Goal: Transaction & Acquisition: Purchase product/service

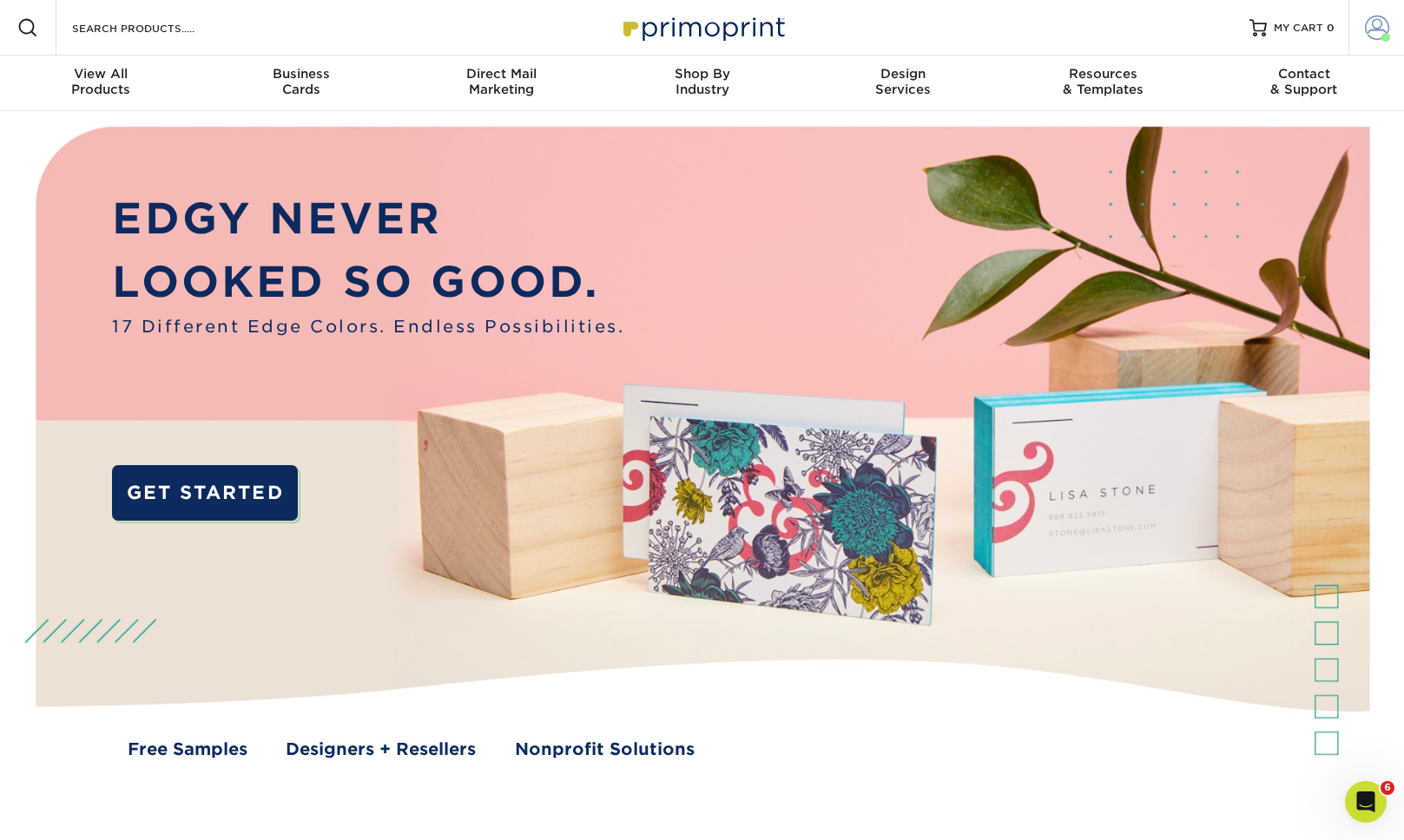
click at [1373, 37] on span at bounding box center [1377, 27] width 24 height 24
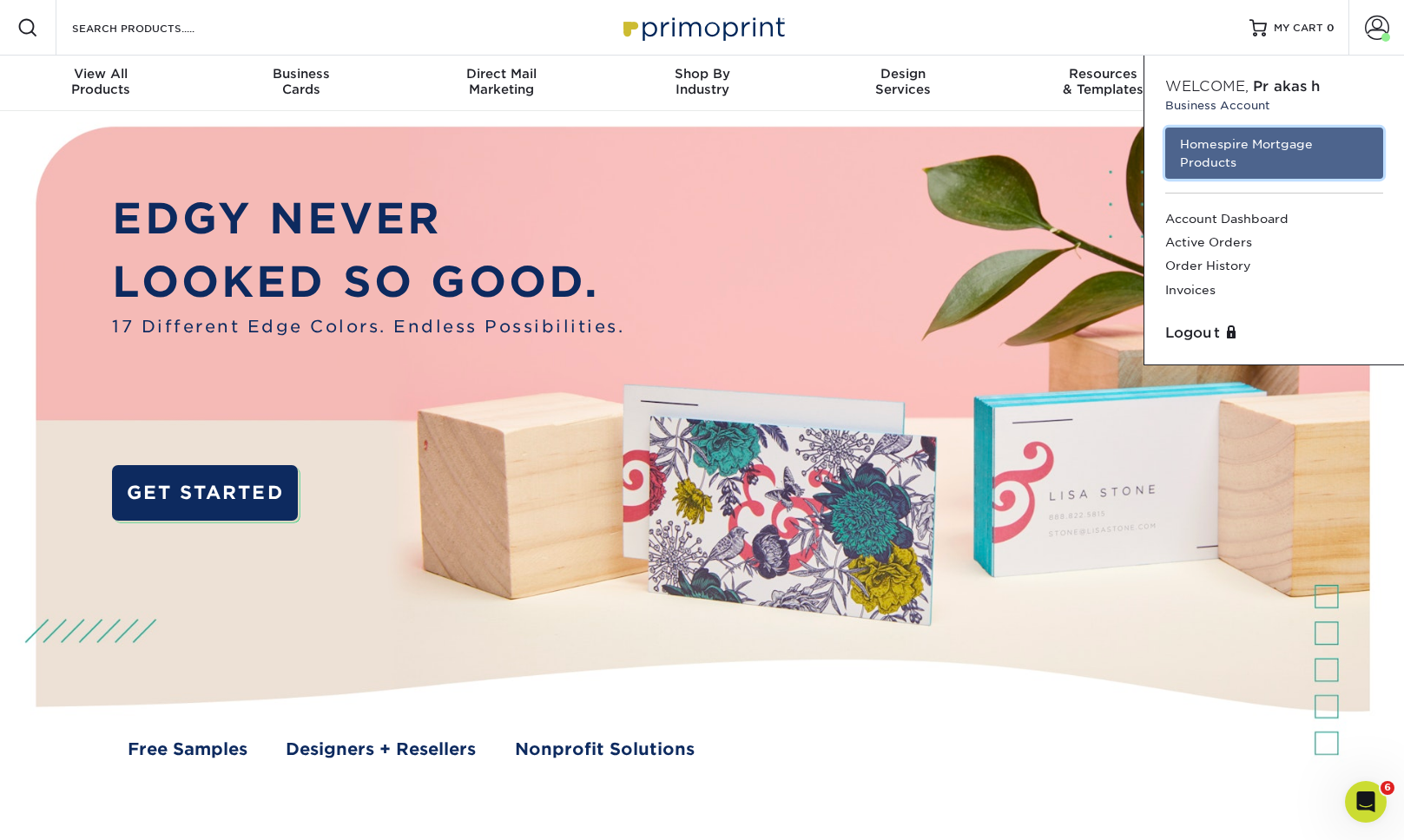
click at [1304, 150] on link "Homespire Mortgage Products" at bounding box center [1274, 153] width 218 height 52
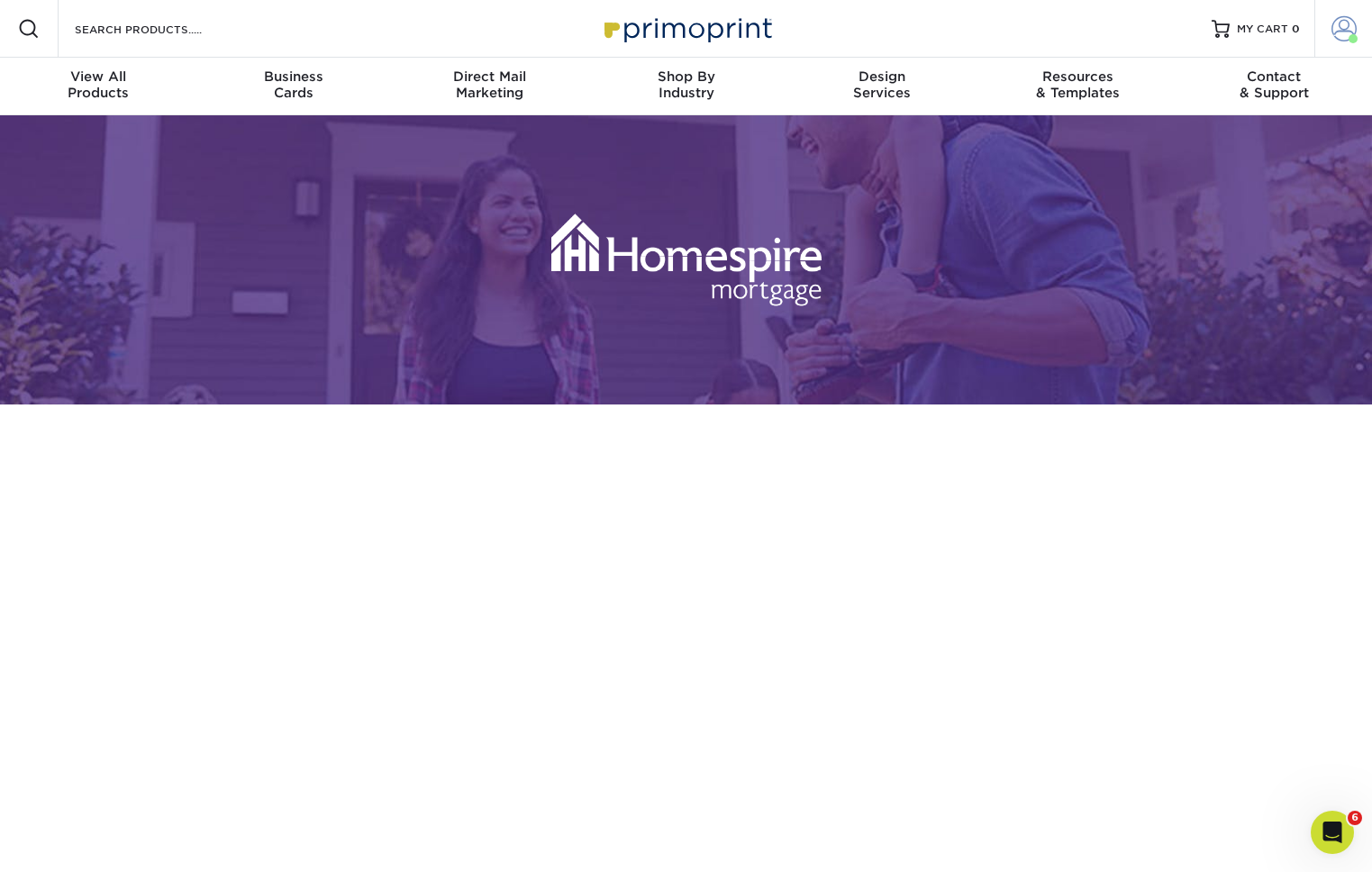
click at [1346, 32] on span at bounding box center [1344, 28] width 25 height 25
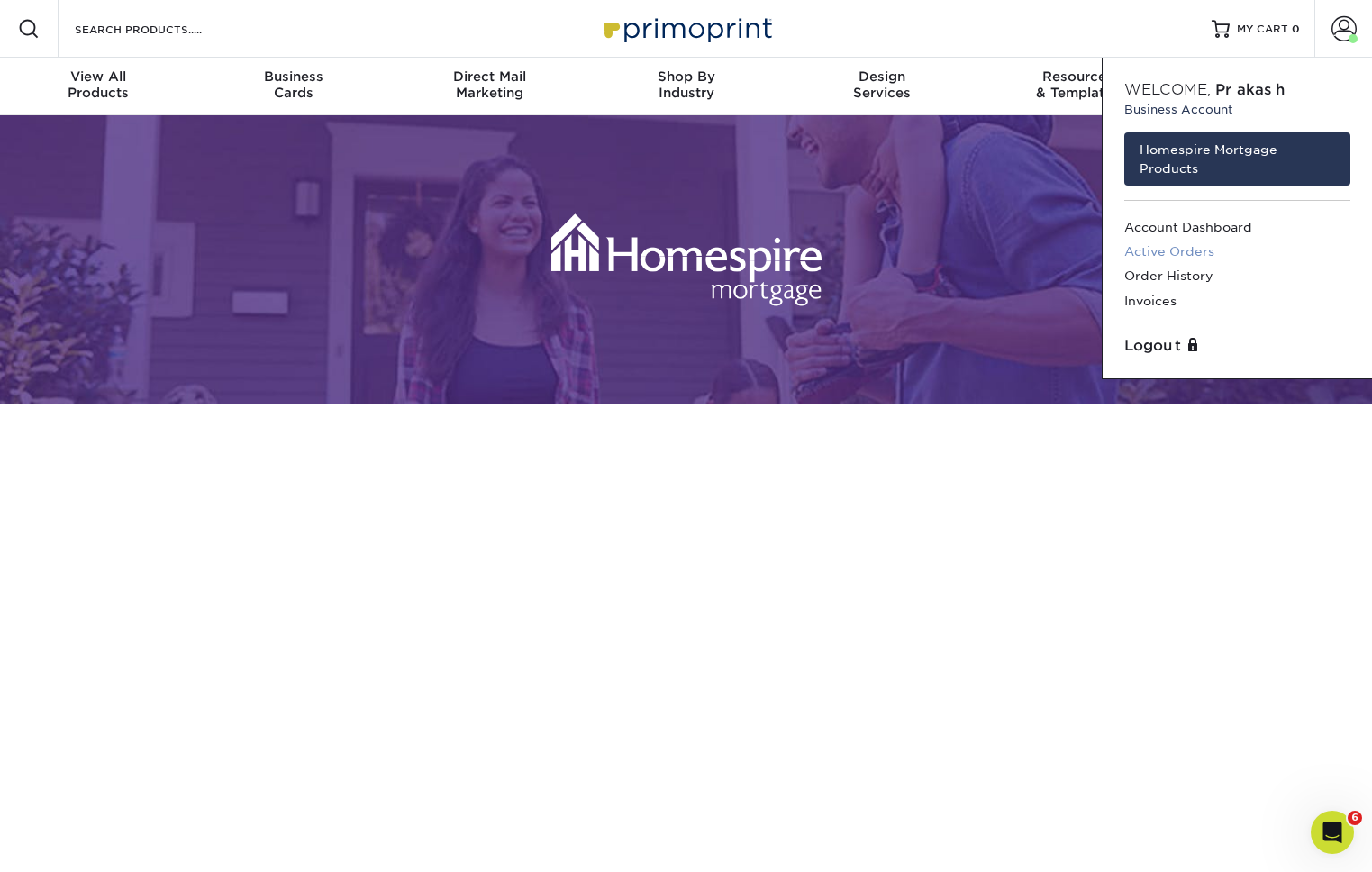
click at [1184, 250] on link "Active Orders" at bounding box center [1238, 252] width 226 height 24
click at [1178, 277] on link "Order History" at bounding box center [1238, 277] width 226 height 24
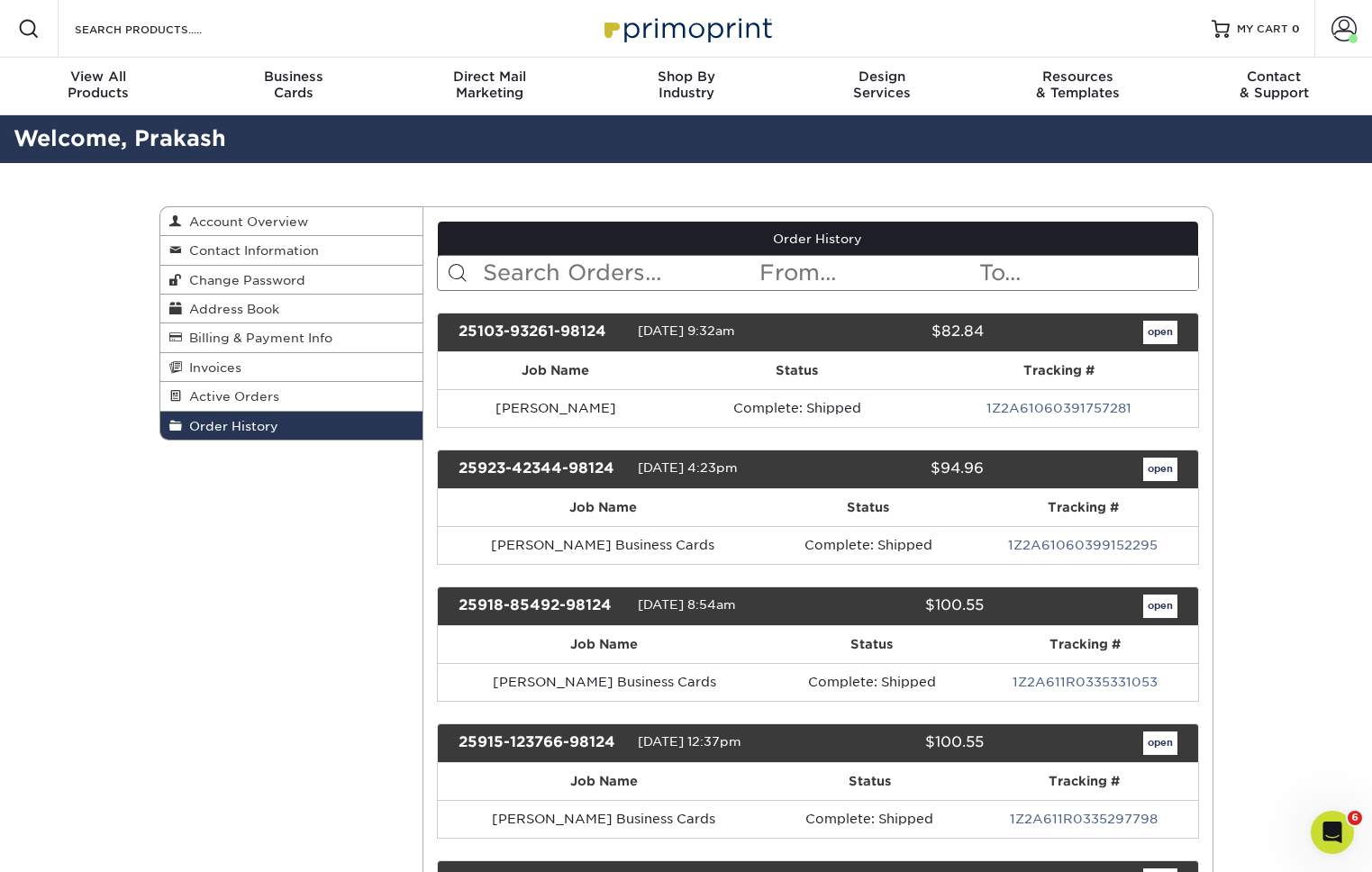
click at [623, 276] on input "text" at bounding box center [620, 273] width 276 height 34
type input "rob"
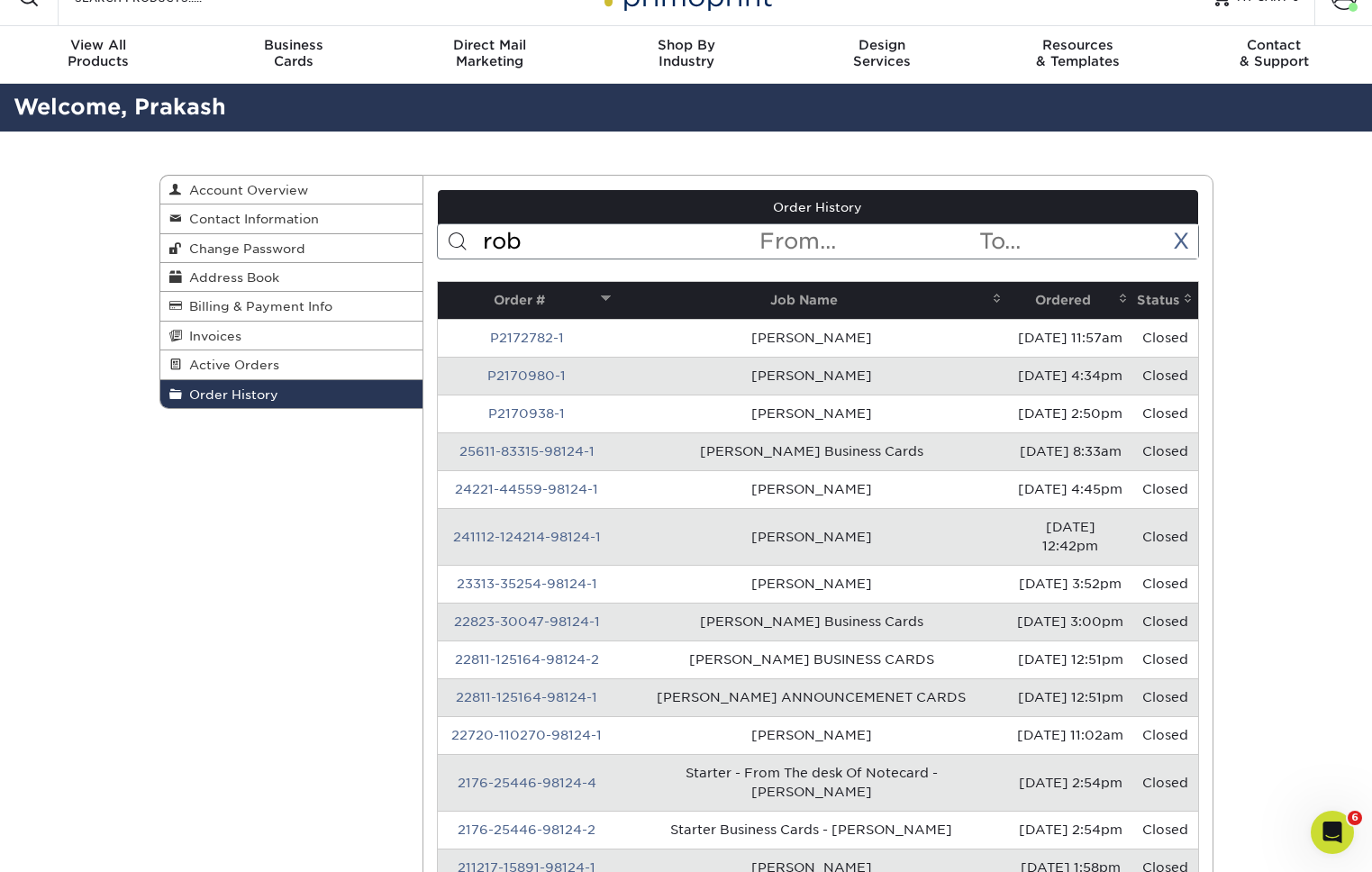
scroll to position [32, 0]
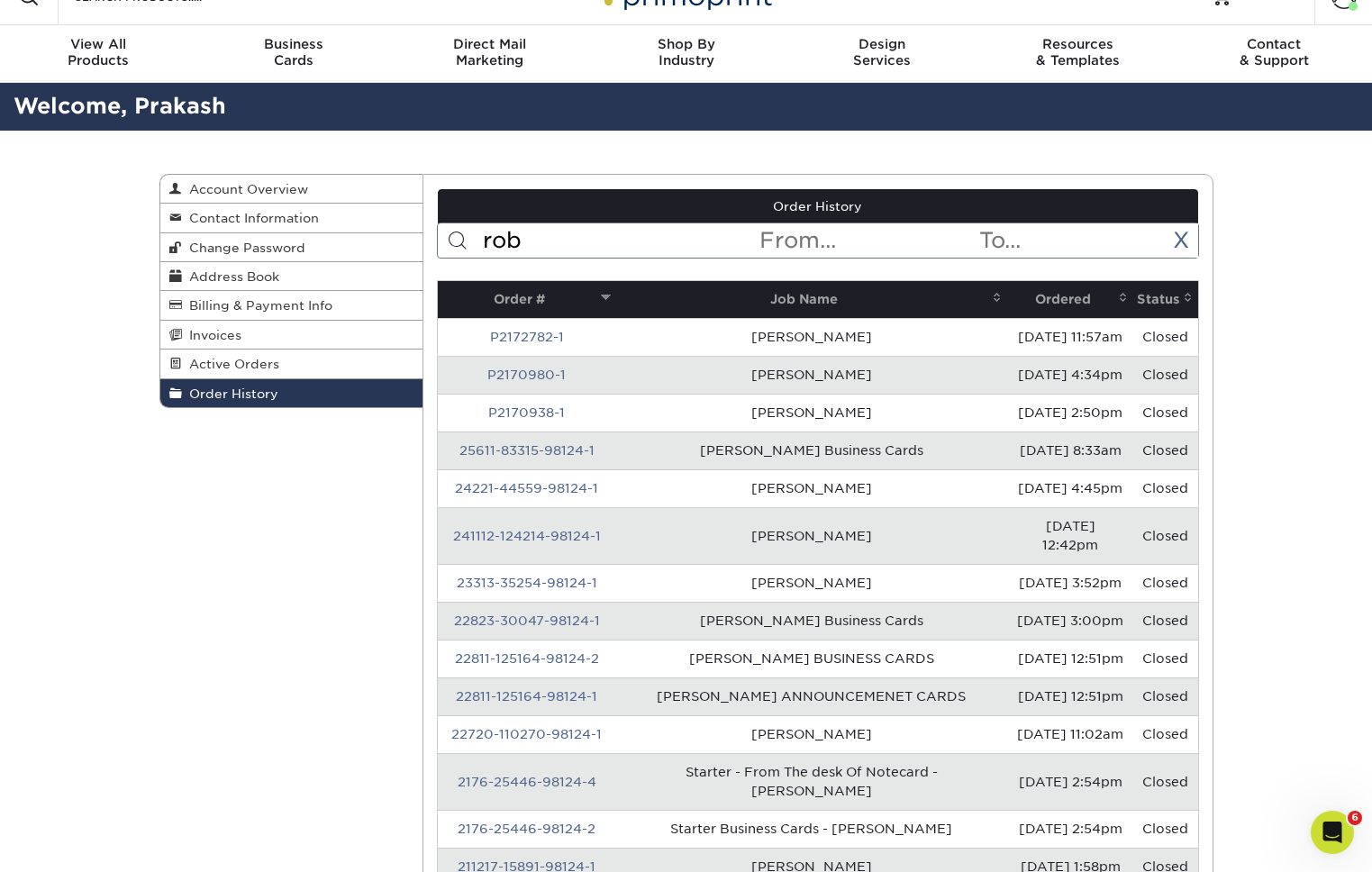
drag, startPoint x: 724, startPoint y: 600, endPoint x: 1091, endPoint y: 612, distance: 367.2
click at [1091, 612] on tr "22823-30047-98124-1 Rob Yo Business Cards 08/23/2022 3:00pm Closed" at bounding box center [818, 621] width 761 height 38
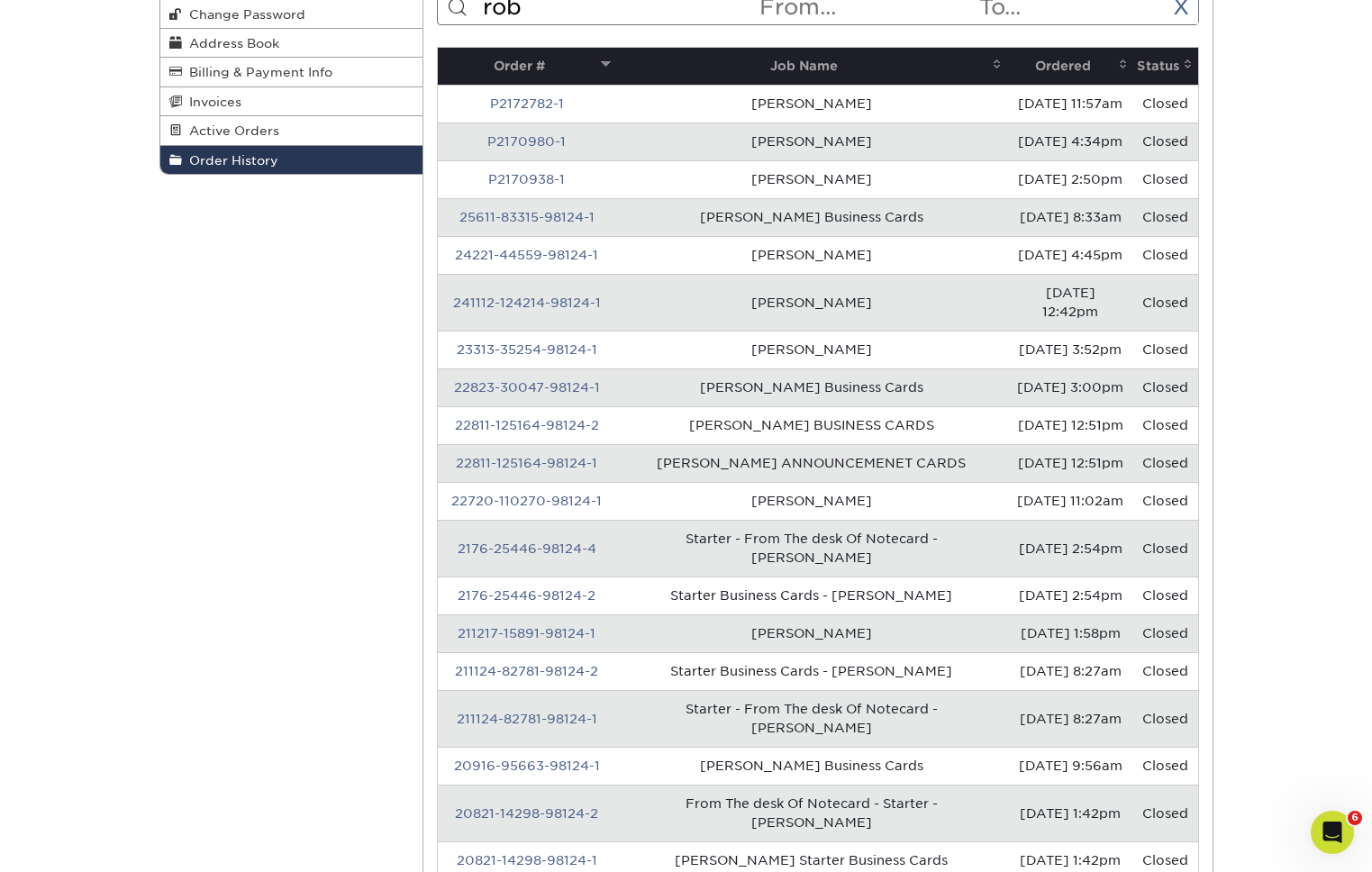
scroll to position [170, 0]
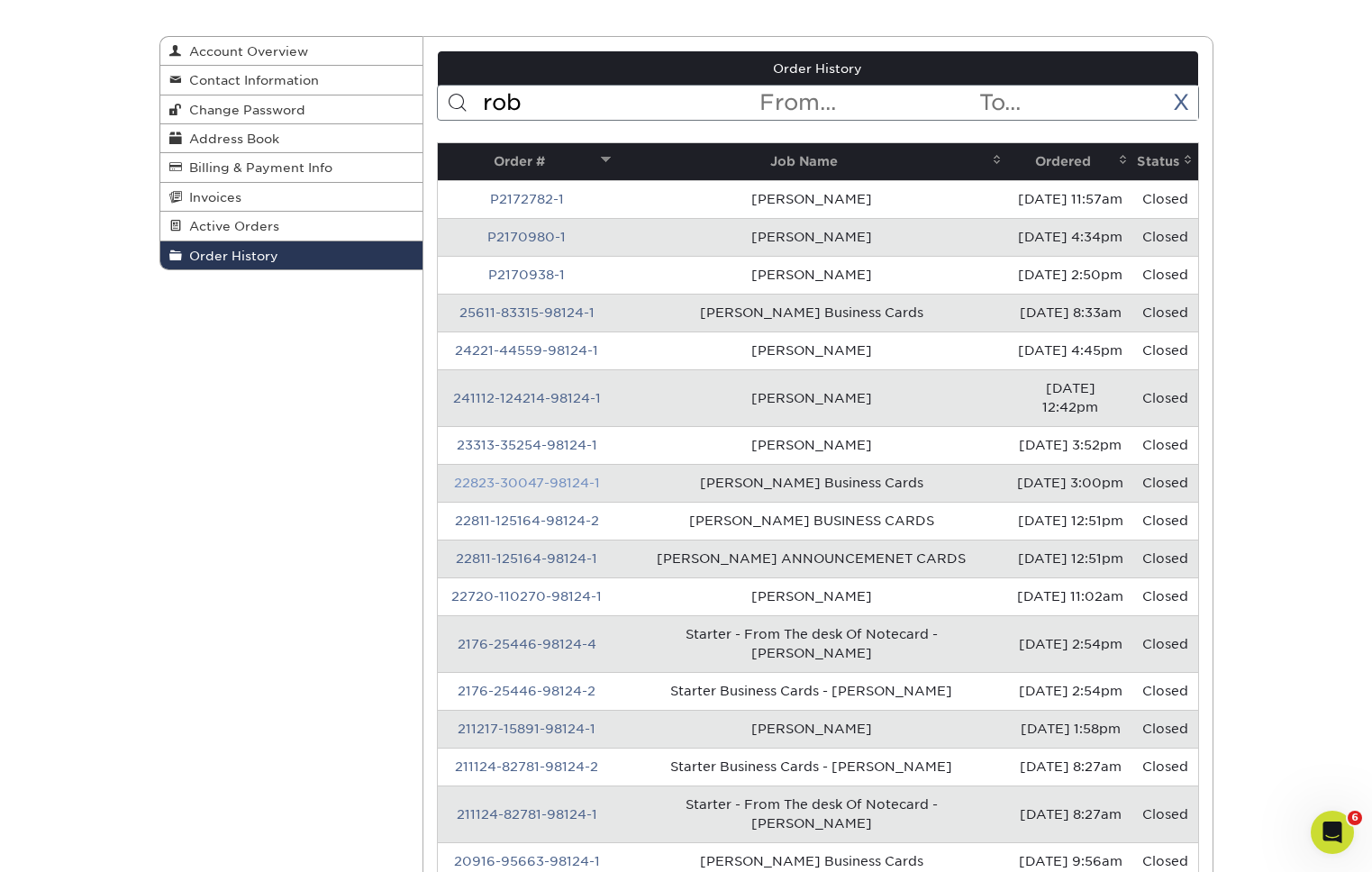
click at [584, 476] on link "22823-30047-98124-1" at bounding box center [527, 483] width 146 height 14
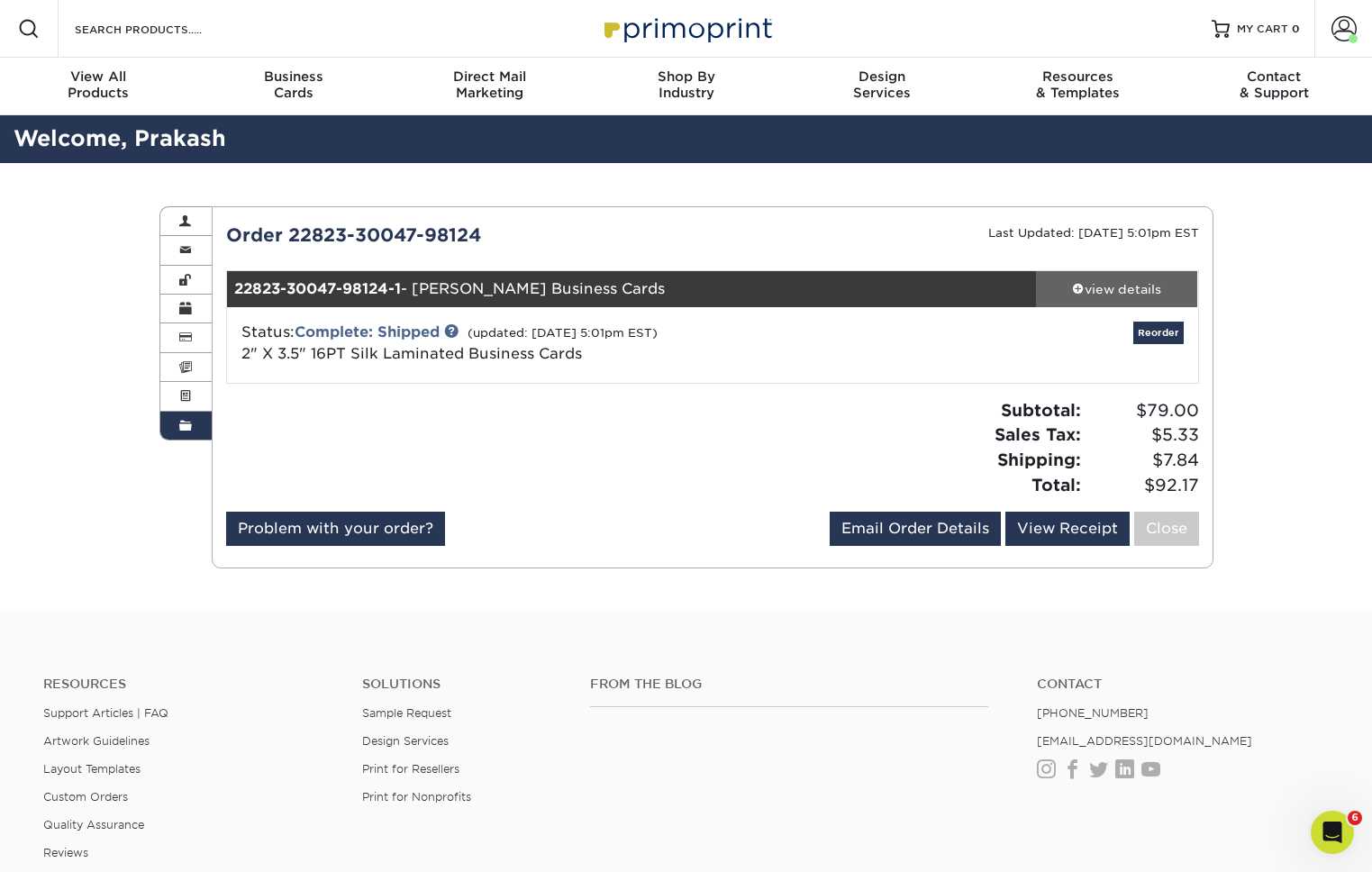
click at [1108, 300] on link "view details" at bounding box center [1117, 289] width 162 height 36
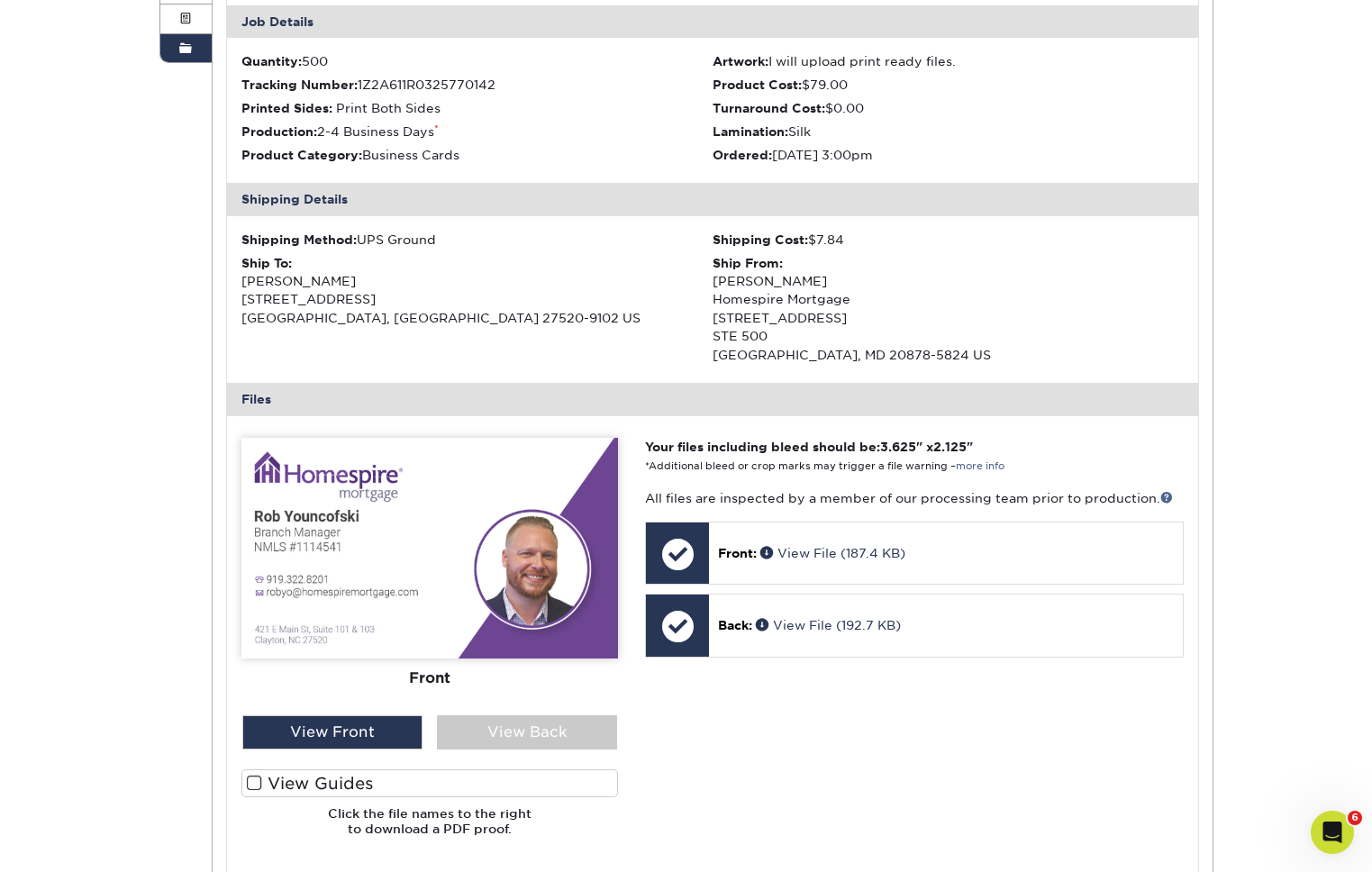
scroll to position [379, 0]
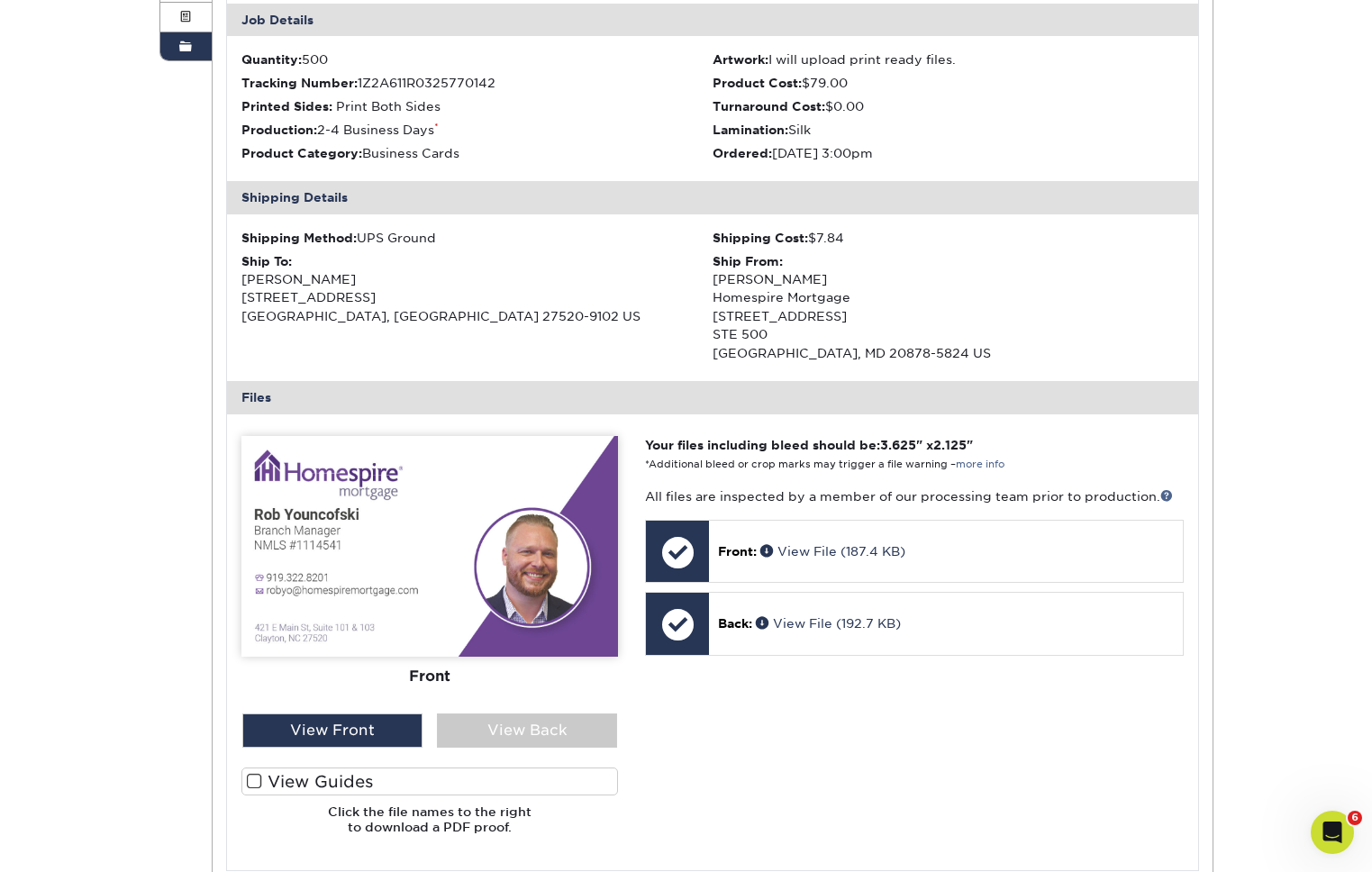
click at [554, 712] on div "Front Back" at bounding box center [430, 576] width 376 height 278
click at [528, 741] on div "View Back" at bounding box center [528, 731] width 181 height 34
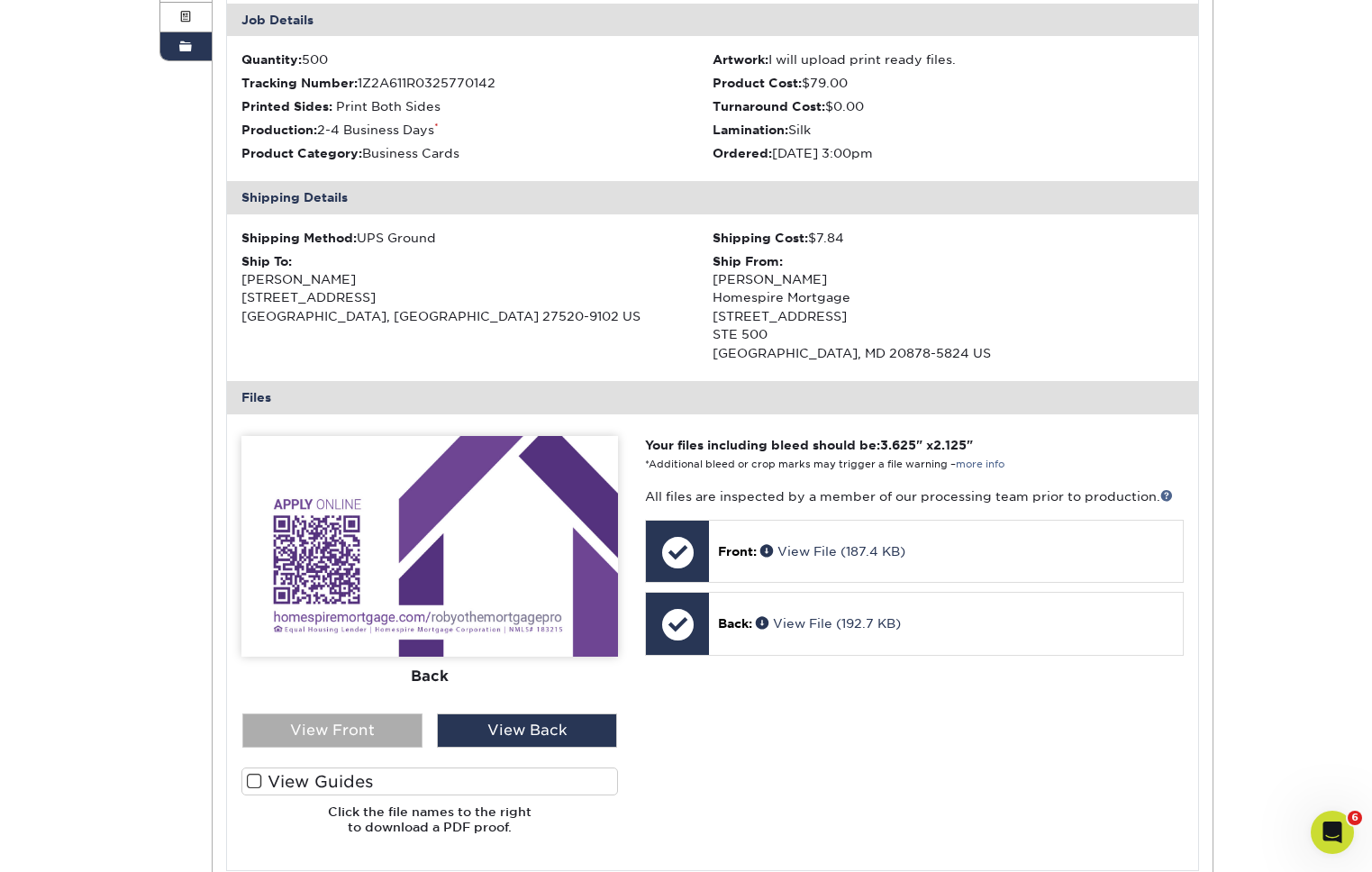
click at [369, 732] on div "View Front" at bounding box center [333, 731] width 181 height 34
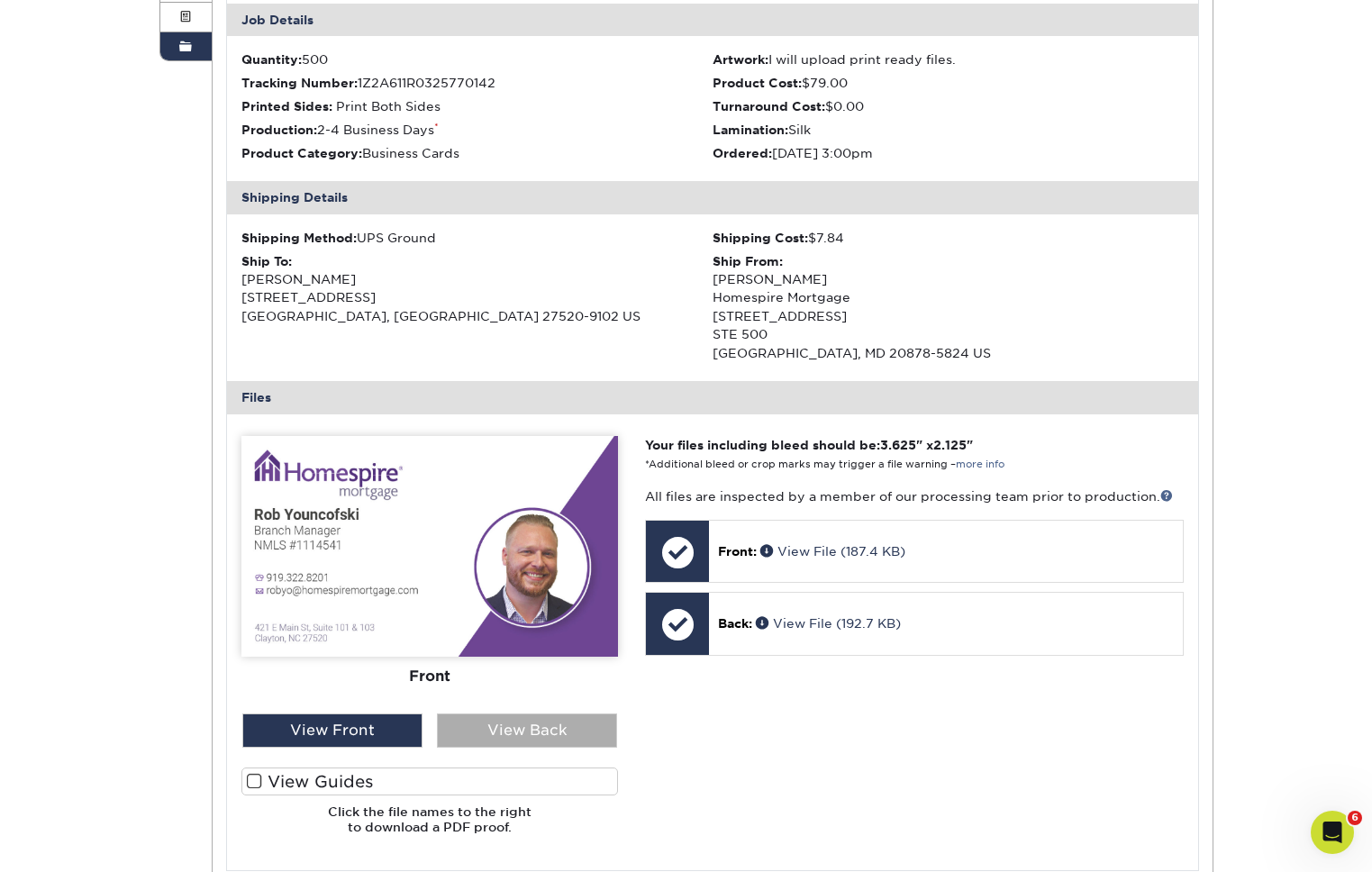
click at [503, 723] on div "View Back" at bounding box center [528, 731] width 181 height 34
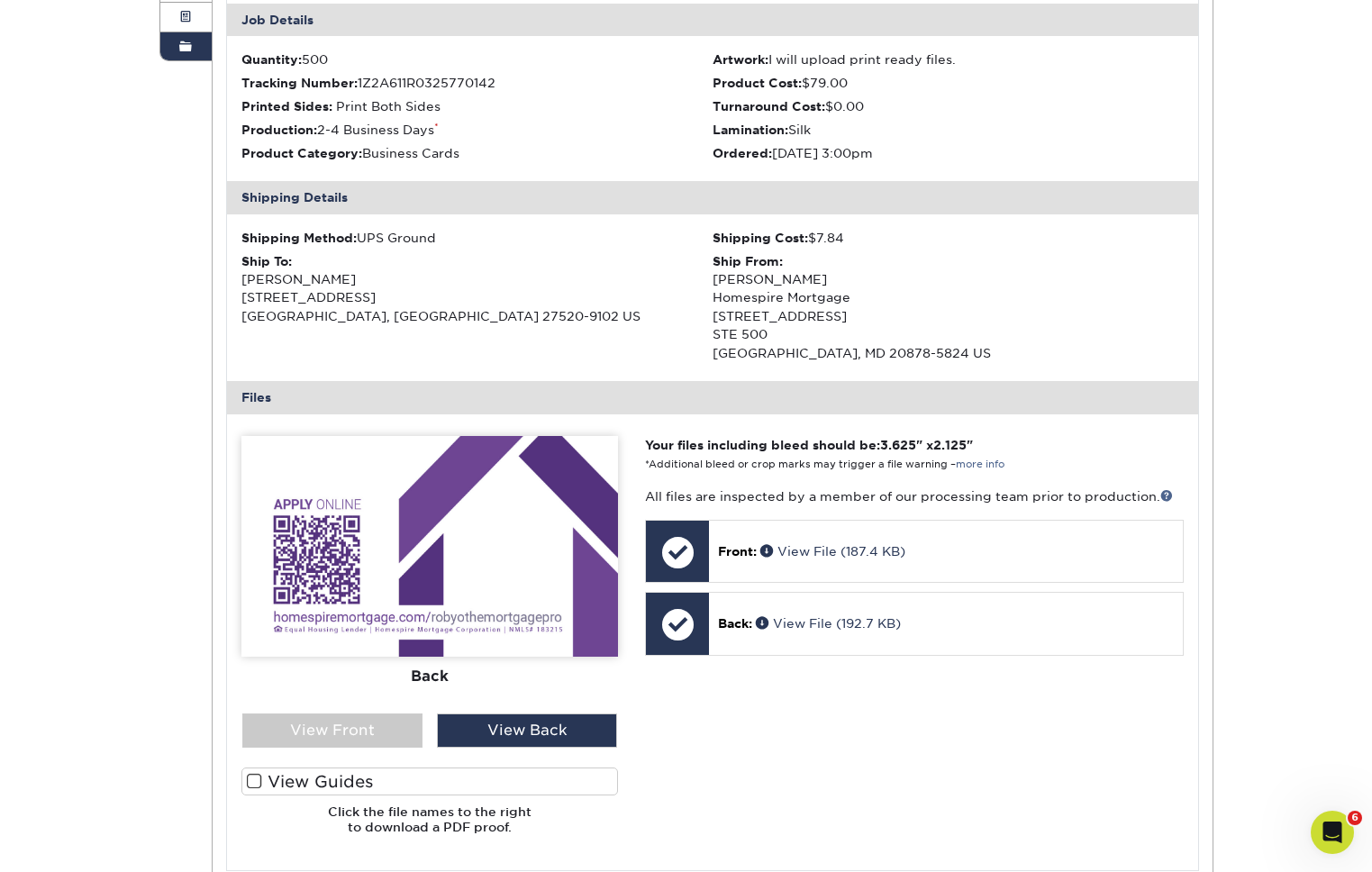
scroll to position [376, 0]
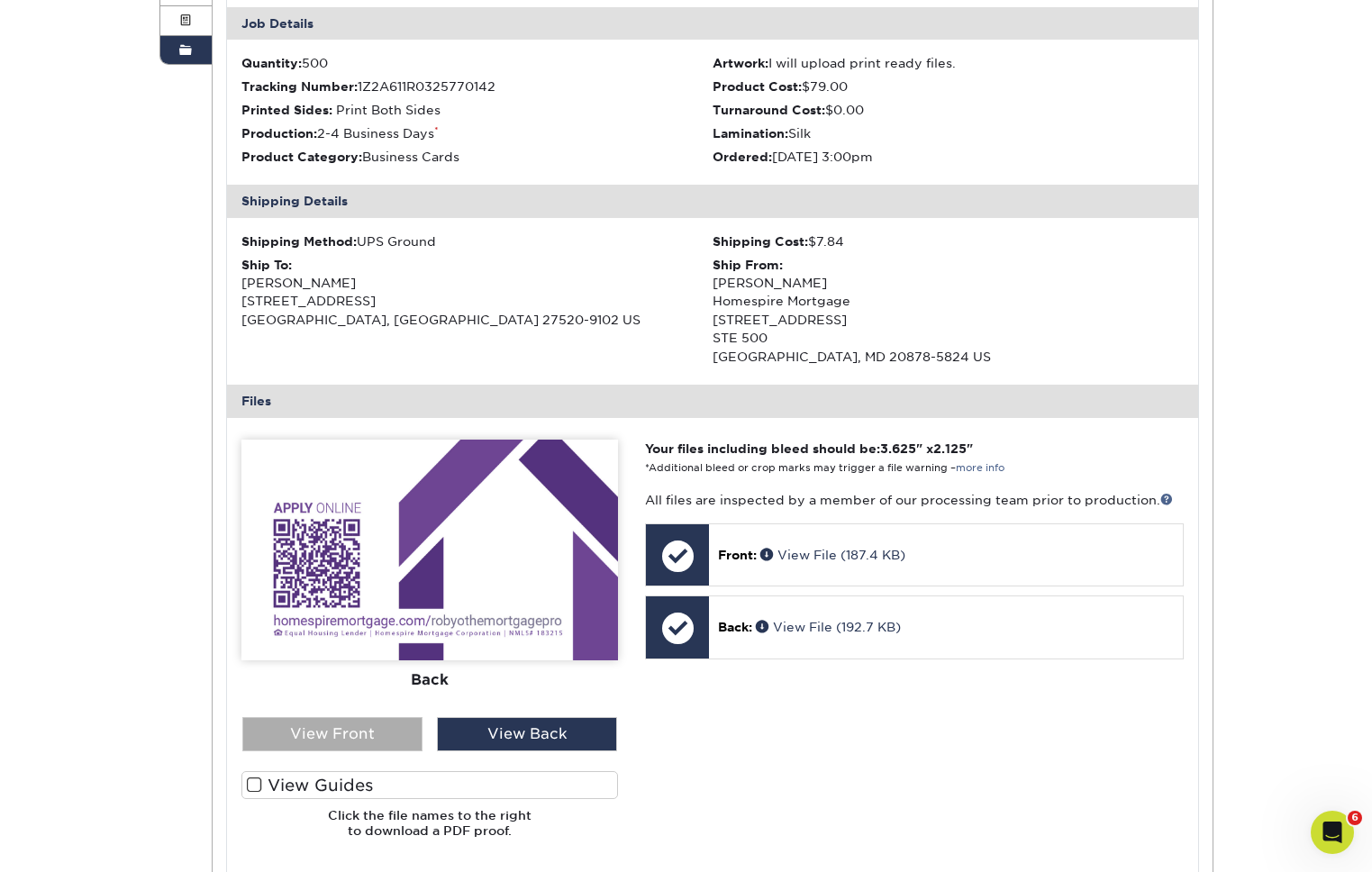
click at [318, 735] on div "View Front" at bounding box center [333, 735] width 181 height 34
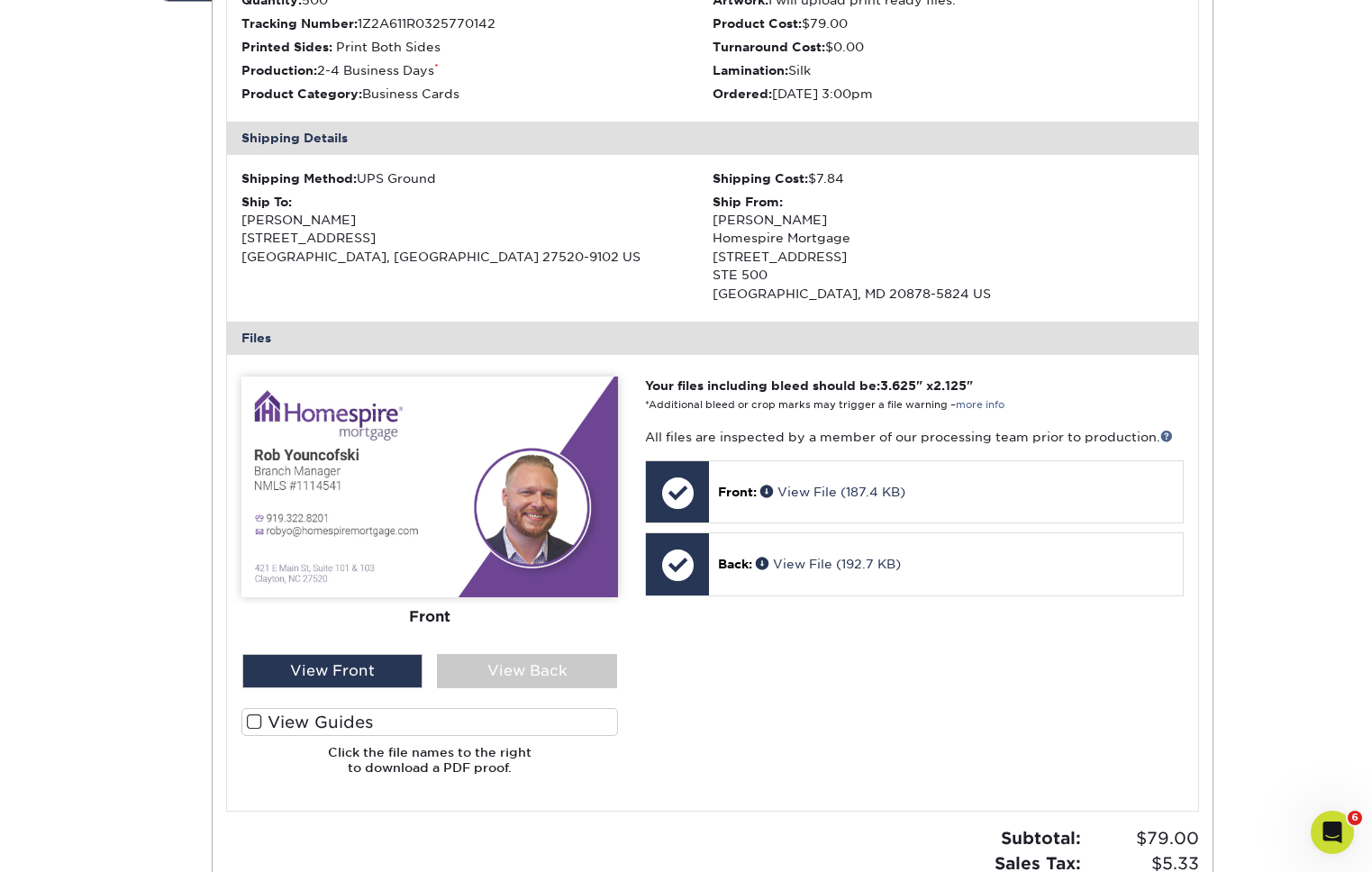
scroll to position [440, 0]
click at [492, 673] on div "View Back" at bounding box center [528, 671] width 181 height 34
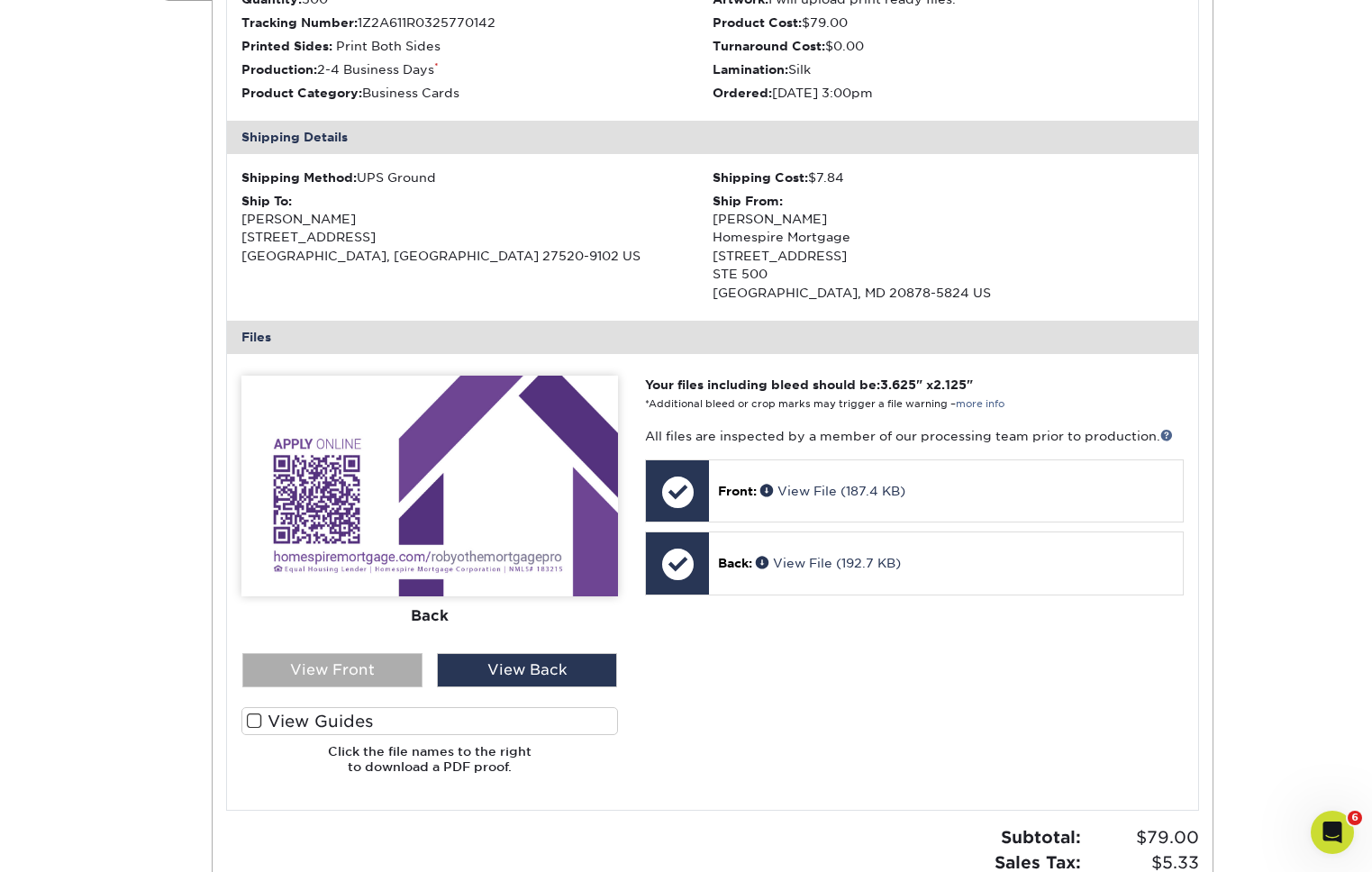
click at [392, 671] on div "View Front" at bounding box center [333, 671] width 181 height 34
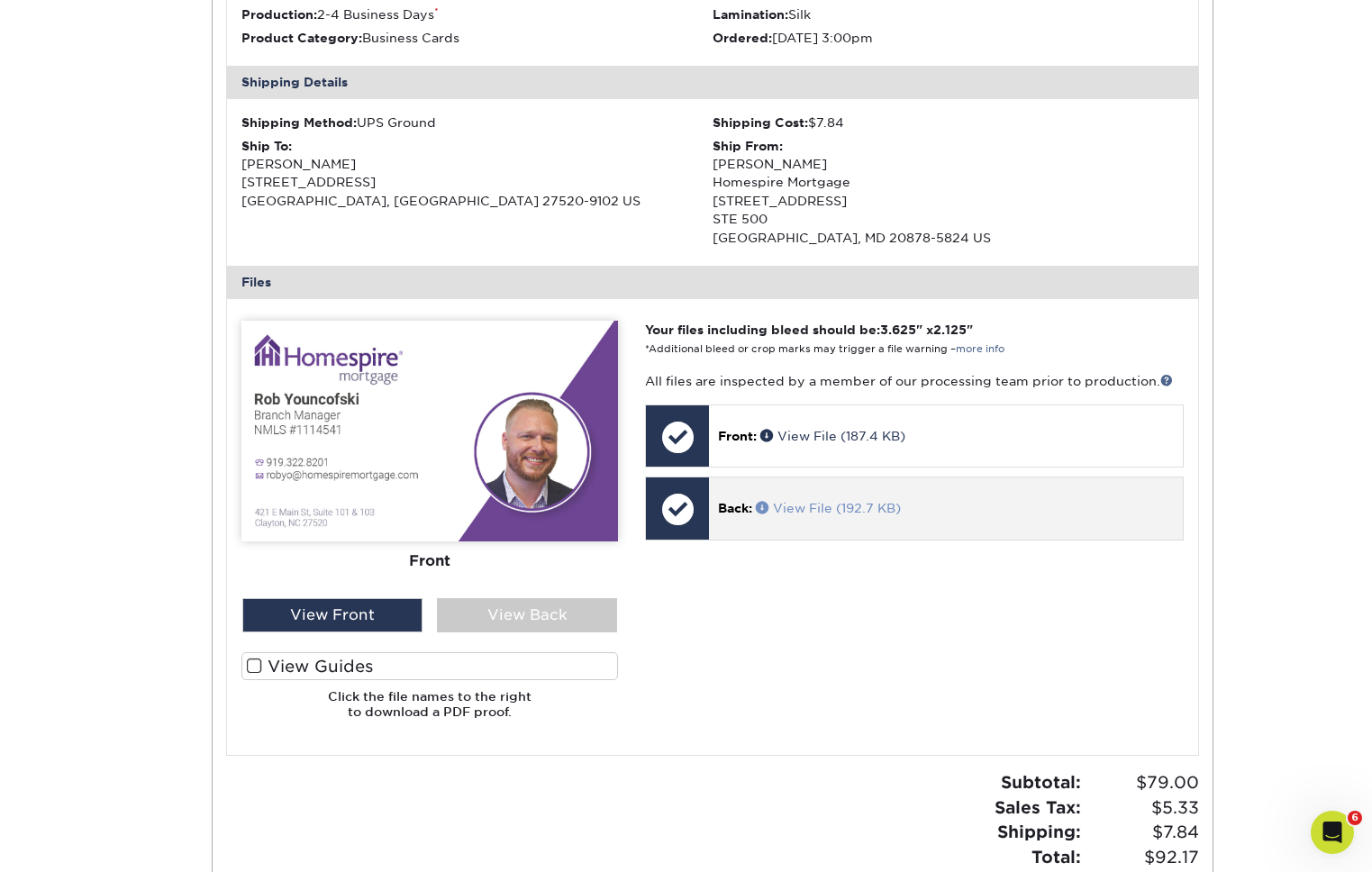
scroll to position [507, 0]
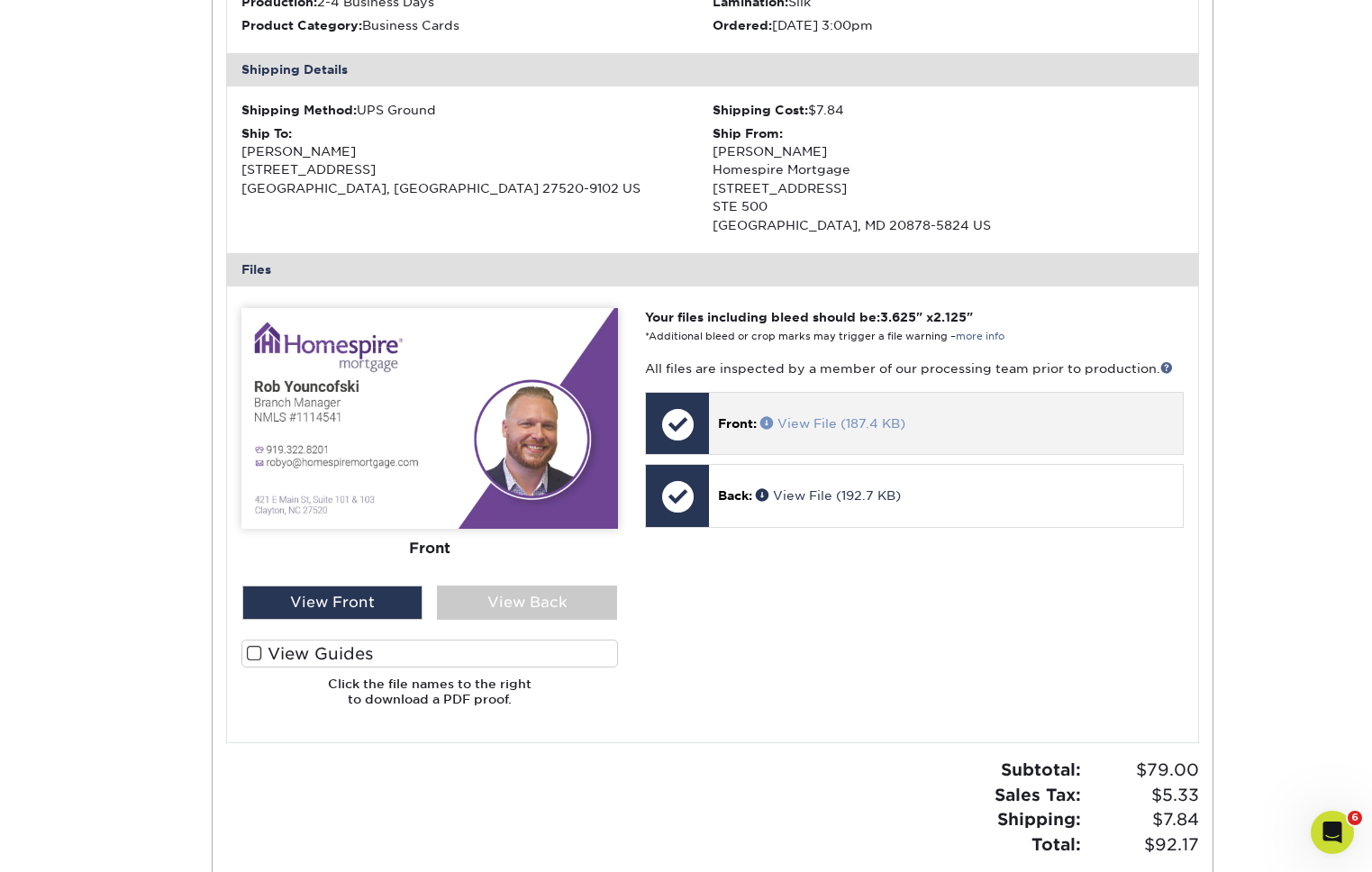
click at [768, 422] on span at bounding box center [769, 422] width 17 height 12
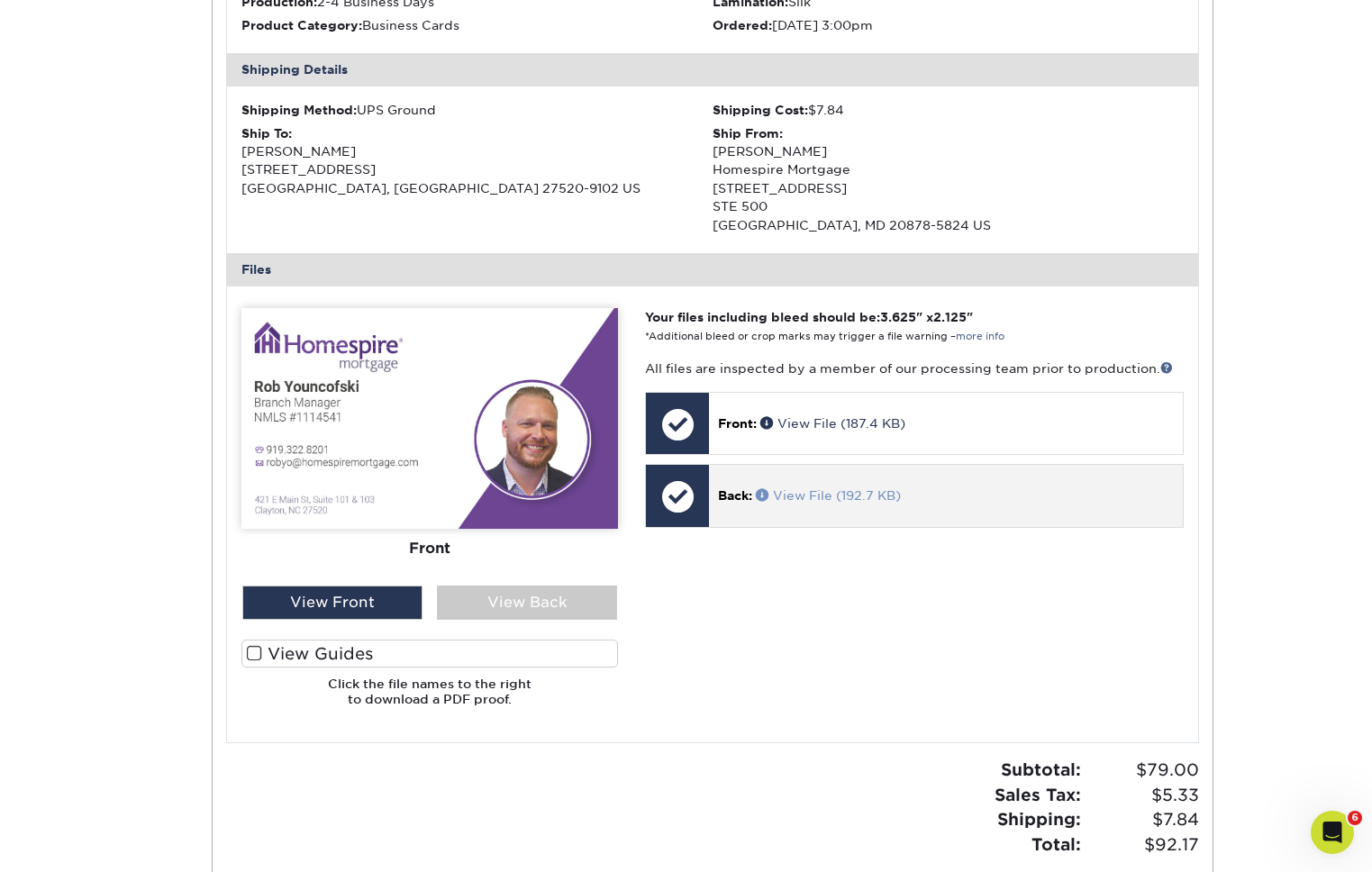
click at [765, 493] on span at bounding box center [765, 494] width 17 height 12
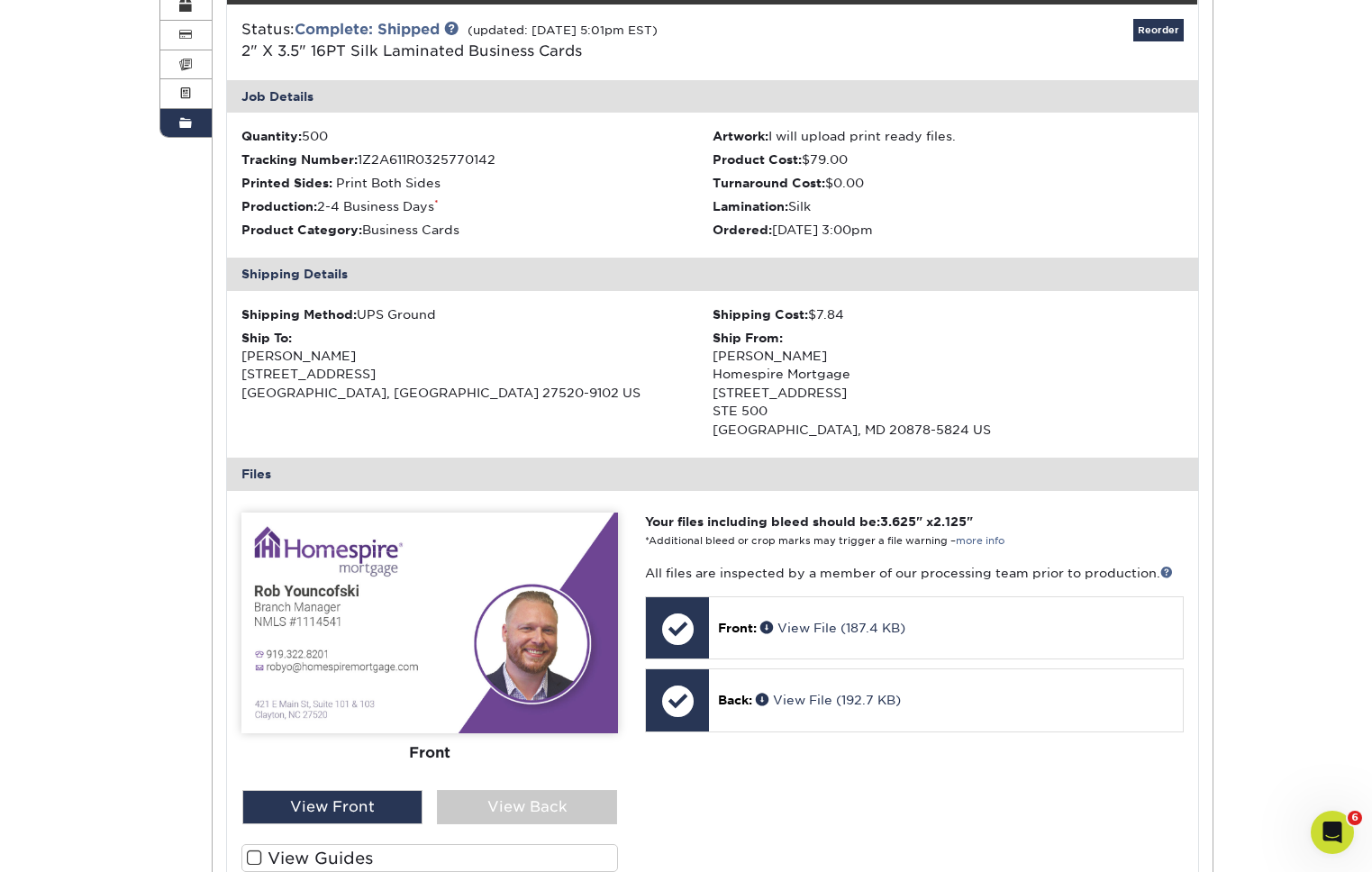
scroll to position [0, 0]
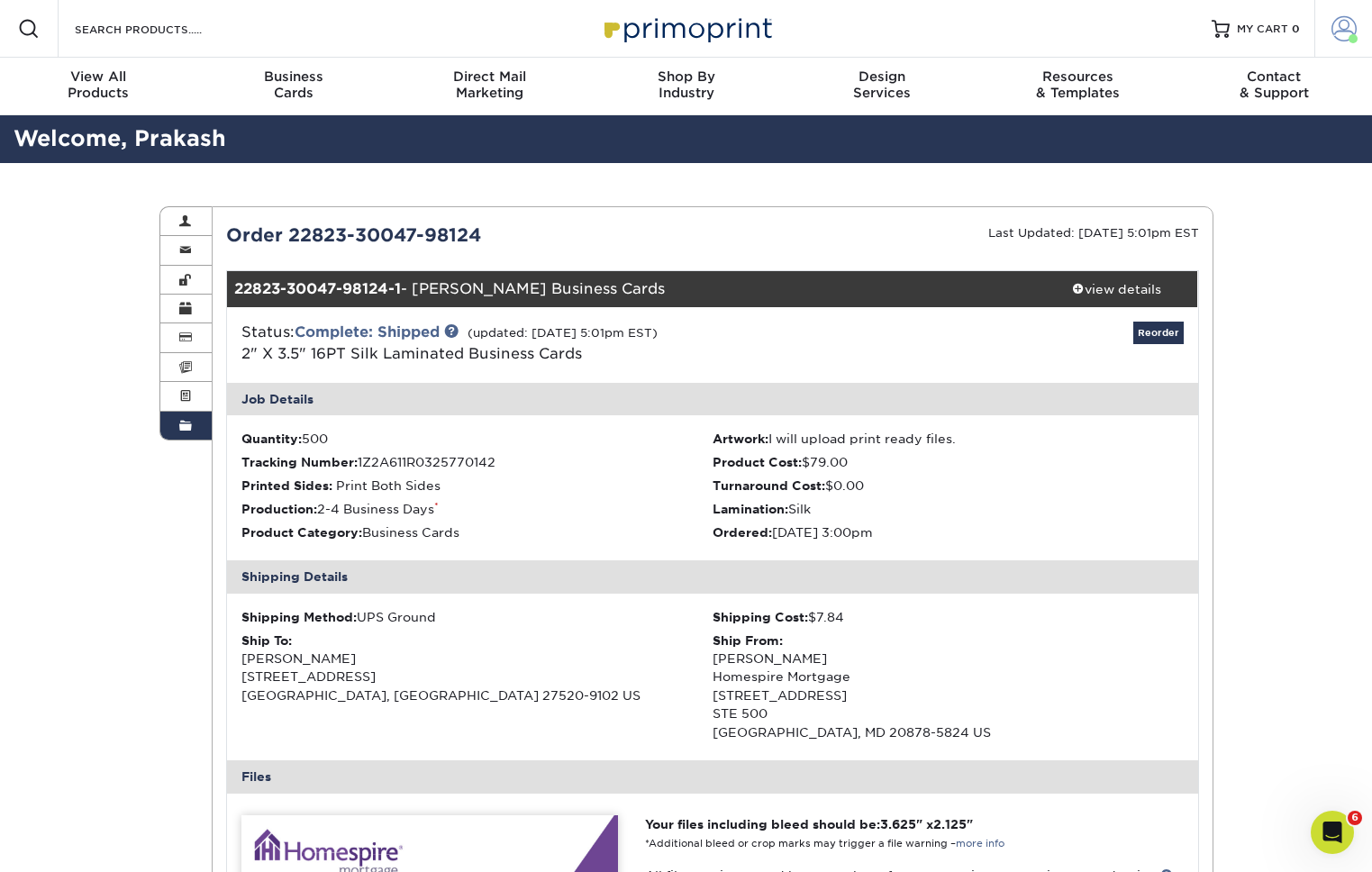
click at [1354, 34] on span at bounding box center [1353, 39] width 9 height 9
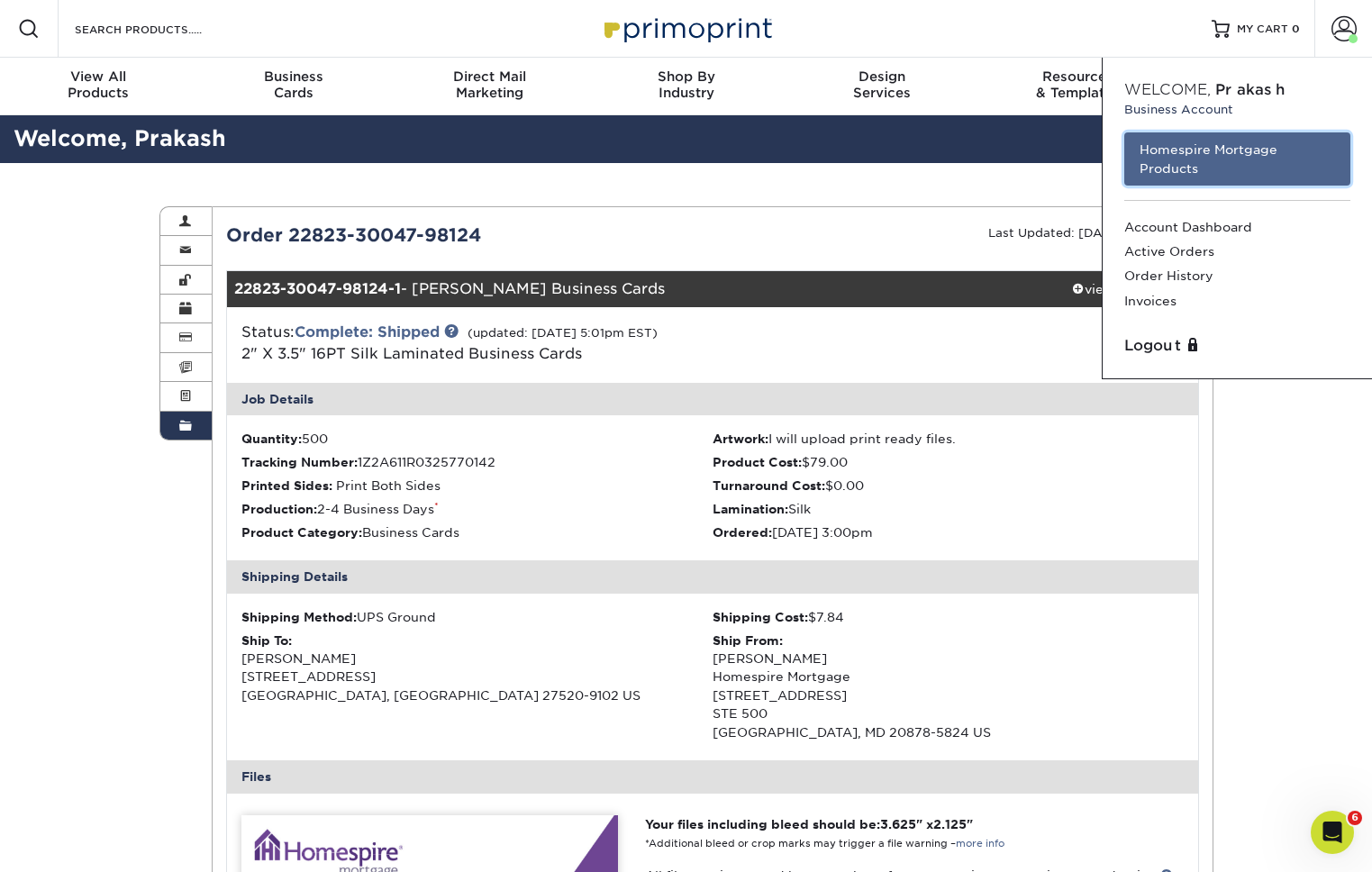
click at [1220, 168] on link "Homespire Mortgage Products" at bounding box center [1238, 159] width 226 height 54
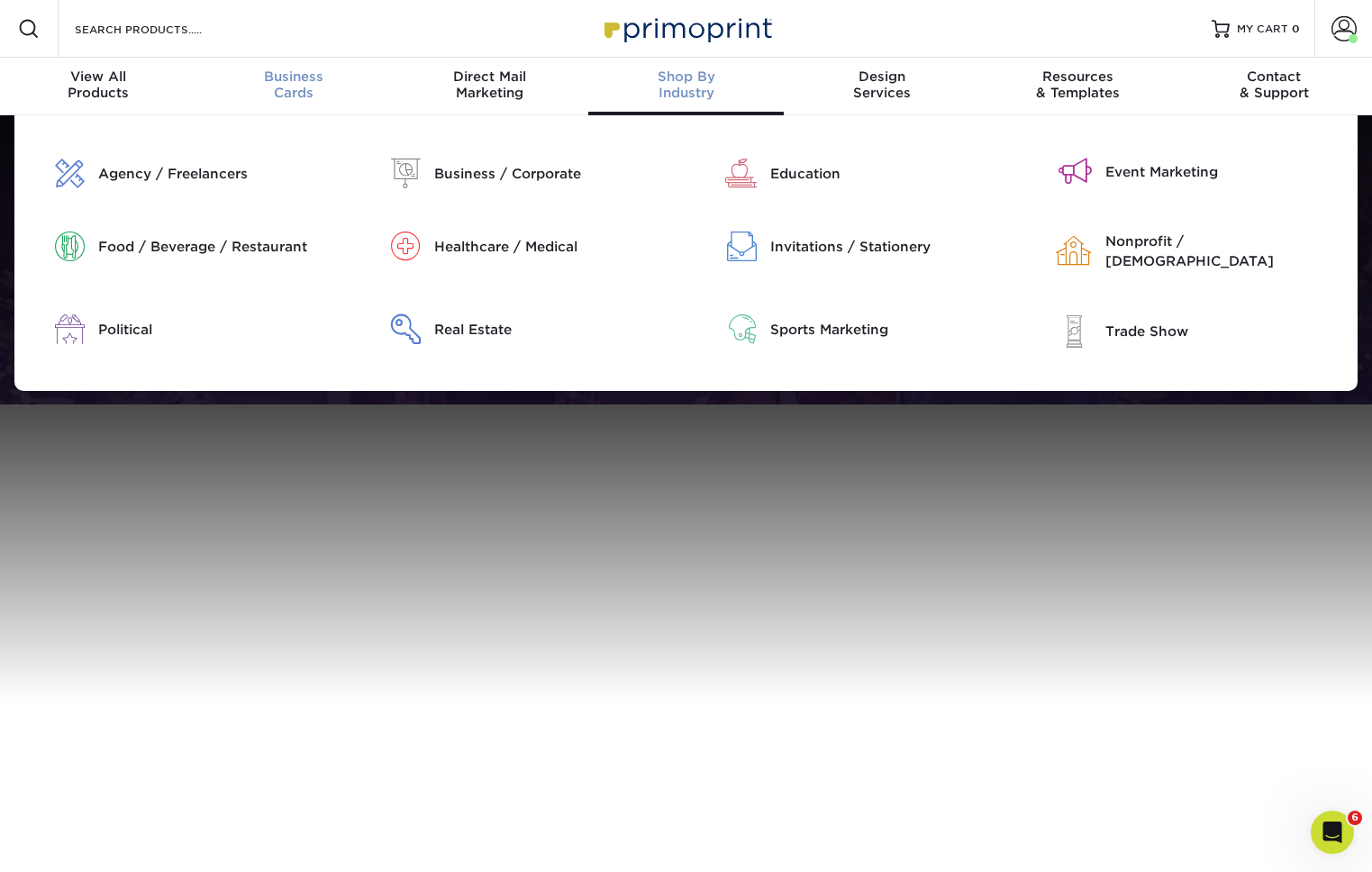
click at [286, 93] on div "Business Cards" at bounding box center [294, 85] width 197 height 32
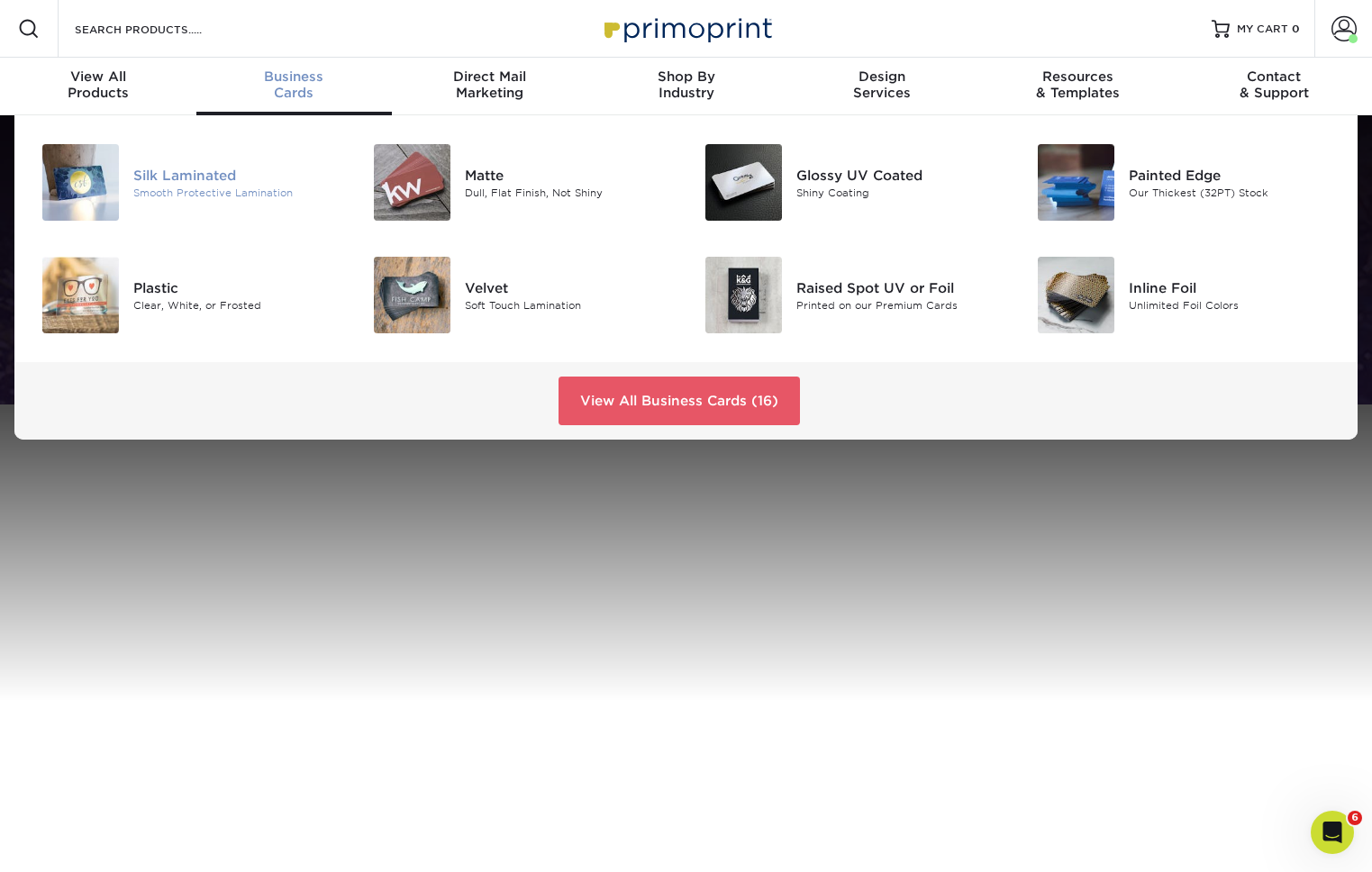
click at [220, 174] on div "Silk Laminated" at bounding box center [237, 174] width 208 height 20
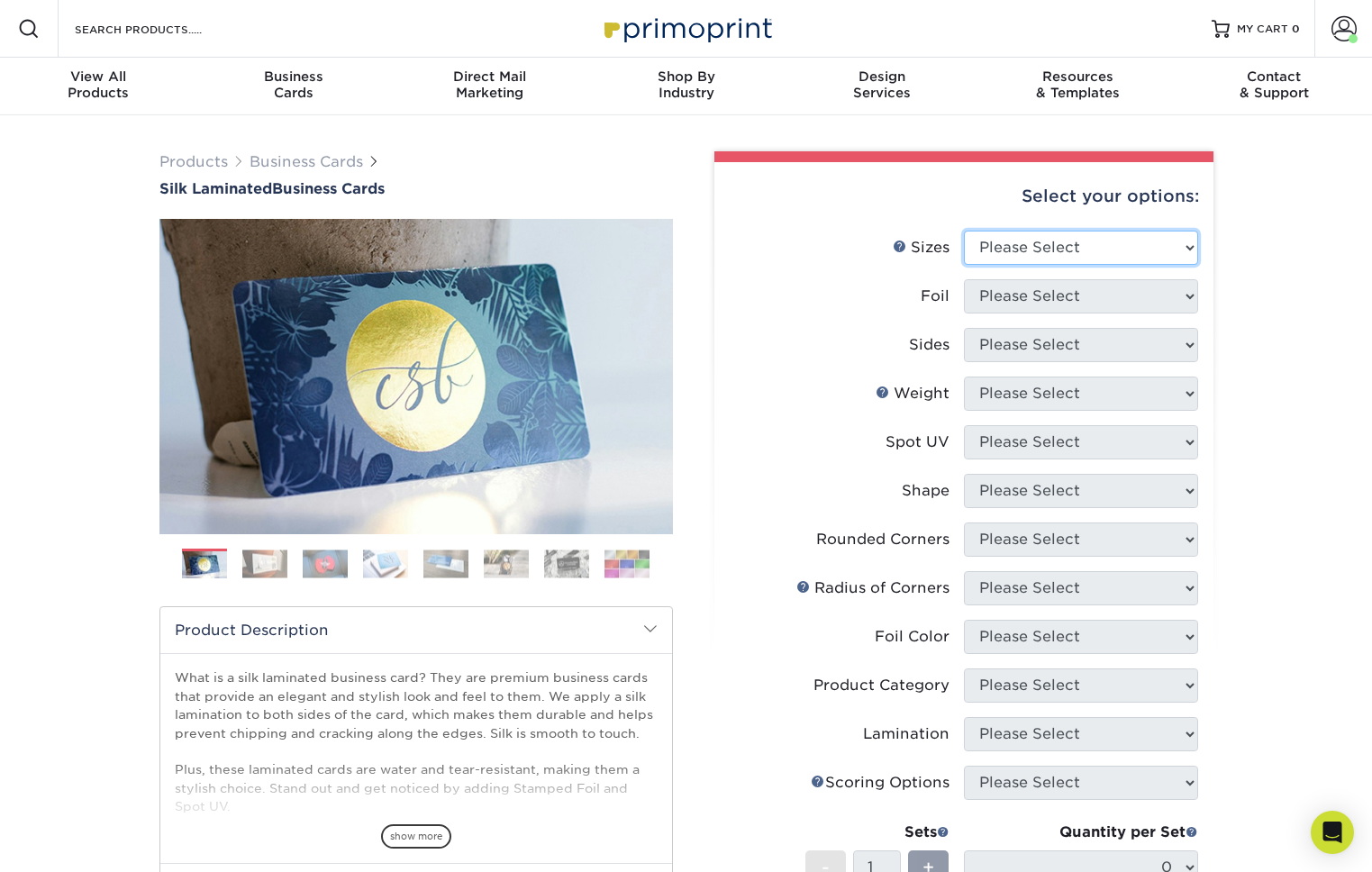
click at [1022, 260] on select "Please Select 1.5" x 3.5" - Mini 1.75" x 3.5" - Mini 2" x 2" - Square 2" x 3" -…" at bounding box center [1080, 247] width 234 height 34
select select "2.00x3.50"
click at [964, 230] on select "Please Select 1.5" x 3.5" - Mini 1.75" x 3.5" - Mini 2" x 2" - Square 2" x 3" -…" at bounding box center [1080, 247] width 234 height 34
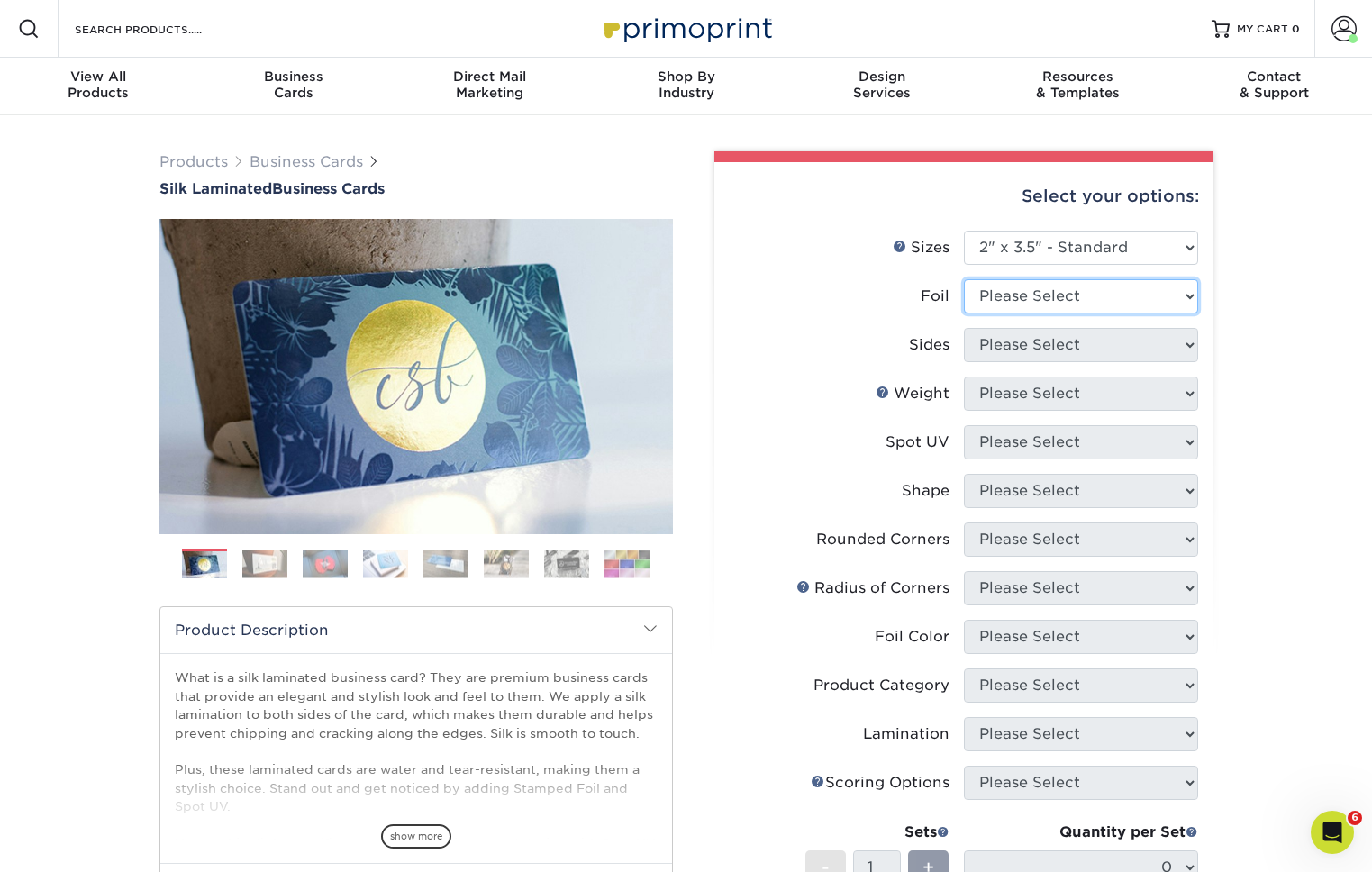
click at [1074, 292] on select "Please Select Yes No" at bounding box center [1080, 296] width 234 height 34
select select "0"
click at [964, 279] on select "Please Select Yes No" at bounding box center [1080, 296] width 234 height 34
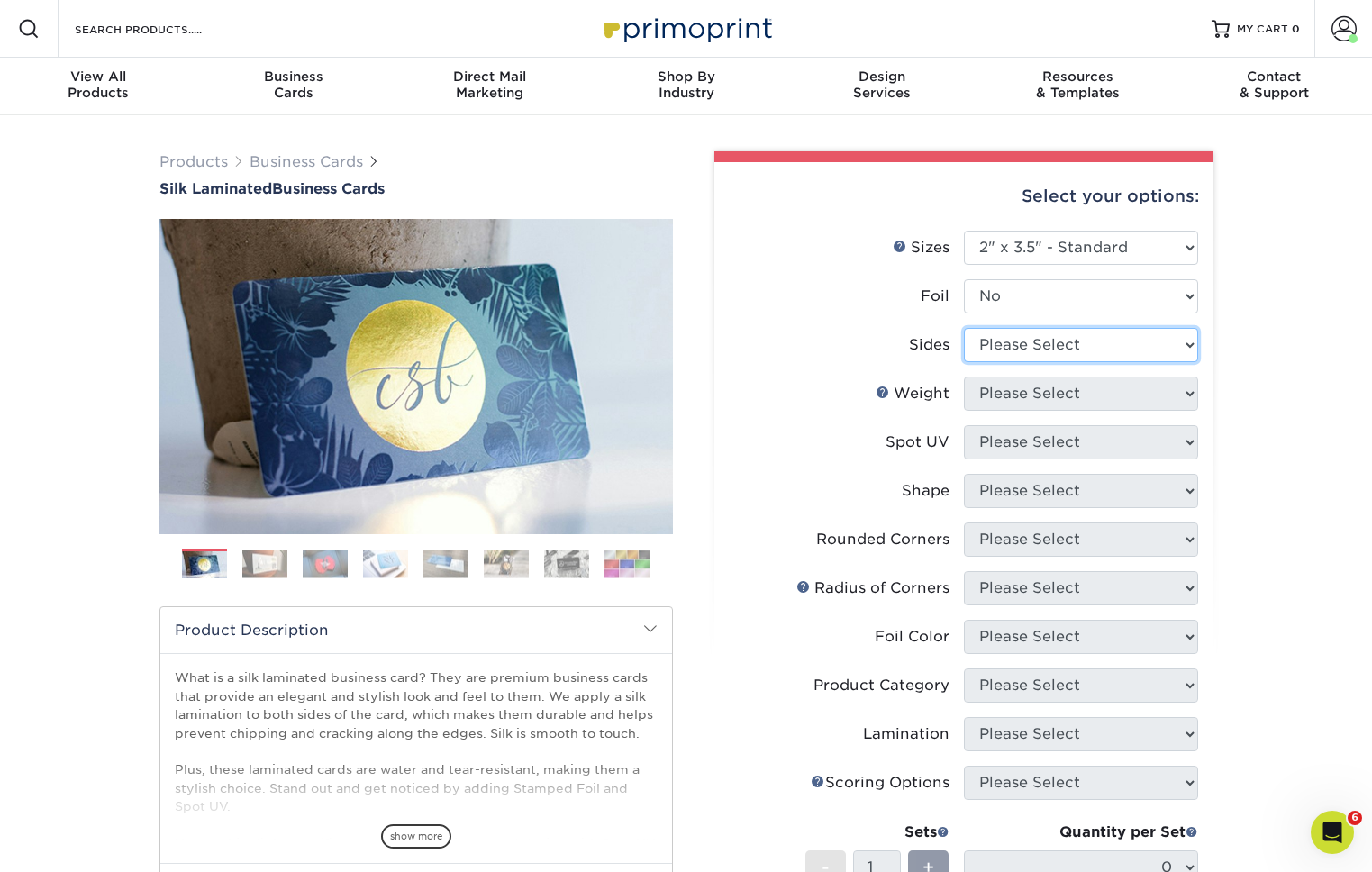
click at [1029, 349] on select "Please Select Print Both Sides Print Front Only" at bounding box center [1080, 345] width 234 height 34
select select "13abbda7-1d64-4f25-8bb2-c179b224825d"
click at [964, 328] on select "Please Select Print Both Sides Print Front Only" at bounding box center [1080, 345] width 234 height 34
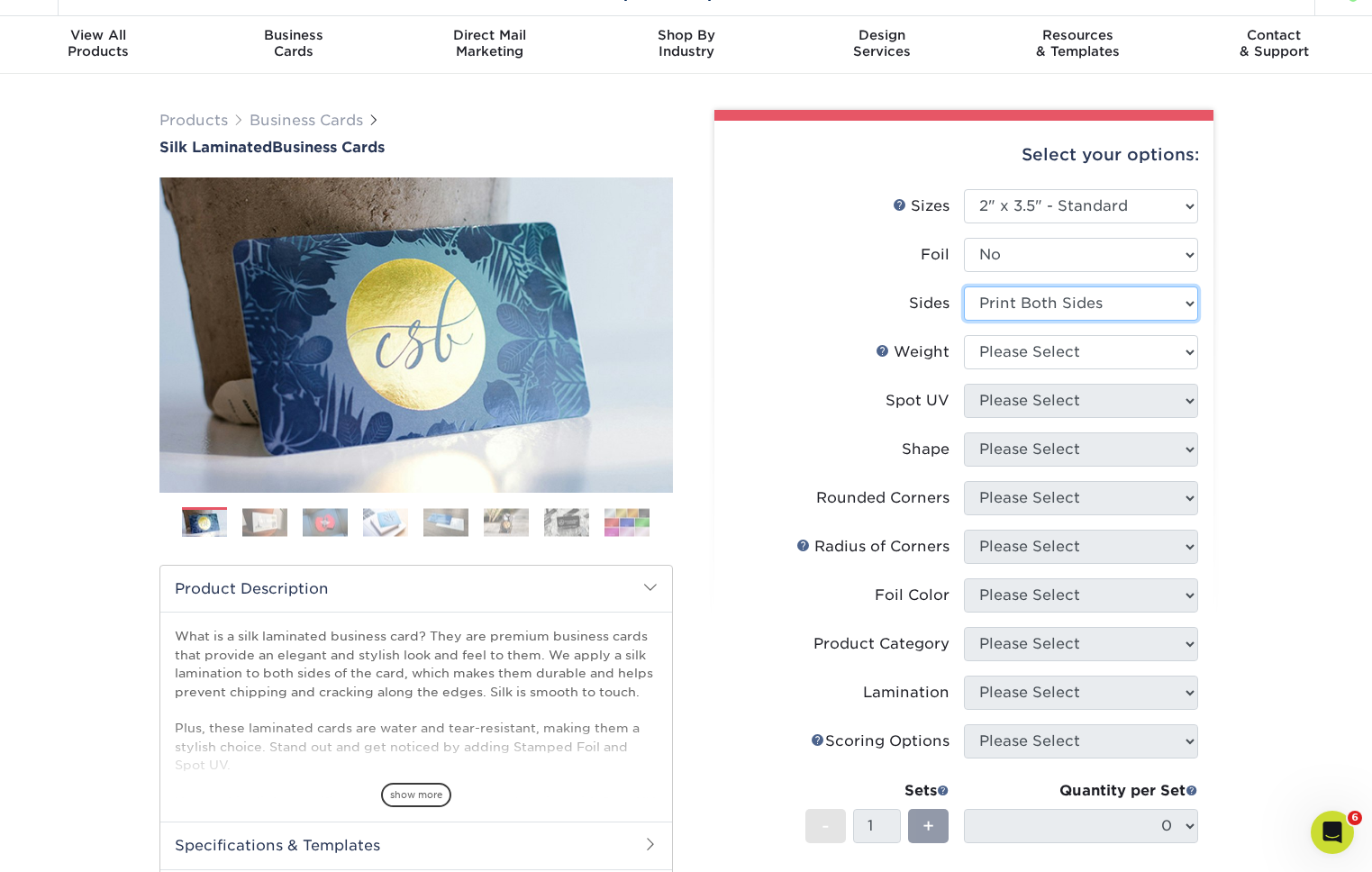
scroll to position [105, 0]
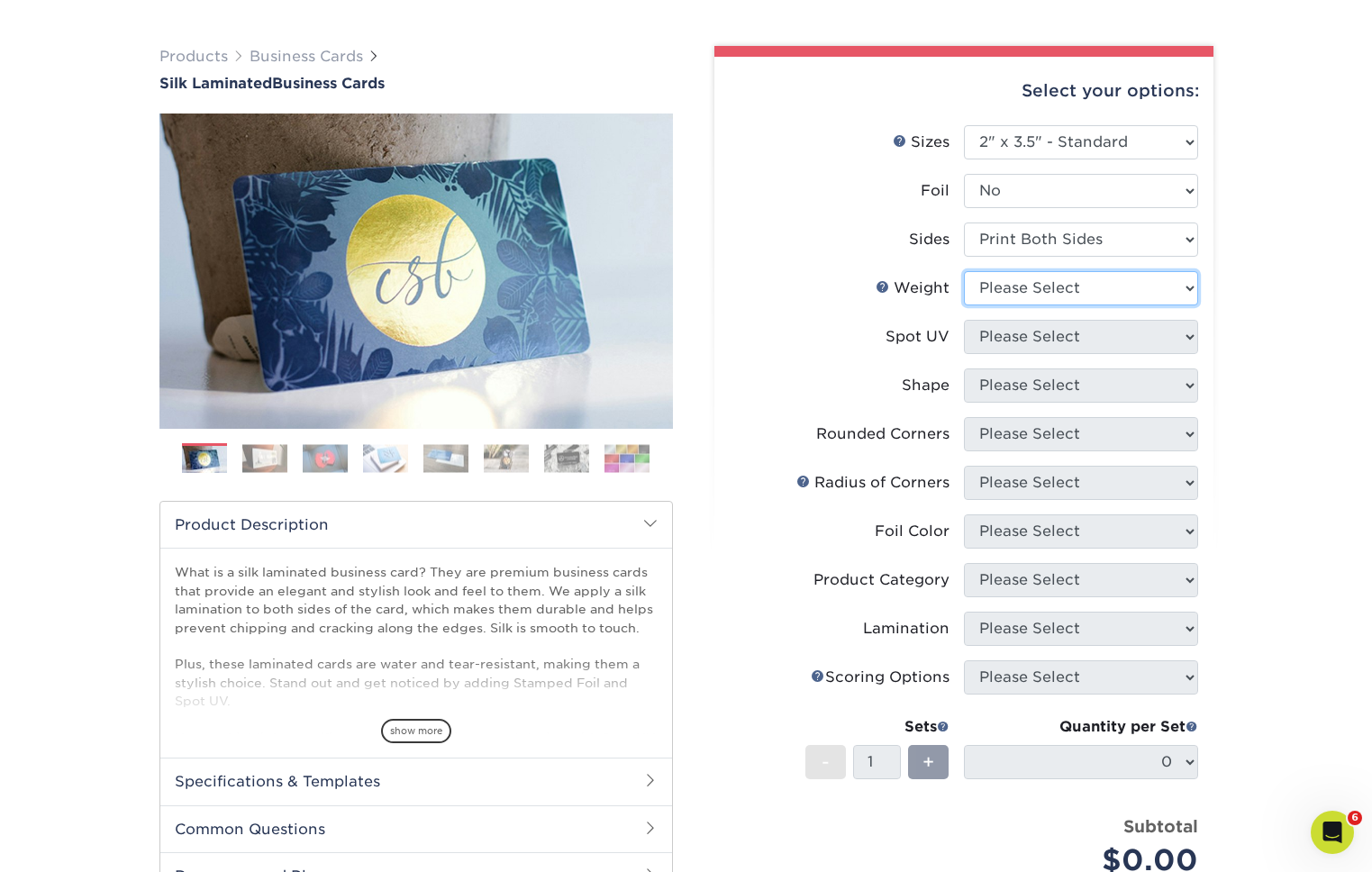
click at [1037, 298] on select "Please Select 16PT" at bounding box center [1080, 288] width 234 height 34
select select "16PT"
click at [964, 271] on select "Please Select 16PT" at bounding box center [1080, 288] width 234 height 34
click at [1027, 338] on select "Please Select No Spot UV Front and Back (Both Sides) Front Only Back Only" at bounding box center [1080, 337] width 234 height 34
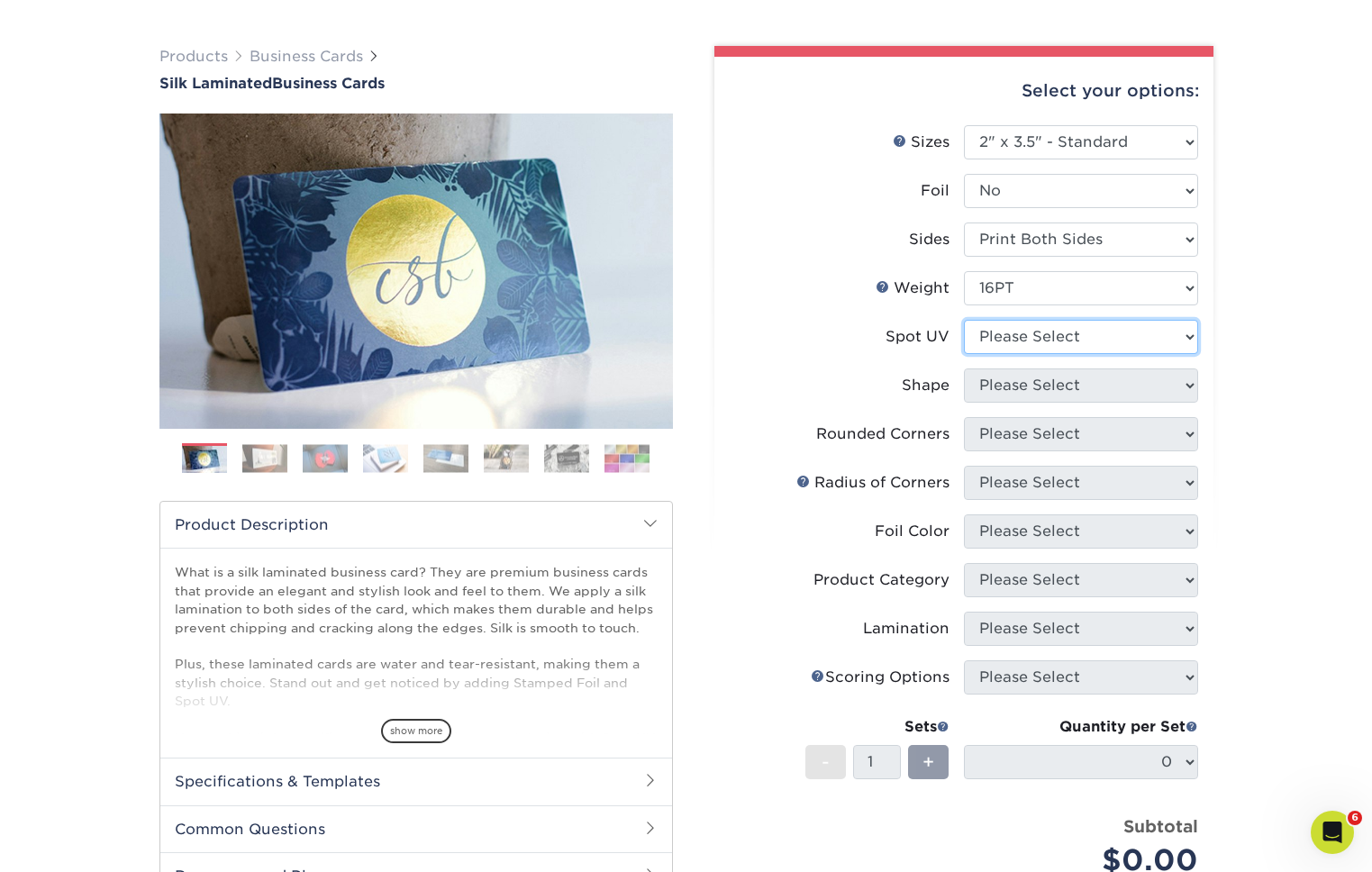
select select "3"
click at [964, 320] on select "Please Select No Spot UV Front and Back (Both Sides) Front Only Back Only" at bounding box center [1080, 337] width 234 height 34
click at [0, 0] on select at bounding box center [0, 0] width 0 height 0
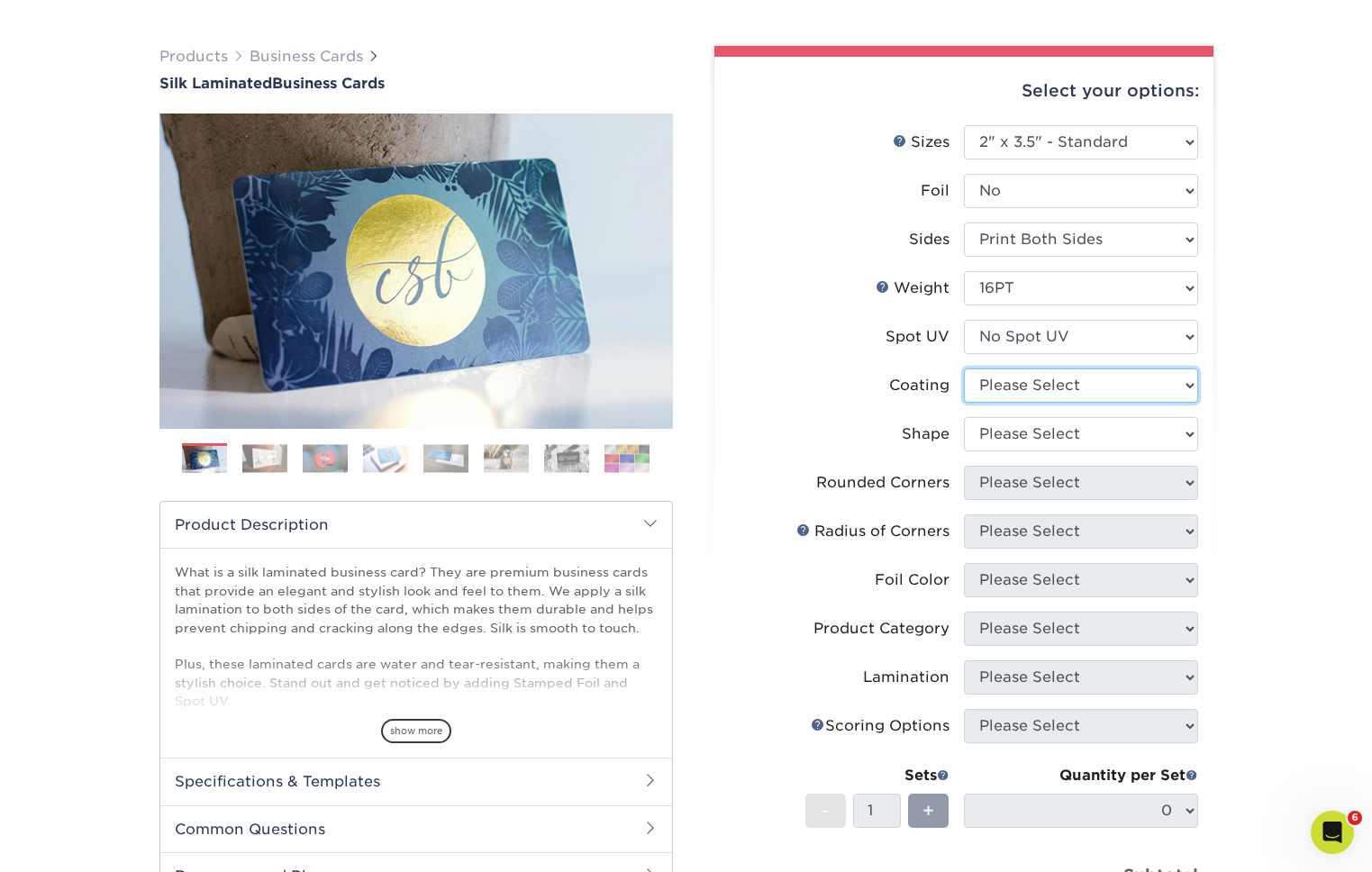
select select "3e7618de-abca-4bda-9f97-8b9129e913d8"
click at [964, 369] on select at bounding box center [1080, 386] width 234 height 34
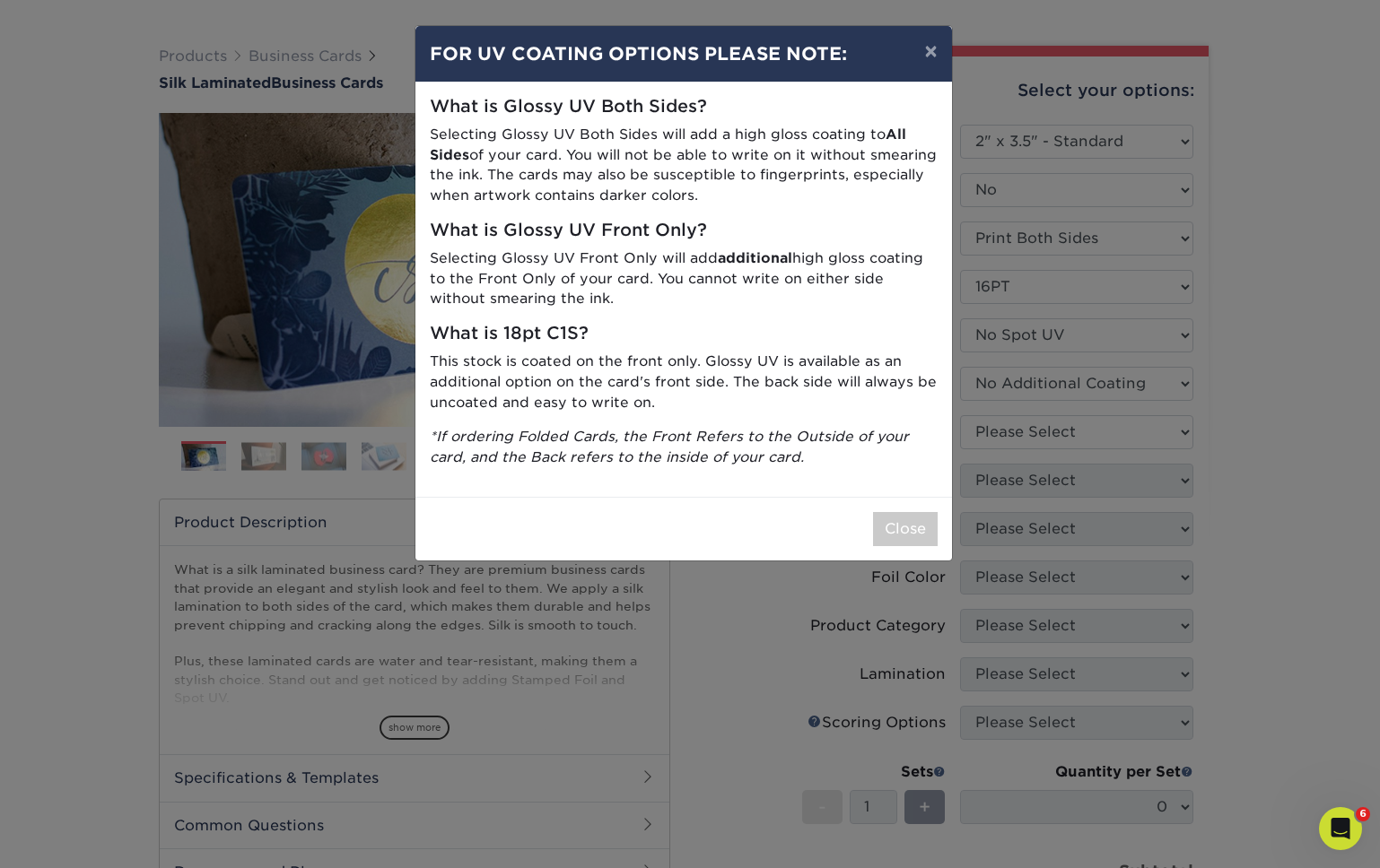
click at [1014, 438] on div "× FOR UV COATING OPTIONS PLEASE NOTE: What is Glossy UV Both Sides? Selecting G…" at bounding box center [690, 434] width 1380 height 868
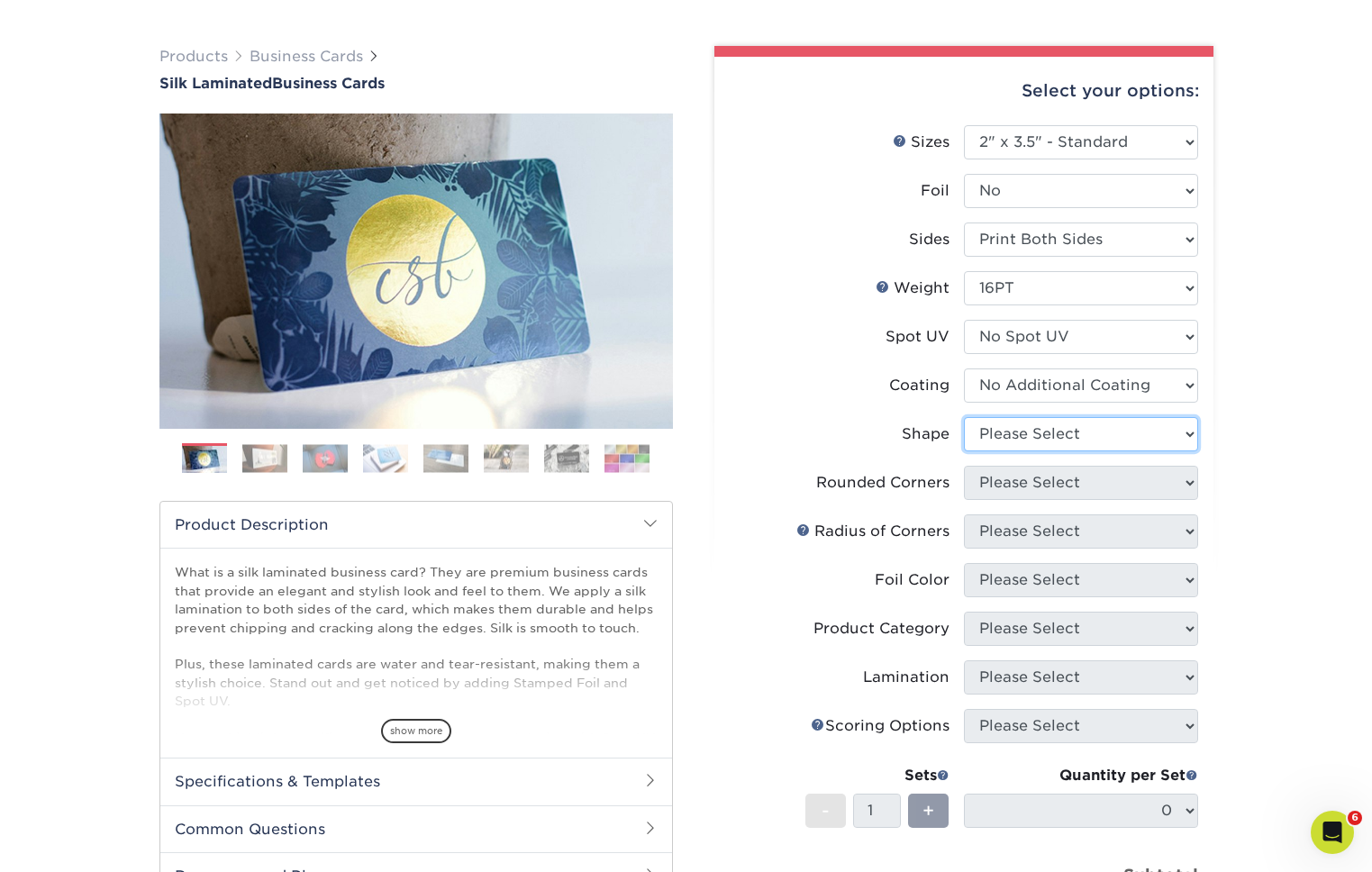
click at [1019, 435] on select "Please Select Standard Oval" at bounding box center [1080, 435] width 234 height 34
select select "standard"
click at [964, 418] on select "Please Select Standard Oval" at bounding box center [1080, 435] width 234 height 34
click at [1028, 483] on select "Please Select Yes - Round 2 Corners Yes - Round 4 Corners No" at bounding box center [1080, 483] width 234 height 34
select select "0"
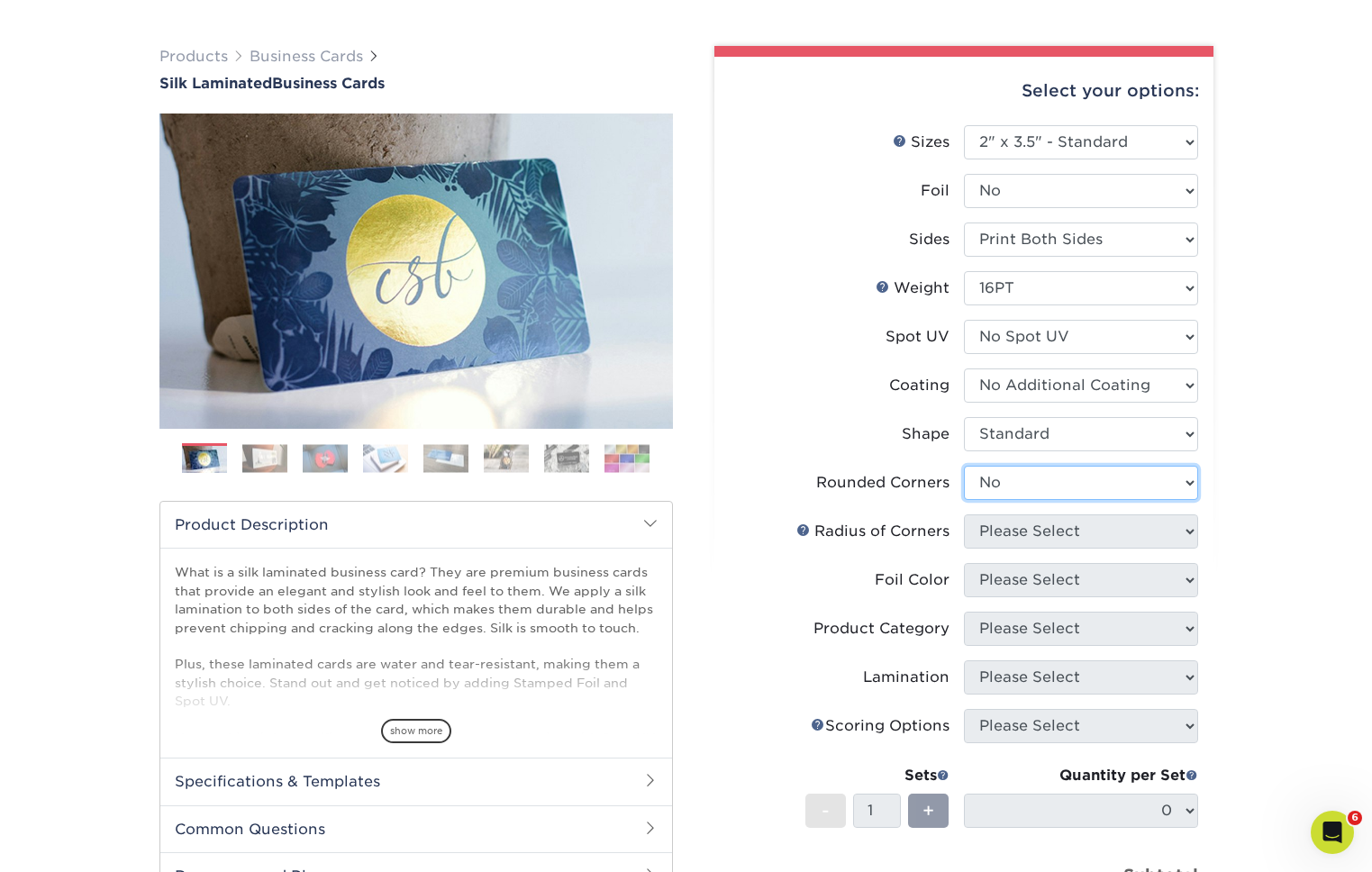
click at [964, 466] on select "Please Select Yes - Round 2 Corners Yes - Round 4 Corners No" at bounding box center [1080, 483] width 234 height 34
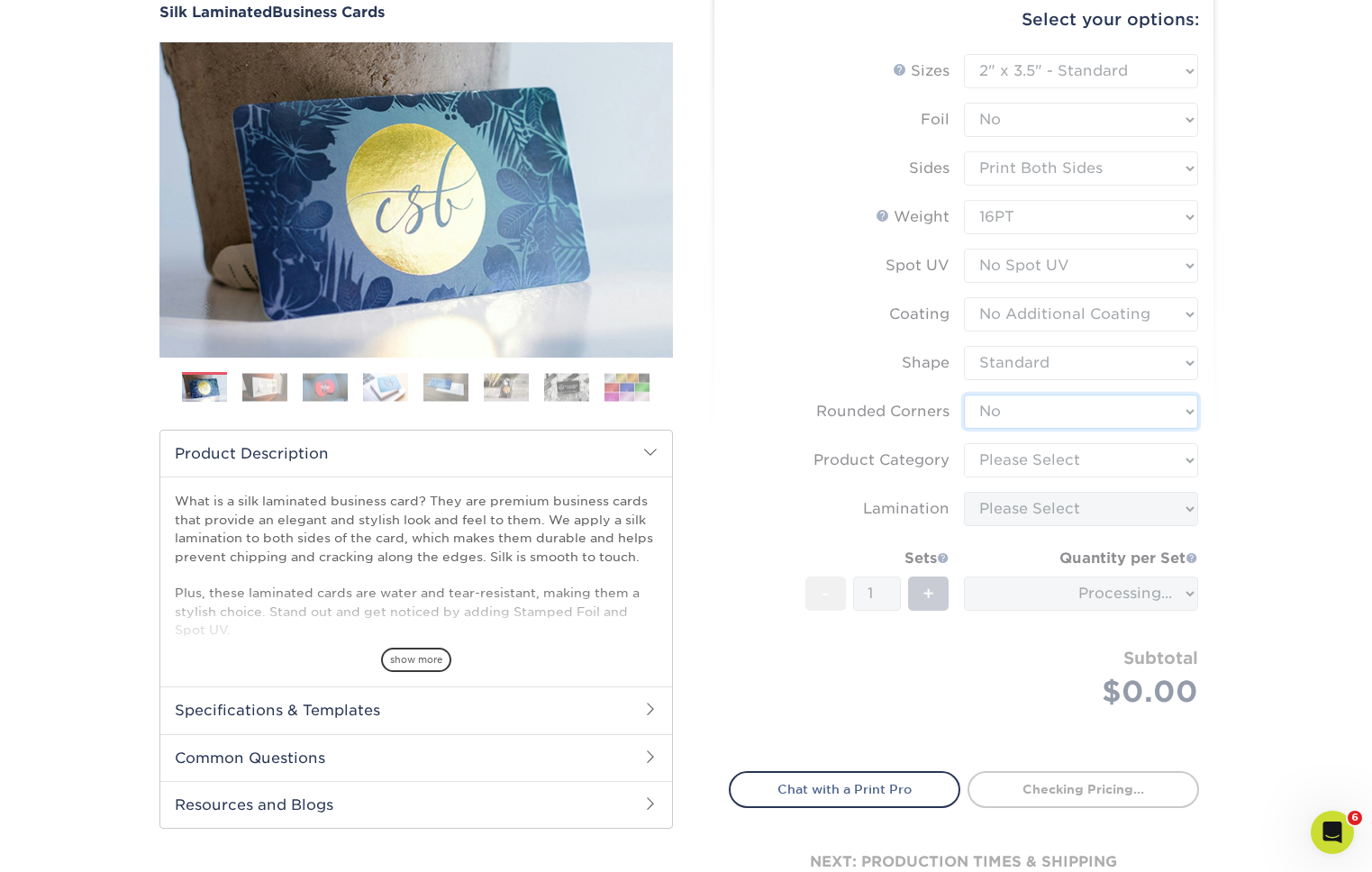
scroll to position [191, 0]
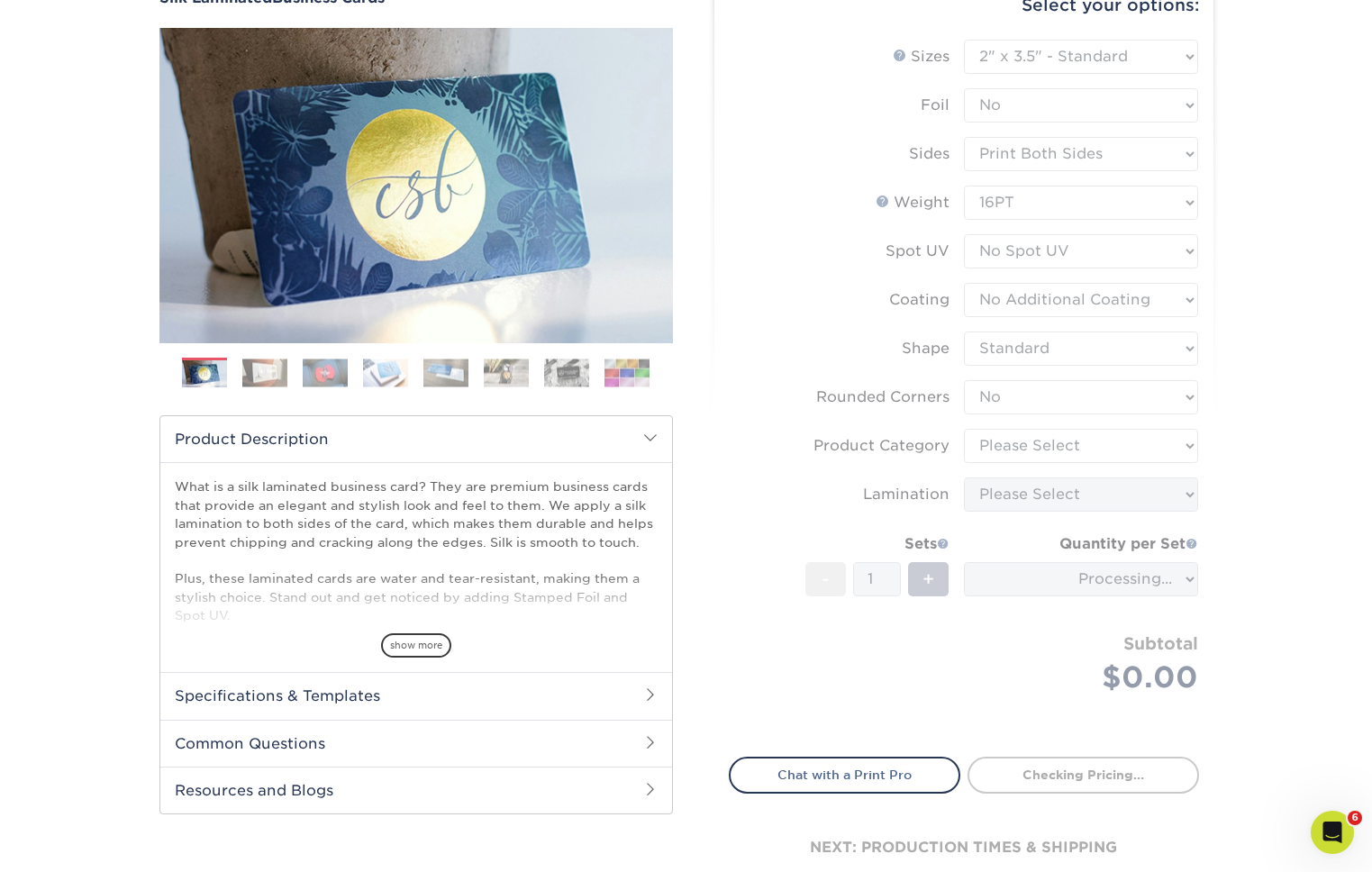
click at [1045, 442] on form "Sizes Help Sizes Please Select 1.5" x 3.5" - Mini 1.75" x 3.5" - Mini 2" x 2" -…" at bounding box center [964, 388] width 470 height 697
click at [1342, 381] on div "Products Business Cards Silk Laminated Business Cards Previous Next" at bounding box center [686, 446] width 1372 height 1042
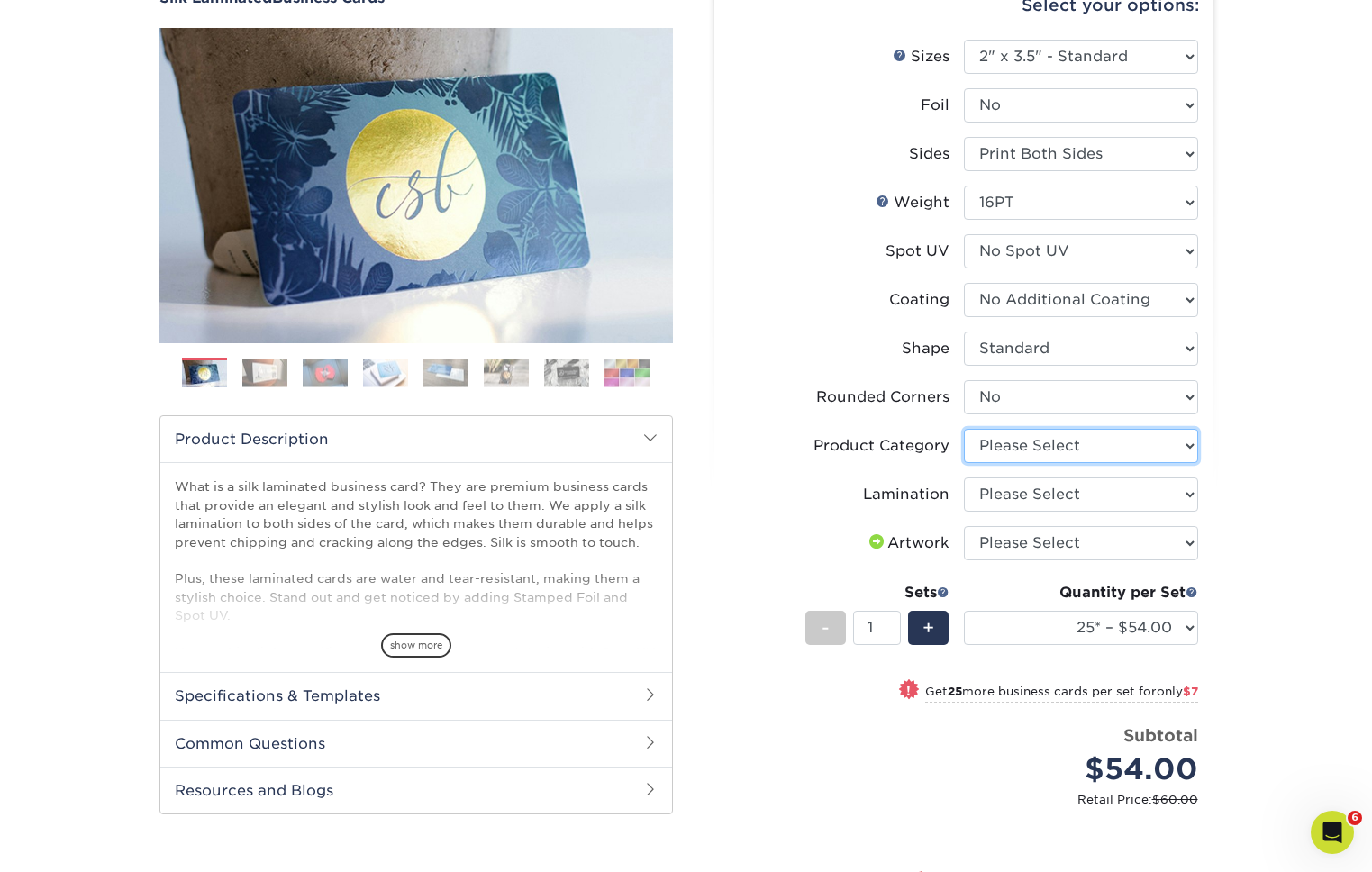
click at [1164, 448] on select "Please Select Business Cards" at bounding box center [1080, 446] width 234 height 34
select select "3b5148f1-0588-4f88-a218-97bcfdce65c1"
click at [964, 429] on select "Please Select Business Cards" at bounding box center [1080, 446] width 234 height 34
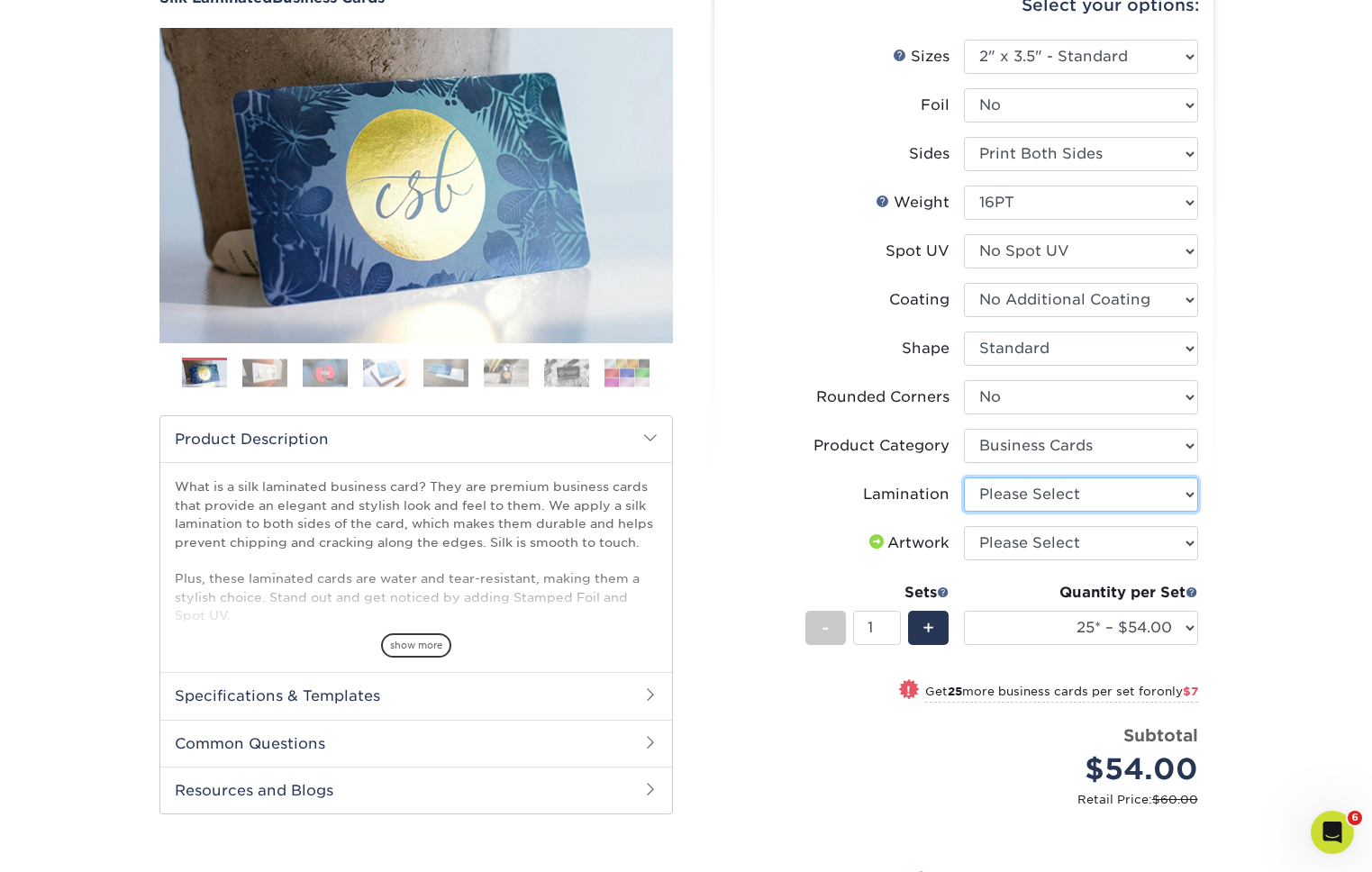
click at [1064, 501] on select "Please Select Silk" at bounding box center [1080, 495] width 234 height 34
select select "ccacb42f-45f7-42d3-bbd3-7c8421cf37f0"
click at [964, 478] on select "Please Select Silk" at bounding box center [1080, 495] width 234 height 34
click at [1037, 539] on select "Please Select I will upload files I need a design - $100" at bounding box center [1080, 544] width 234 height 34
select select "upload"
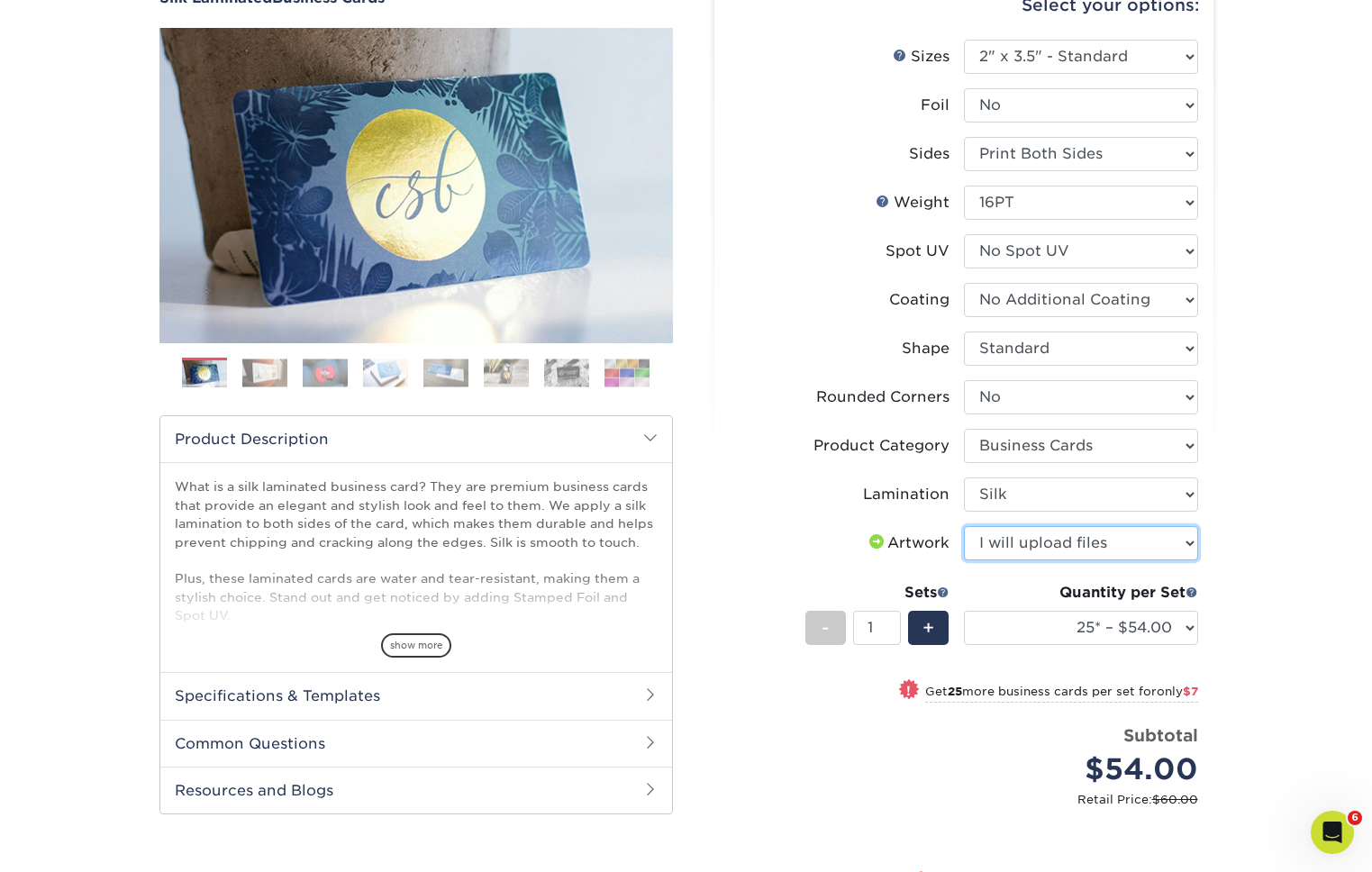
click at [964, 527] on select "Please Select I will upload files I need a design - $100" at bounding box center [1080, 544] width 234 height 34
click at [1072, 624] on select "25* – $54.00 50* – $61.00 75* – $68.00 100* – $75.00 250* – $82.00 500 – $86.00…" at bounding box center [1080, 628] width 234 height 34
select select "500 – $86.00"
click at [964, 611] on select "25* – $54.00 50* – $61.00 75* – $68.00 100* – $75.00 250* – $82.00 500 – $86.00…" at bounding box center [1080, 628] width 234 height 34
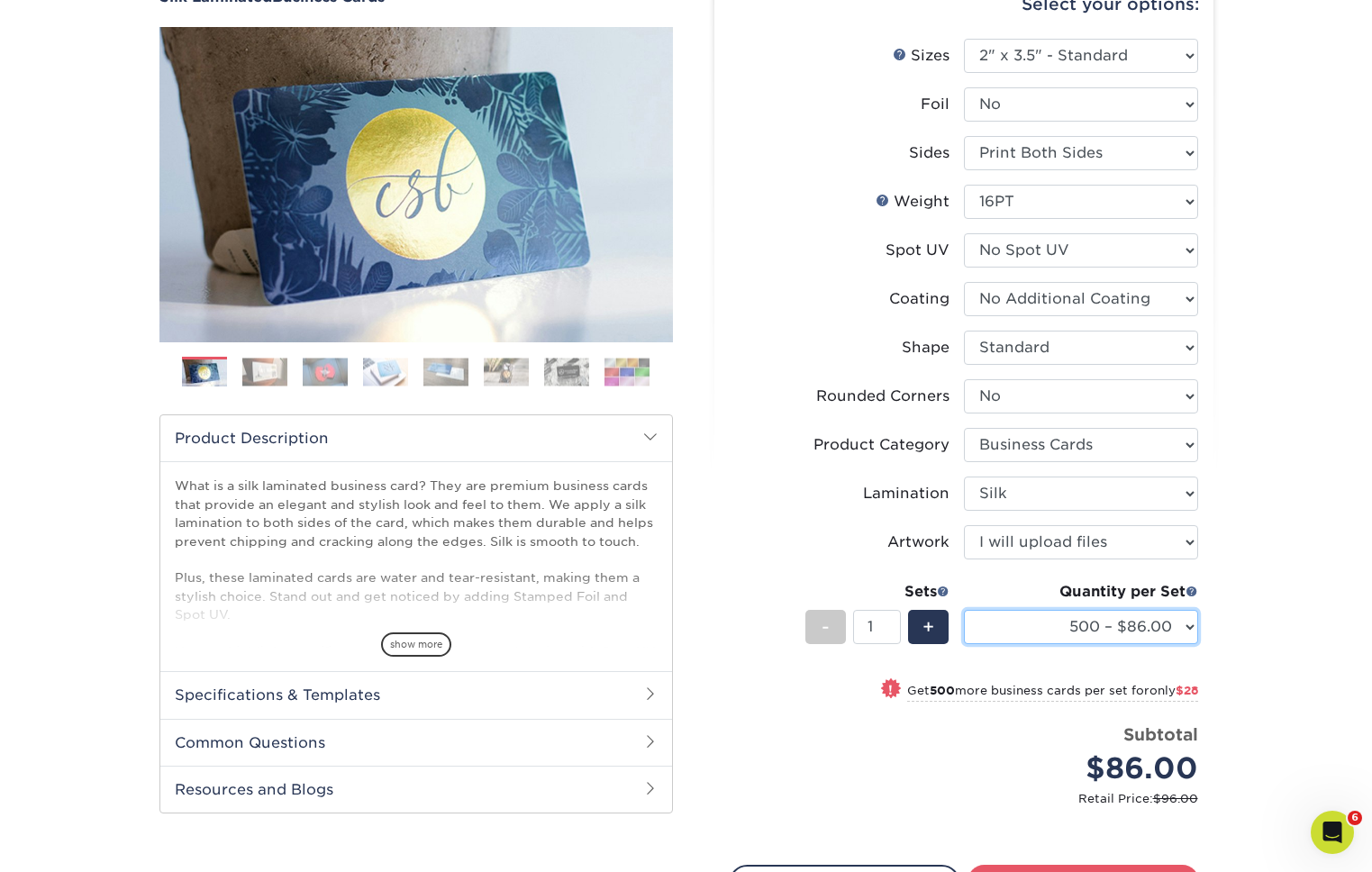
scroll to position [355, 0]
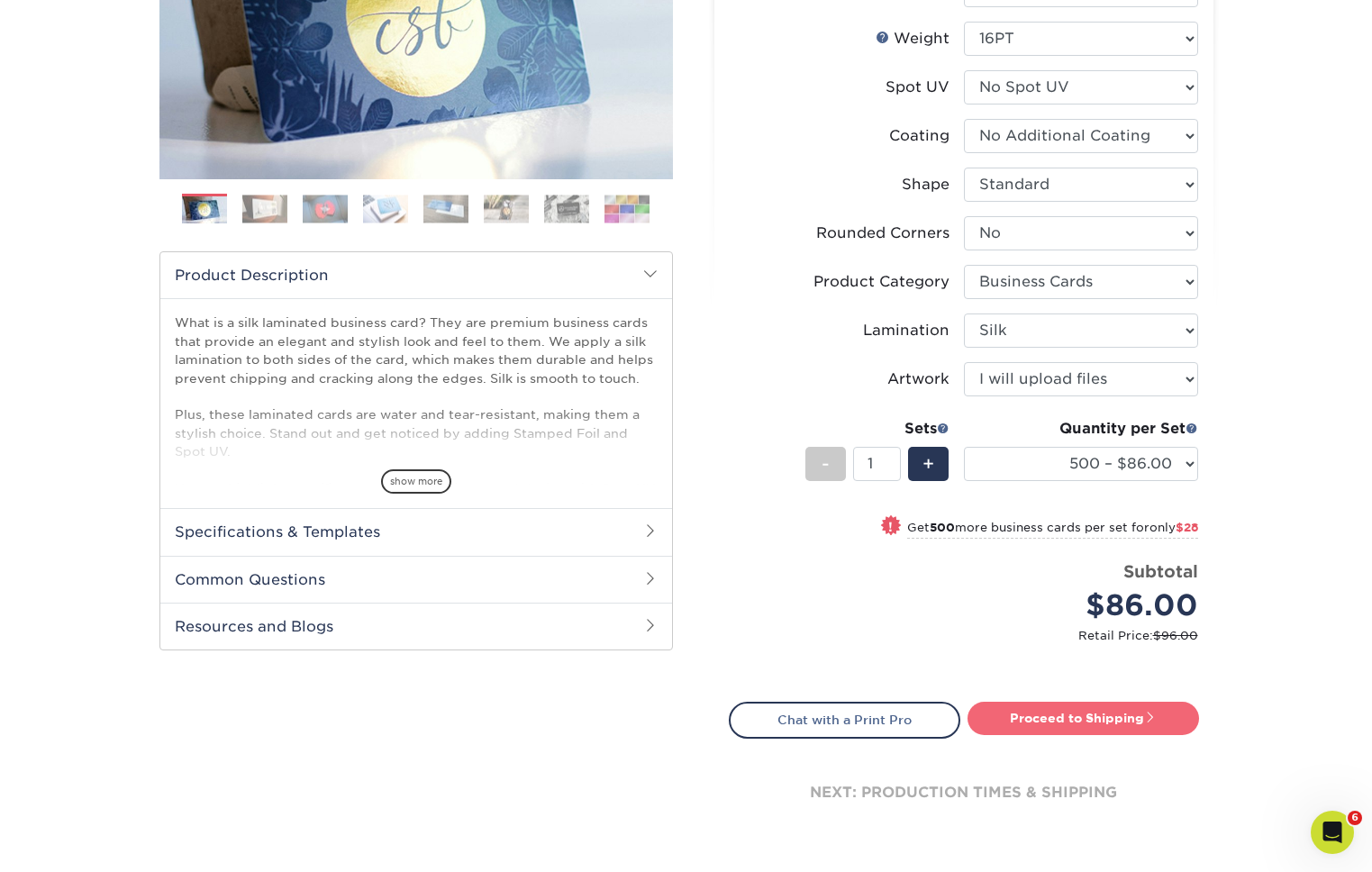
click at [1030, 716] on link "Proceed to Shipping" at bounding box center [1083, 718] width 231 height 32
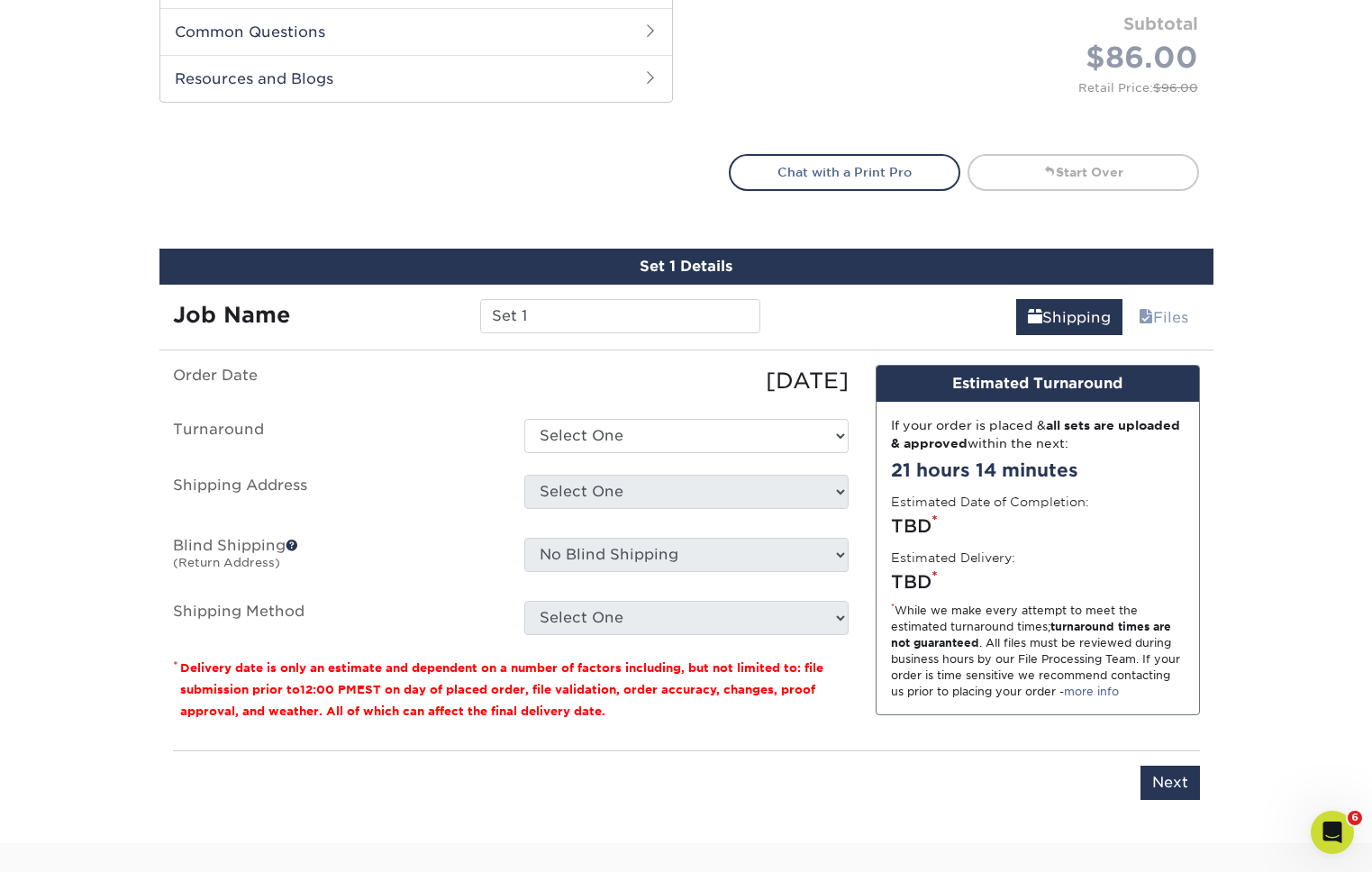
scroll to position [1107, 0]
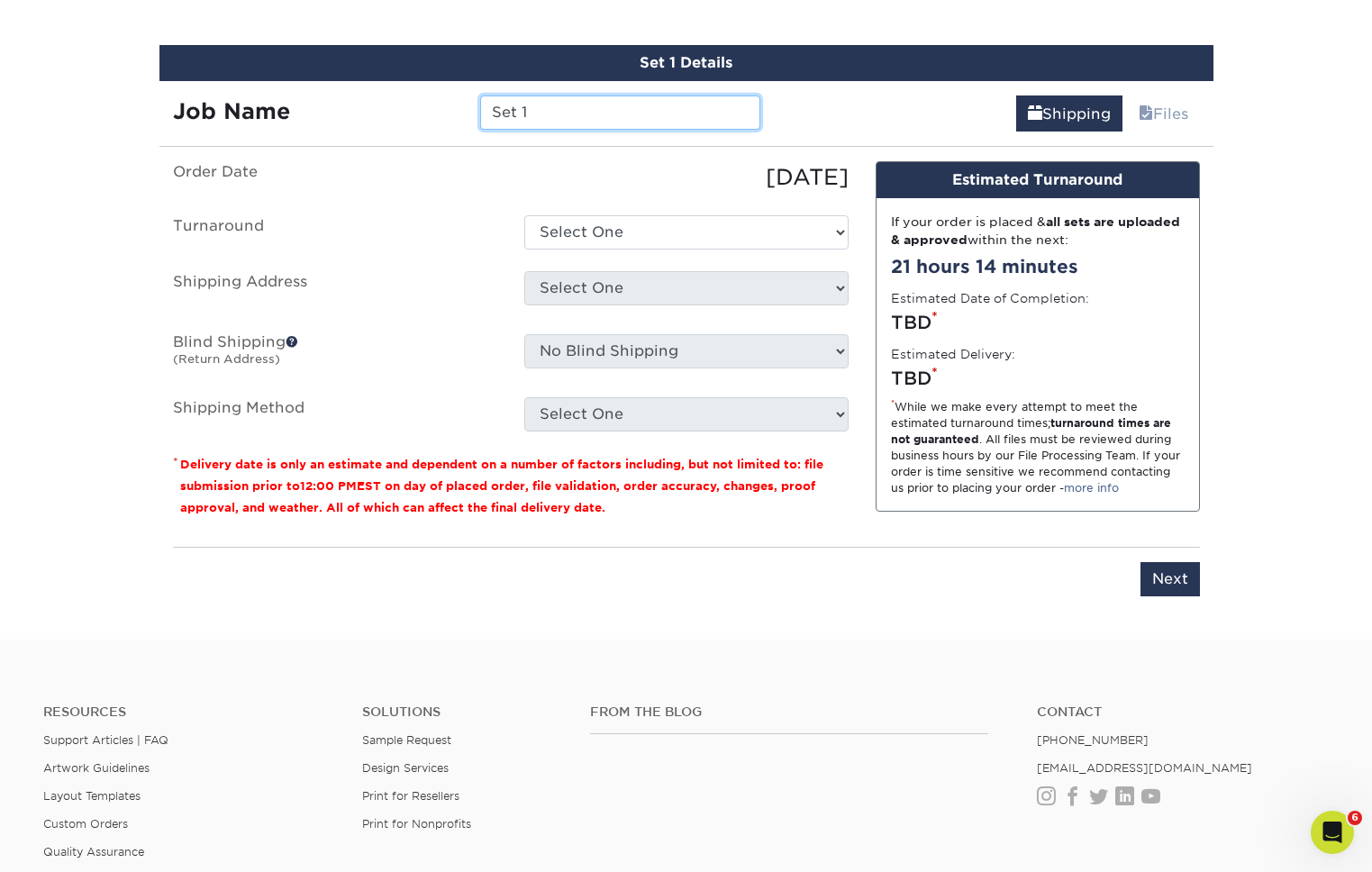
drag, startPoint x: 552, startPoint y: 119, endPoint x: 338, endPoint y: 118, distance: 214.0
click at [338, 118] on div "Job Name Set 1" at bounding box center [467, 113] width 615 height 34
type input "[PERSON_NAME] Business Cards [DATE]"
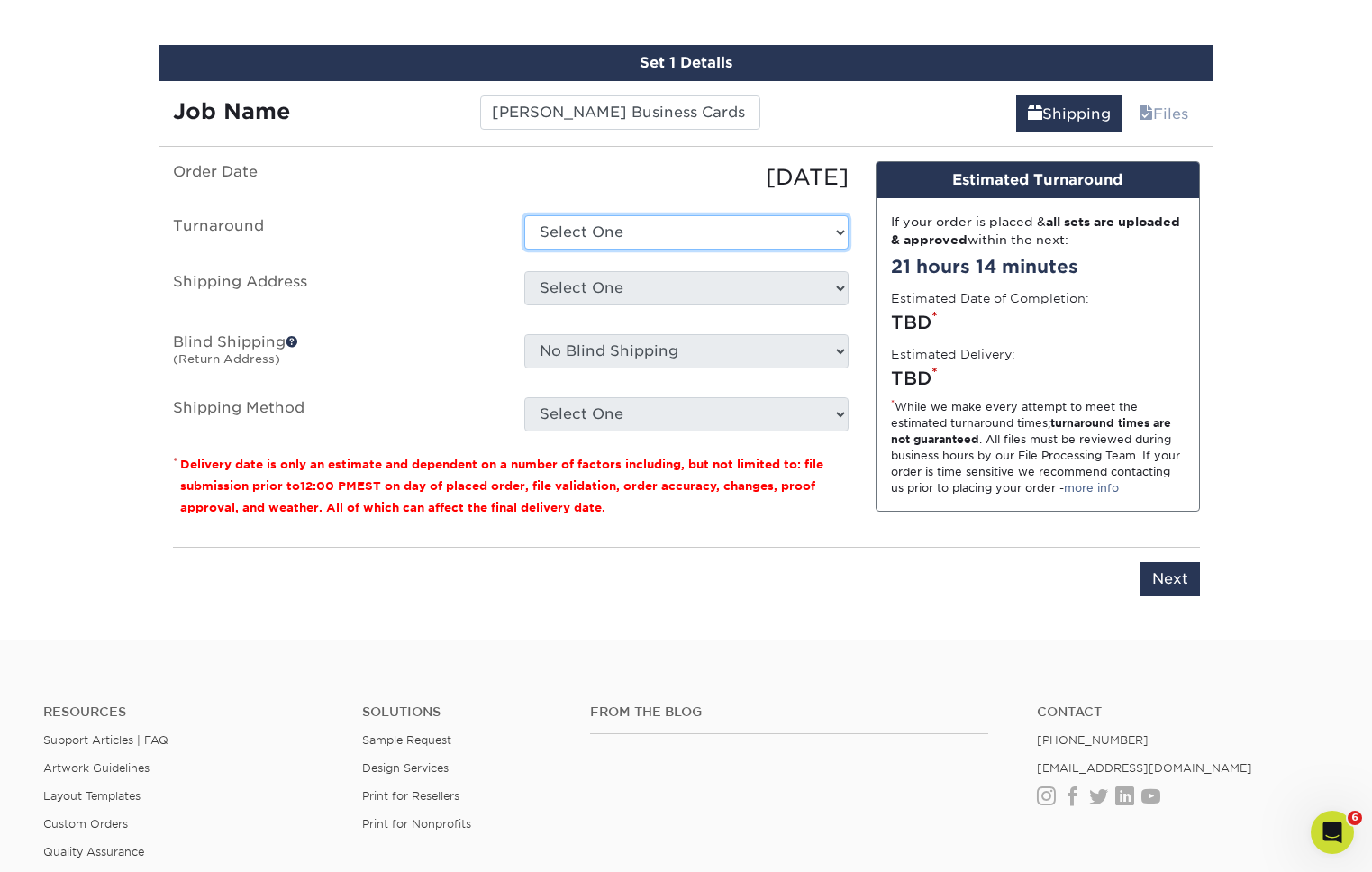
click at [595, 240] on select "Select One 2-4 Business Days 2 Day Next Business Day" at bounding box center [686, 232] width 324 height 34
select select "daeee239-1cf4-403f-860f-e366b9ee29d2"
click at [525, 215] on select "Select One 2-4 Business Days 2 Day Next Business Day" at bounding box center [686, 232] width 324 height 34
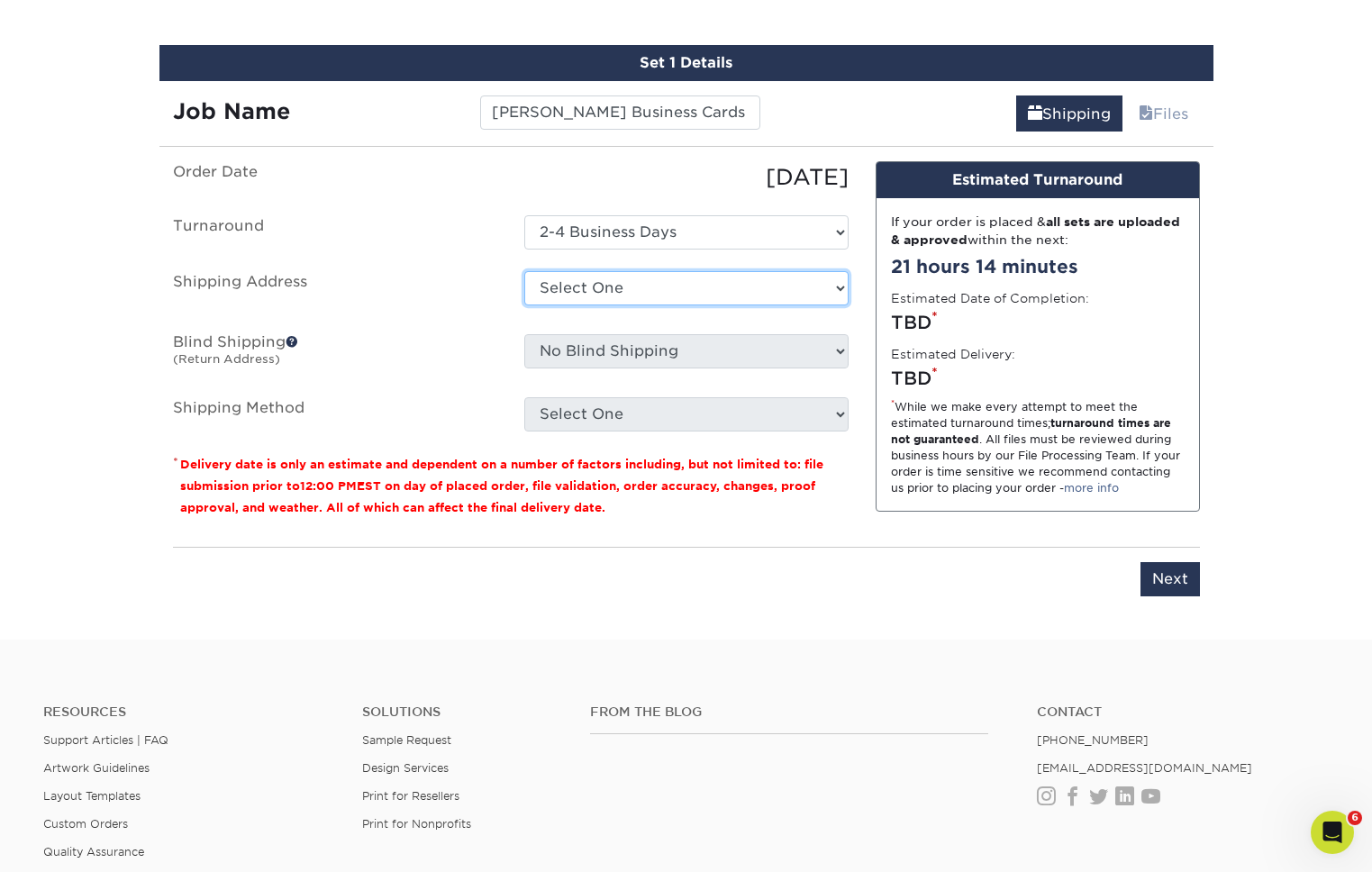
click at [600, 293] on select "Select One Adam Crum New Aldryn Tangui - Home Alvin Flores Alvin Flores - Home …" at bounding box center [686, 288] width 324 height 34
select select "238201"
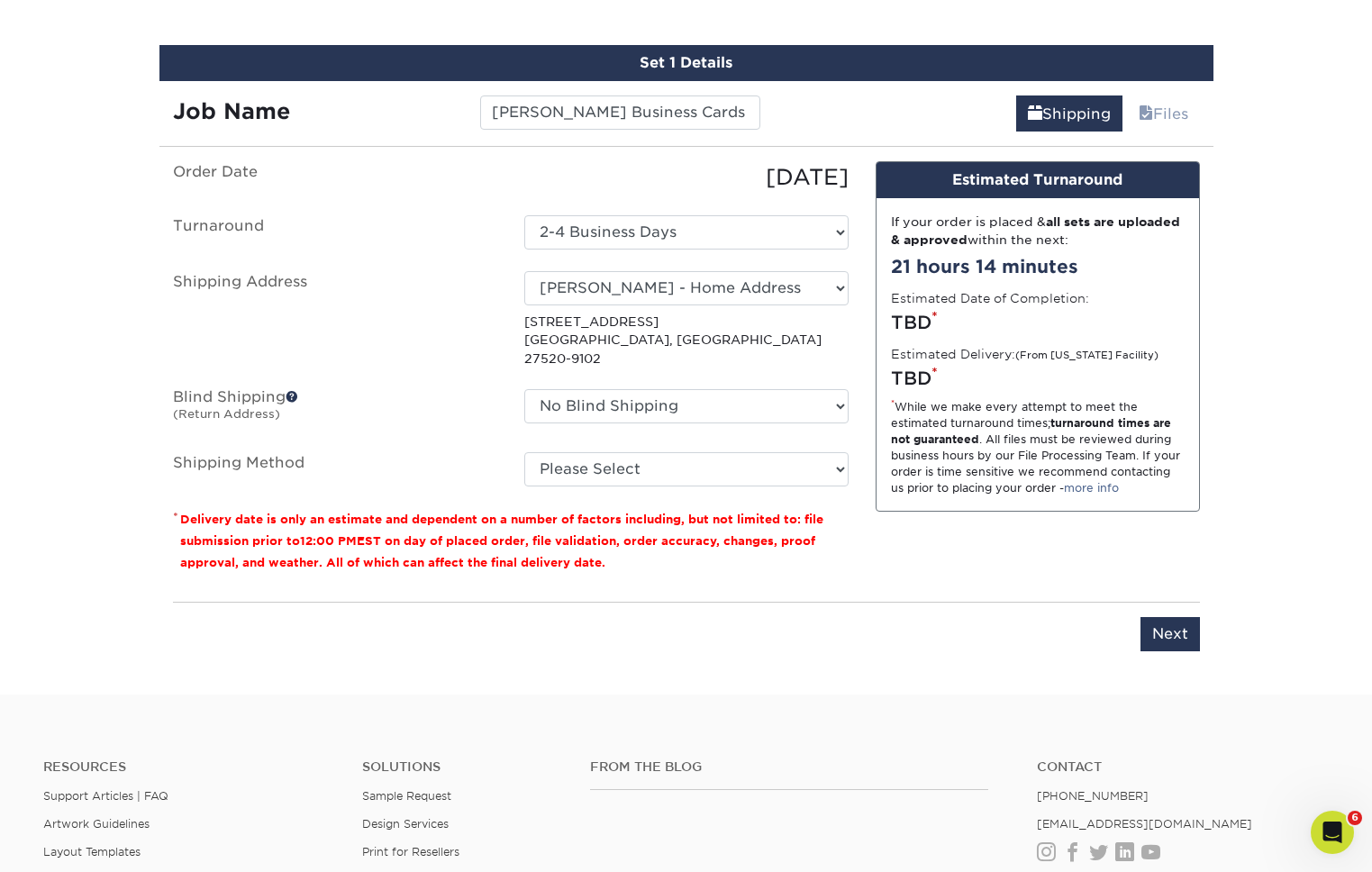
click at [716, 409] on div "No Blind Shipping Adam Crum New Aldryn Tangui - Home Alvin Flores Alvin Flores …" at bounding box center [686, 410] width 352 height 41
click at [714, 398] on select "No Blind Shipping Adam Crum New Aldryn Tangui - Home Alvin Flores Alvin Flores …" at bounding box center [686, 406] width 324 height 34
select select "154565"
click at [525, 389] on select "No Blind Shipping Adam Crum New Aldryn Tangui - Home Alvin Flores Alvin Flores …" at bounding box center [686, 406] width 324 height 34
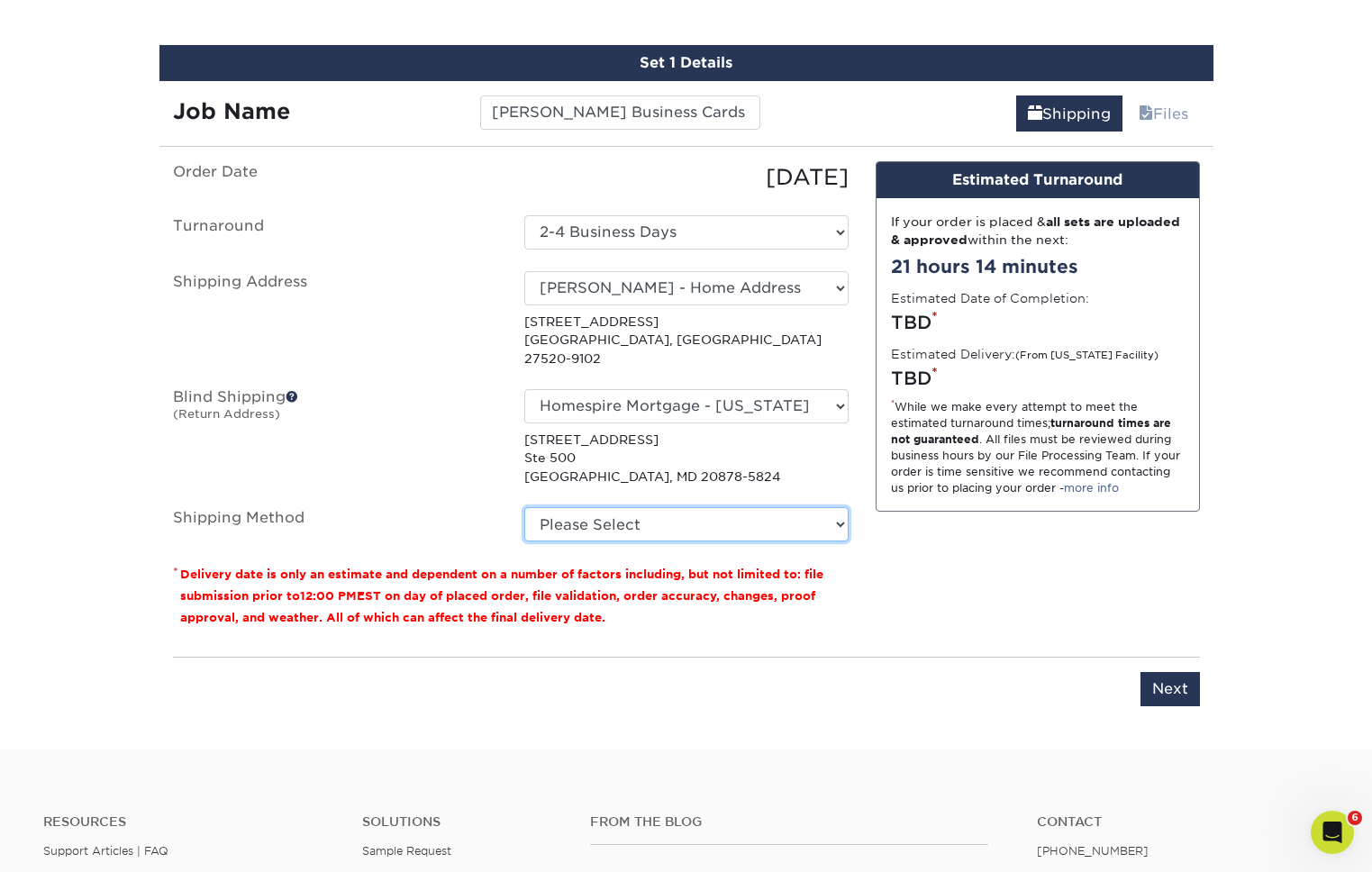
click at [663, 508] on select "Please Select Ground Shipping (+$8.96) 3 Day Shipping Service (+$20.04) 2 Day A…" at bounding box center [686, 524] width 324 height 34
select select "03"
click at [525, 507] on select "Please Select Ground Shipping (+$8.96) 3 Day Shipping Service (+$20.04) 2 Day A…" at bounding box center [686, 524] width 324 height 34
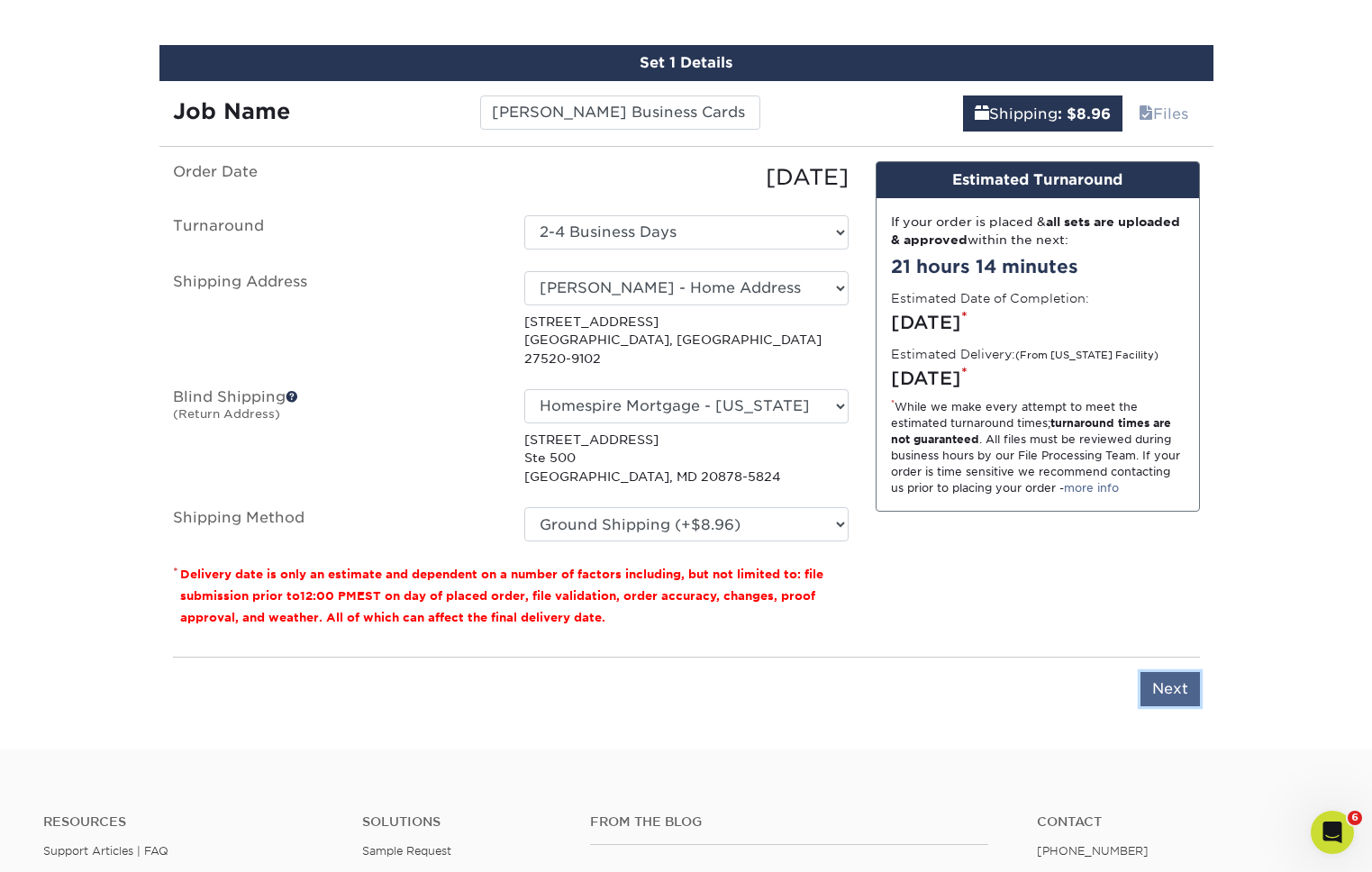
click at [1169, 673] on input "Next" at bounding box center [1170, 690] width 59 height 34
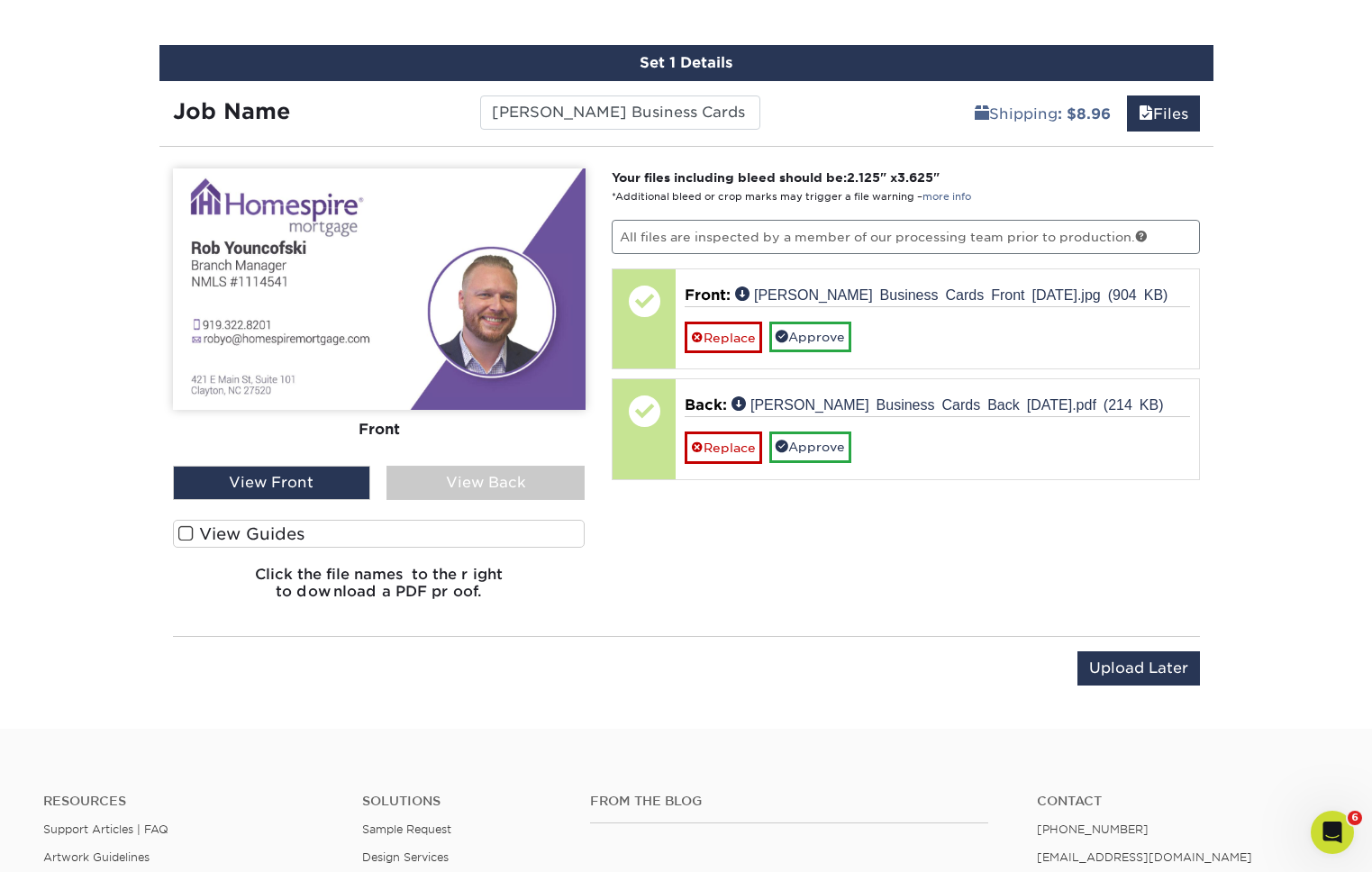
click at [435, 485] on div "View Back" at bounding box center [485, 483] width 198 height 34
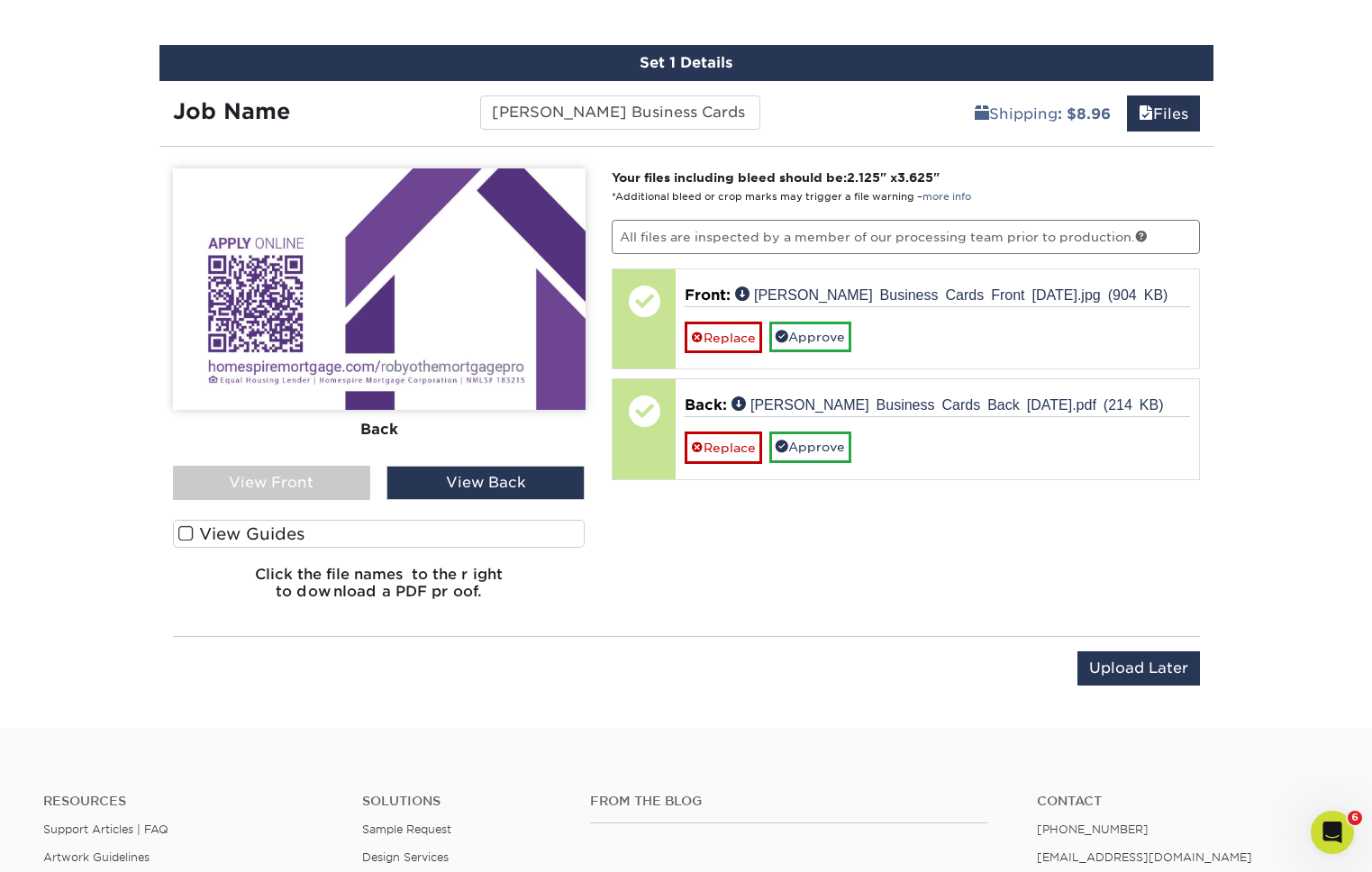
click at [351, 479] on div "View Front" at bounding box center [272, 483] width 198 height 34
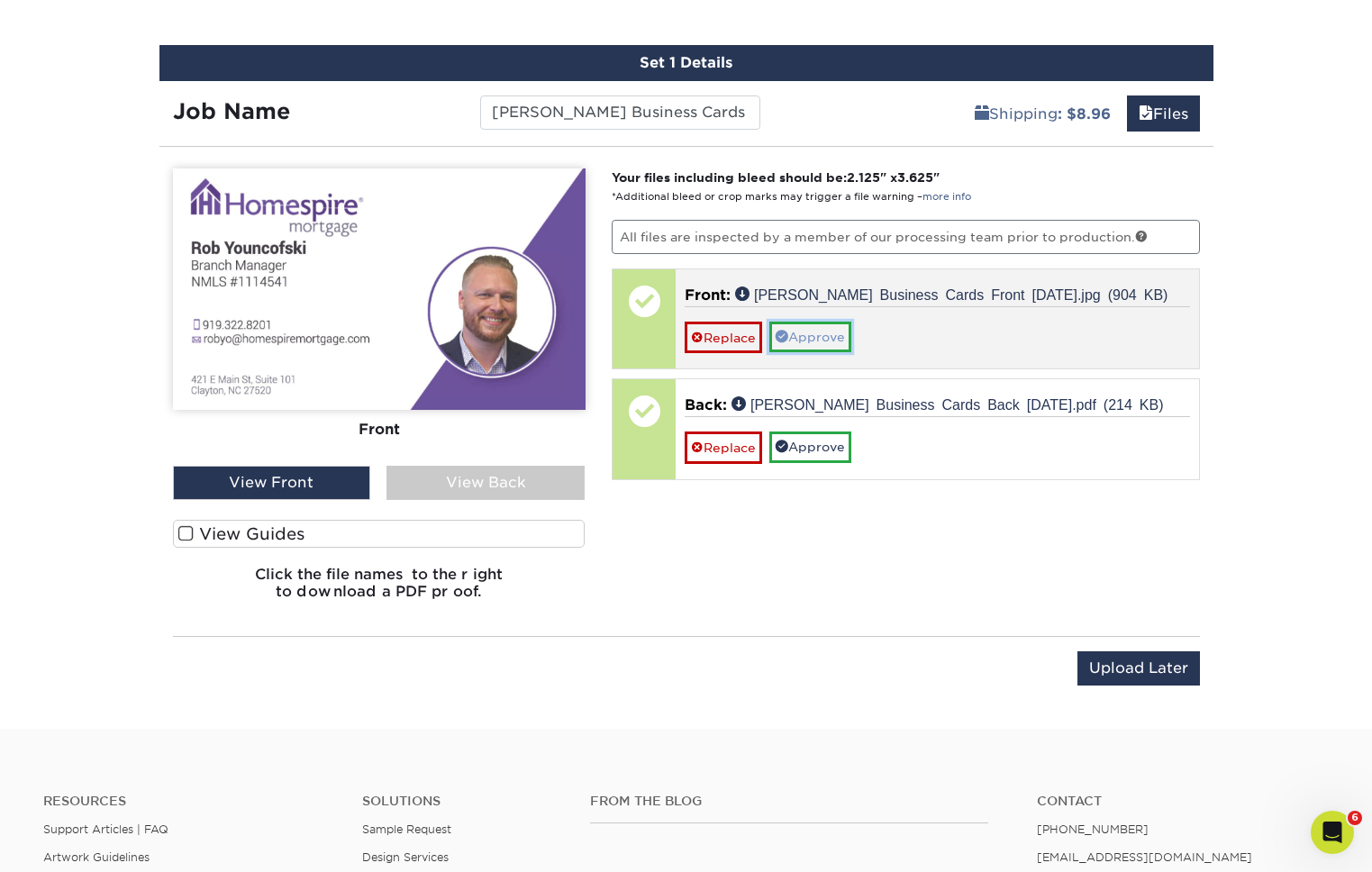
click at [851, 328] on link "Approve" at bounding box center [810, 337] width 82 height 31
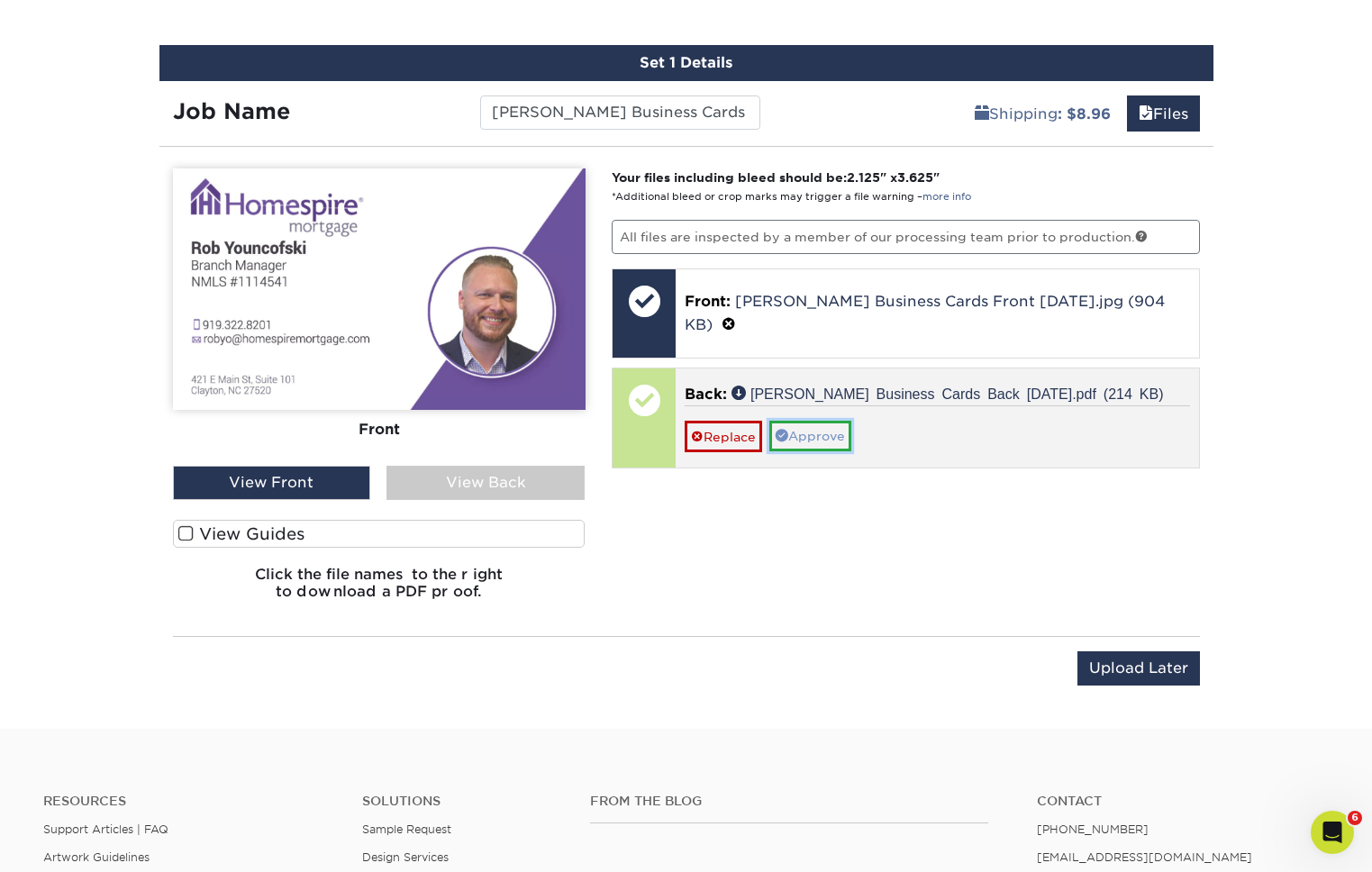
click at [828, 420] on link "Approve" at bounding box center [810, 436] width 82 height 31
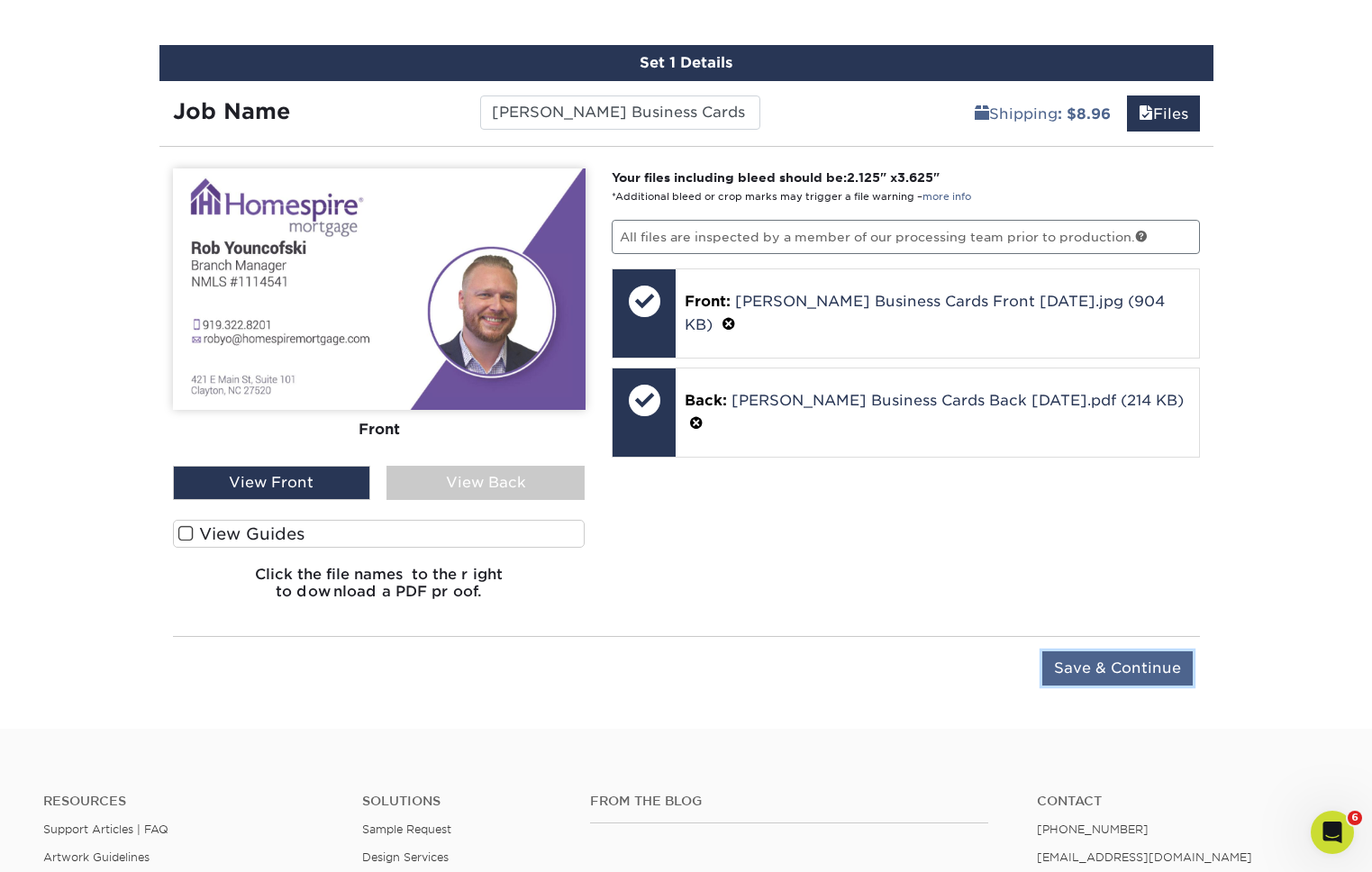
click at [1086, 675] on input "Save & Continue" at bounding box center [1117, 669] width 150 height 34
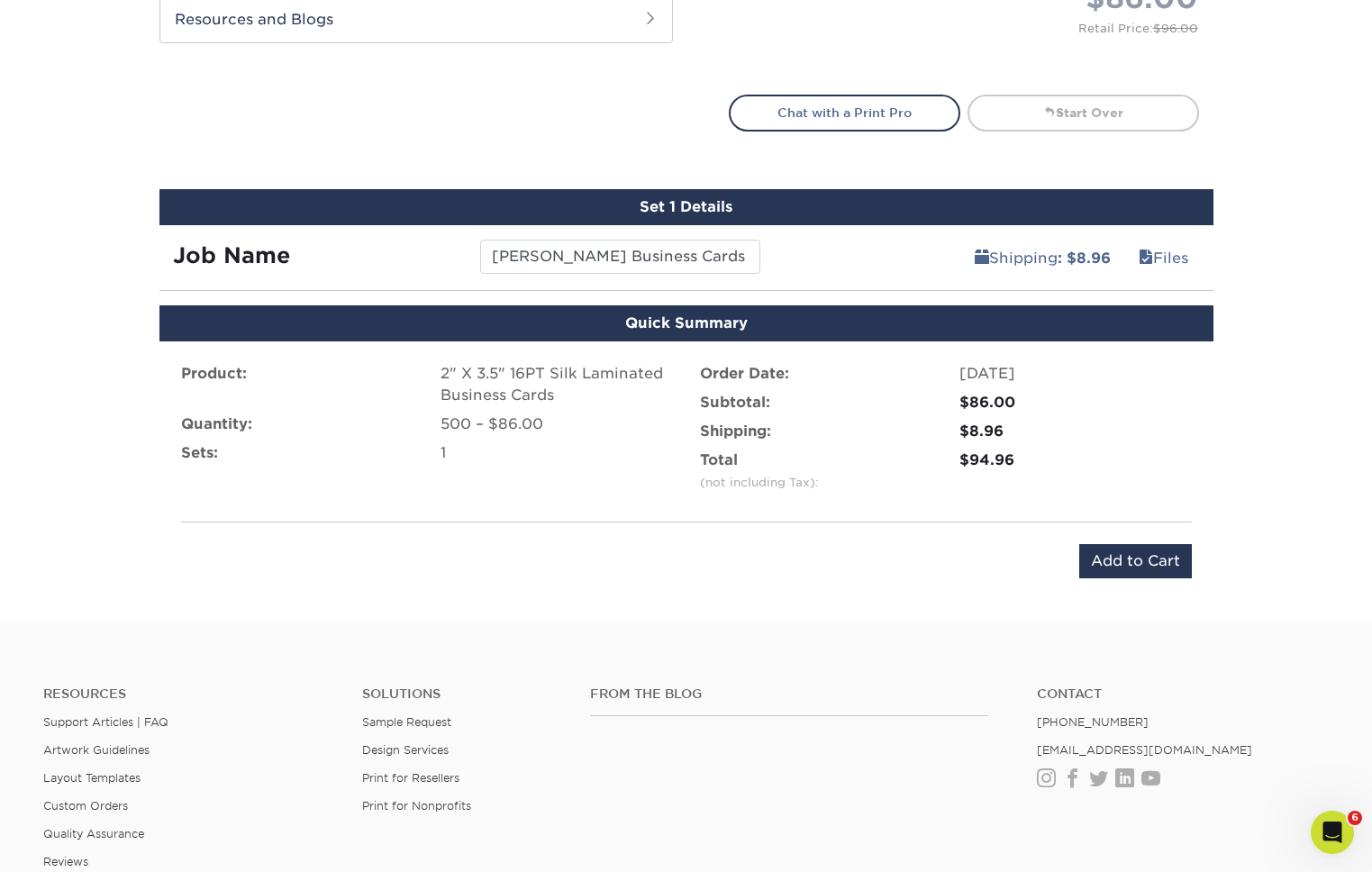
scroll to position [947, 0]
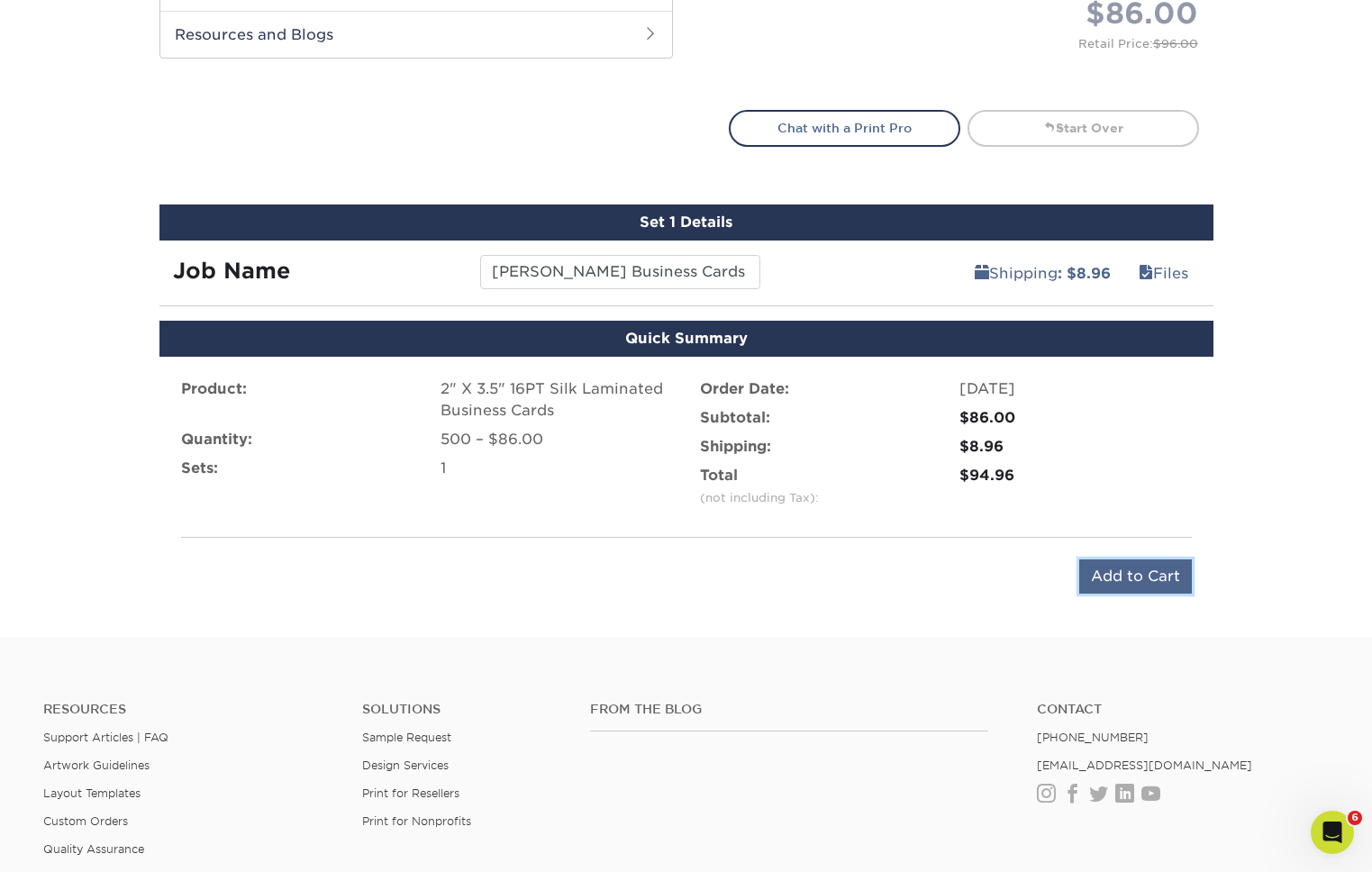
click at [1155, 579] on input "Add to Cart" at bounding box center [1136, 577] width 113 height 34
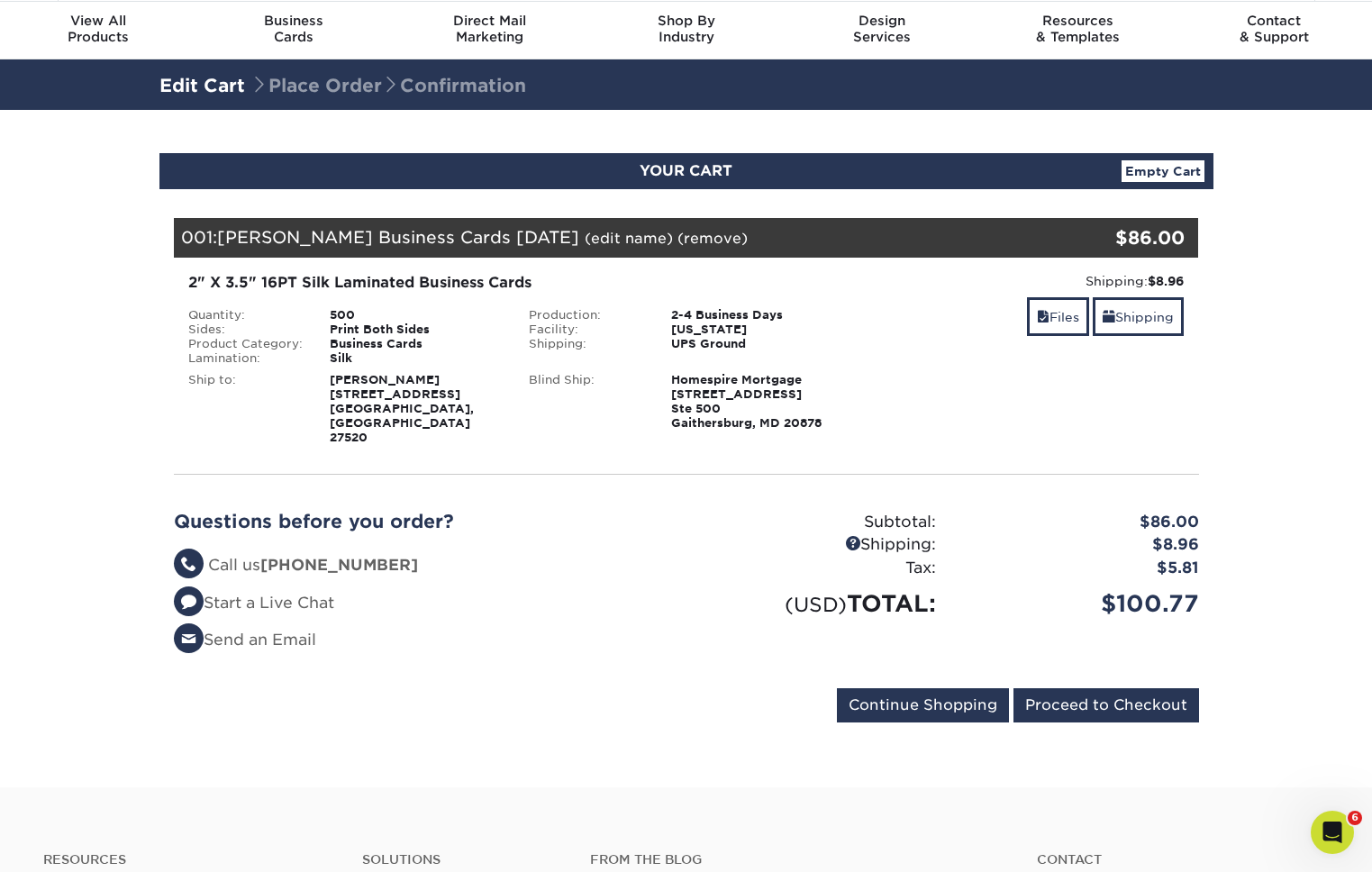
scroll to position [91, 0]
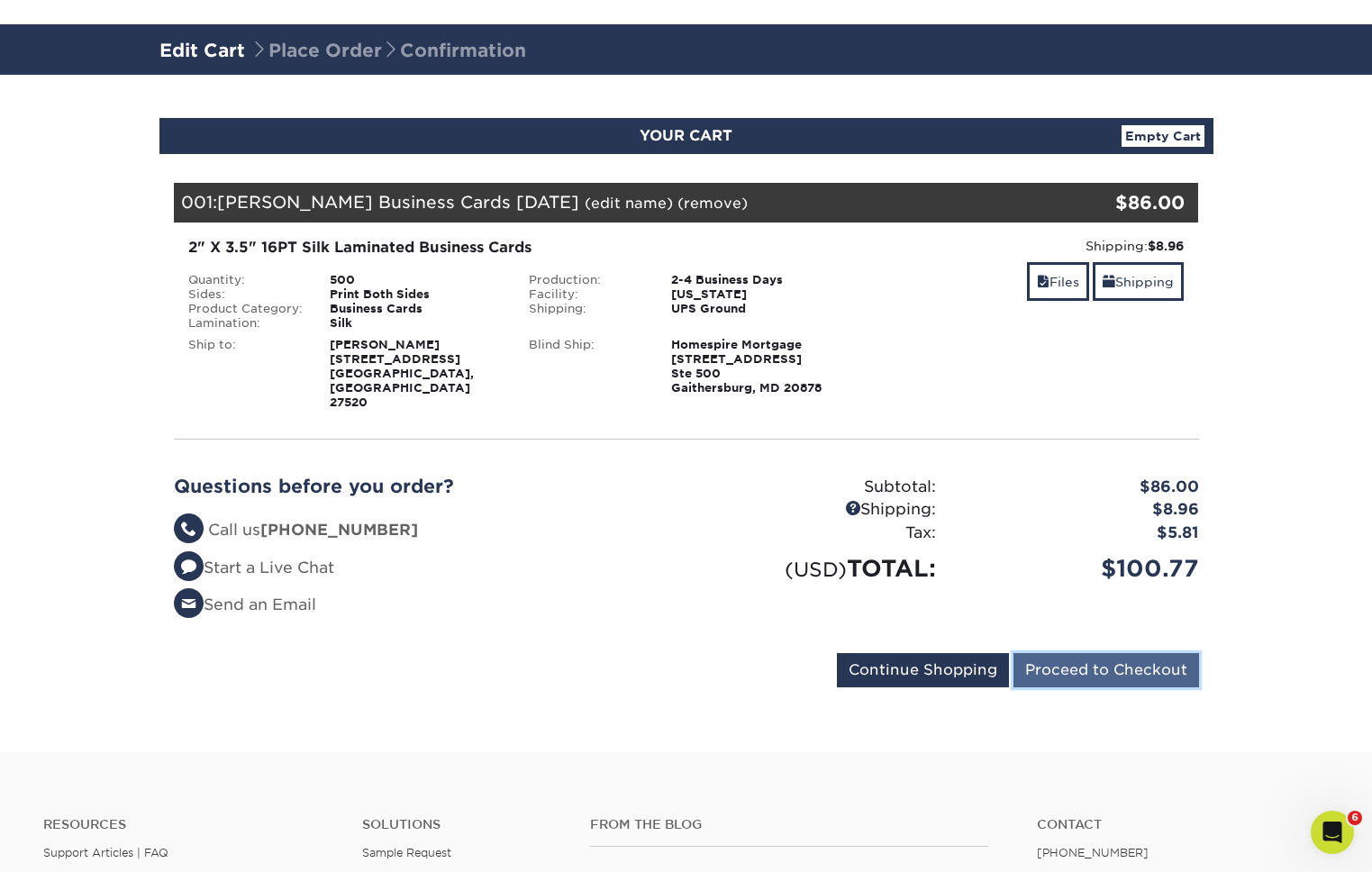
click at [1101, 654] on input "Proceed to Checkout" at bounding box center [1106, 671] width 185 height 34
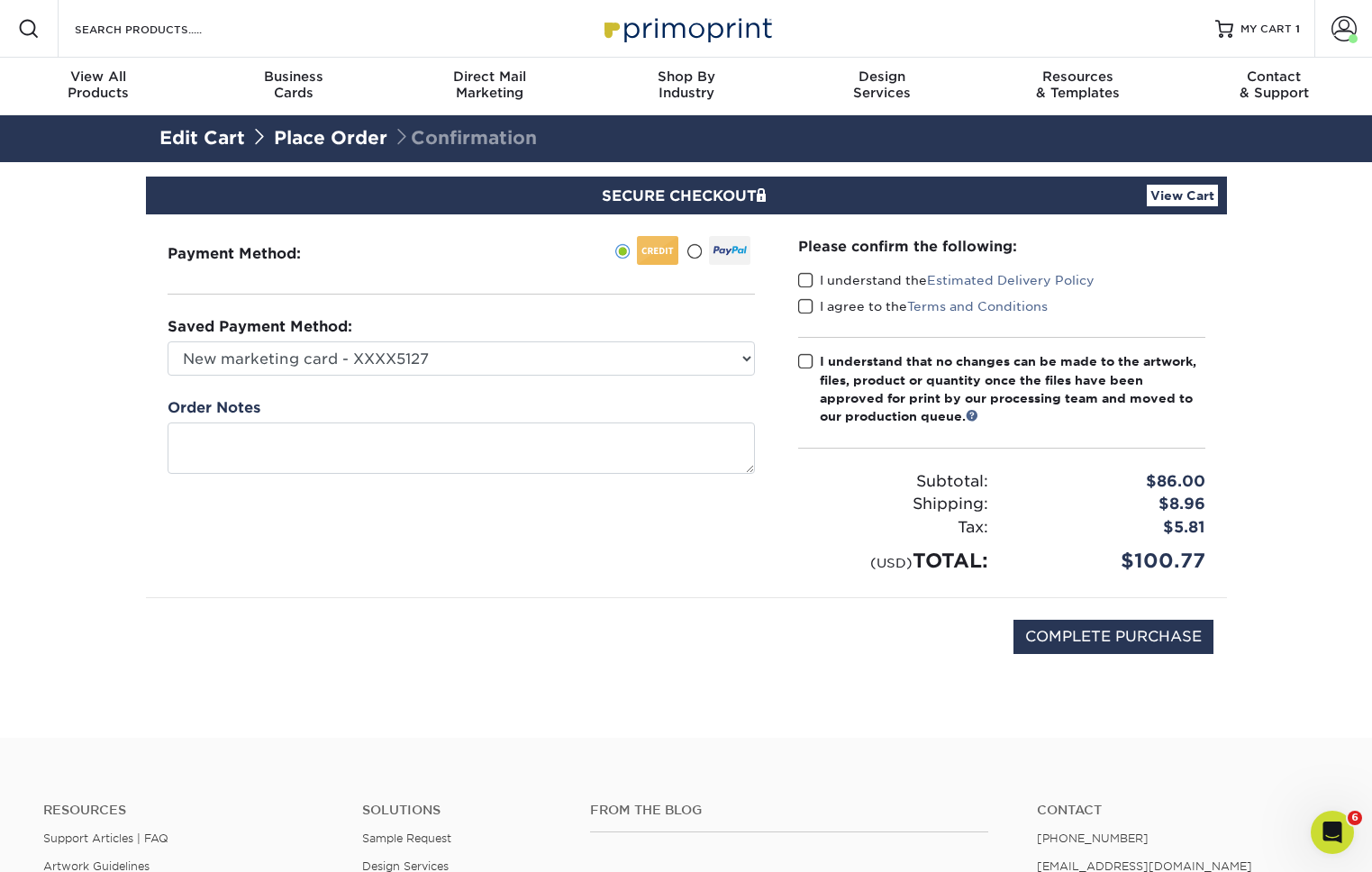
click at [802, 279] on span at bounding box center [806, 280] width 15 height 17
click at [0, 0] on input "I understand the Estimated Delivery Policy" at bounding box center [0, 0] width 0 height 0
click at [802, 309] on span at bounding box center [806, 307] width 15 height 17
click at [0, 0] on input "I agree to the Terms and Conditions" at bounding box center [0, 0] width 0 height 0
click at [818, 362] on label "I understand that no changes can be made to the artwork, files, product or quan…" at bounding box center [1001, 389] width 407 height 74
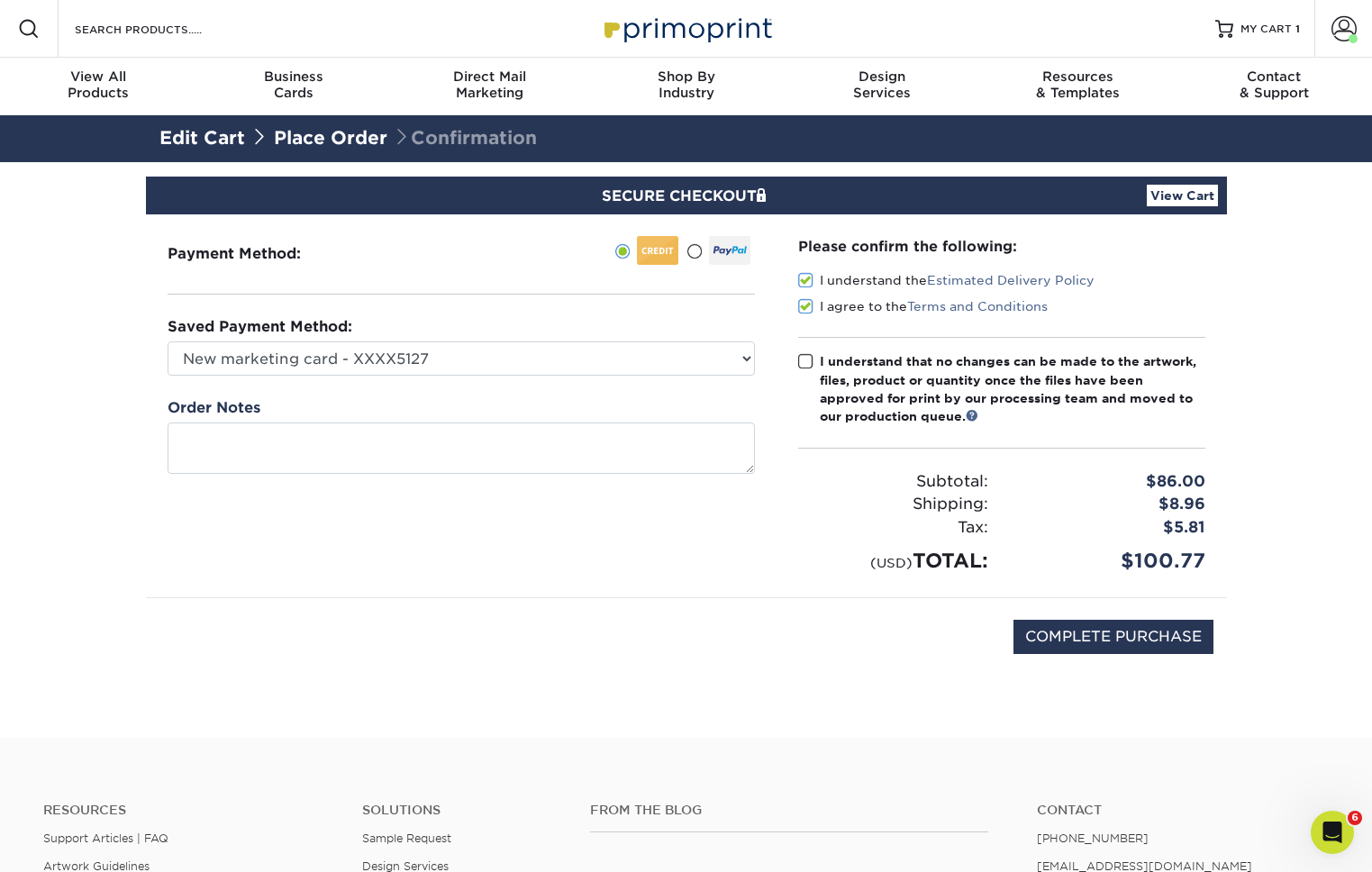
click at [0, 0] on input "I understand that no changes can be made to the artwork, files, product or quan…" at bounding box center [0, 0] width 0 height 0
click at [1159, 196] on link "View Cart" at bounding box center [1183, 195] width 71 height 22
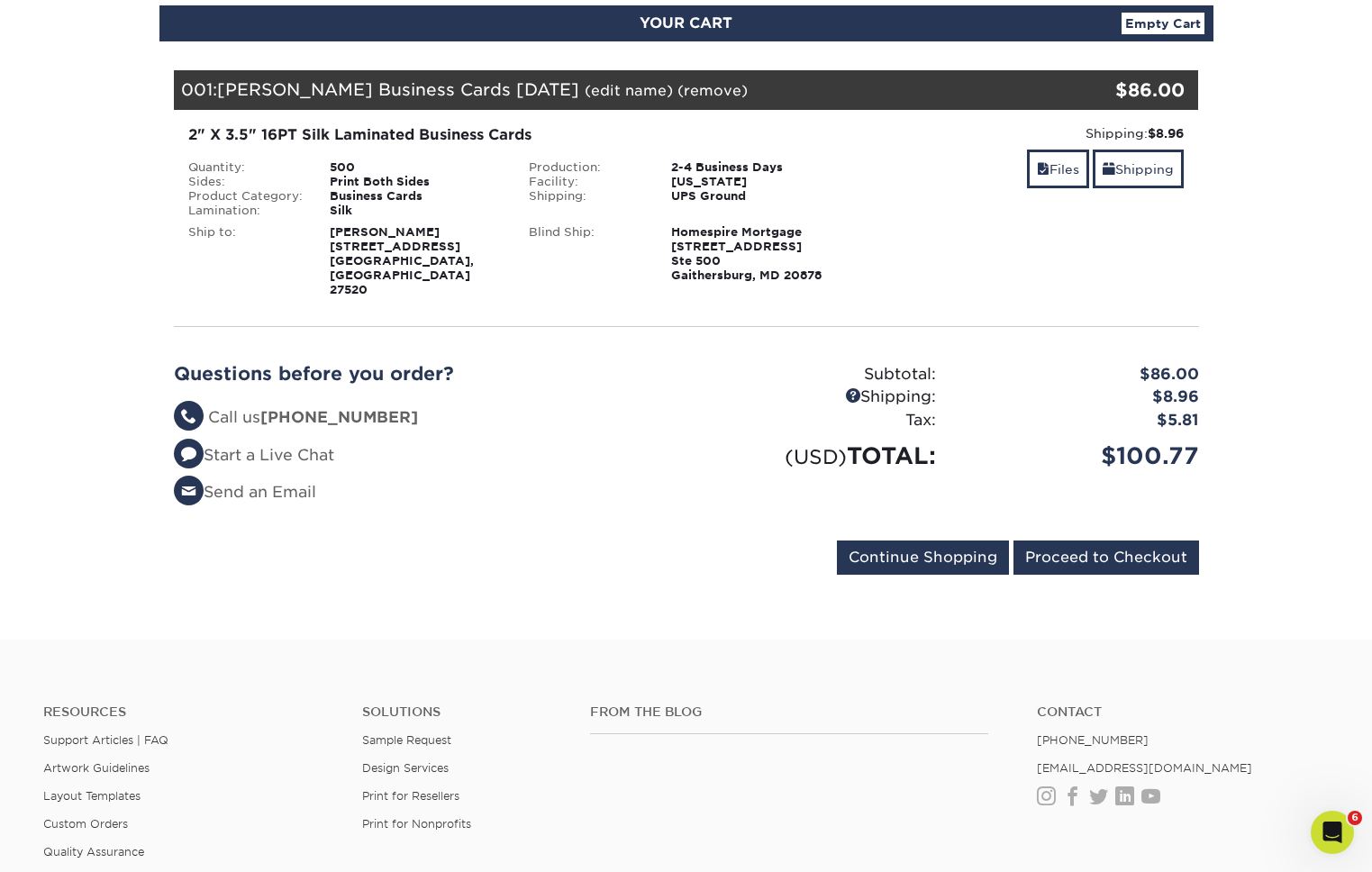
scroll to position [74, 0]
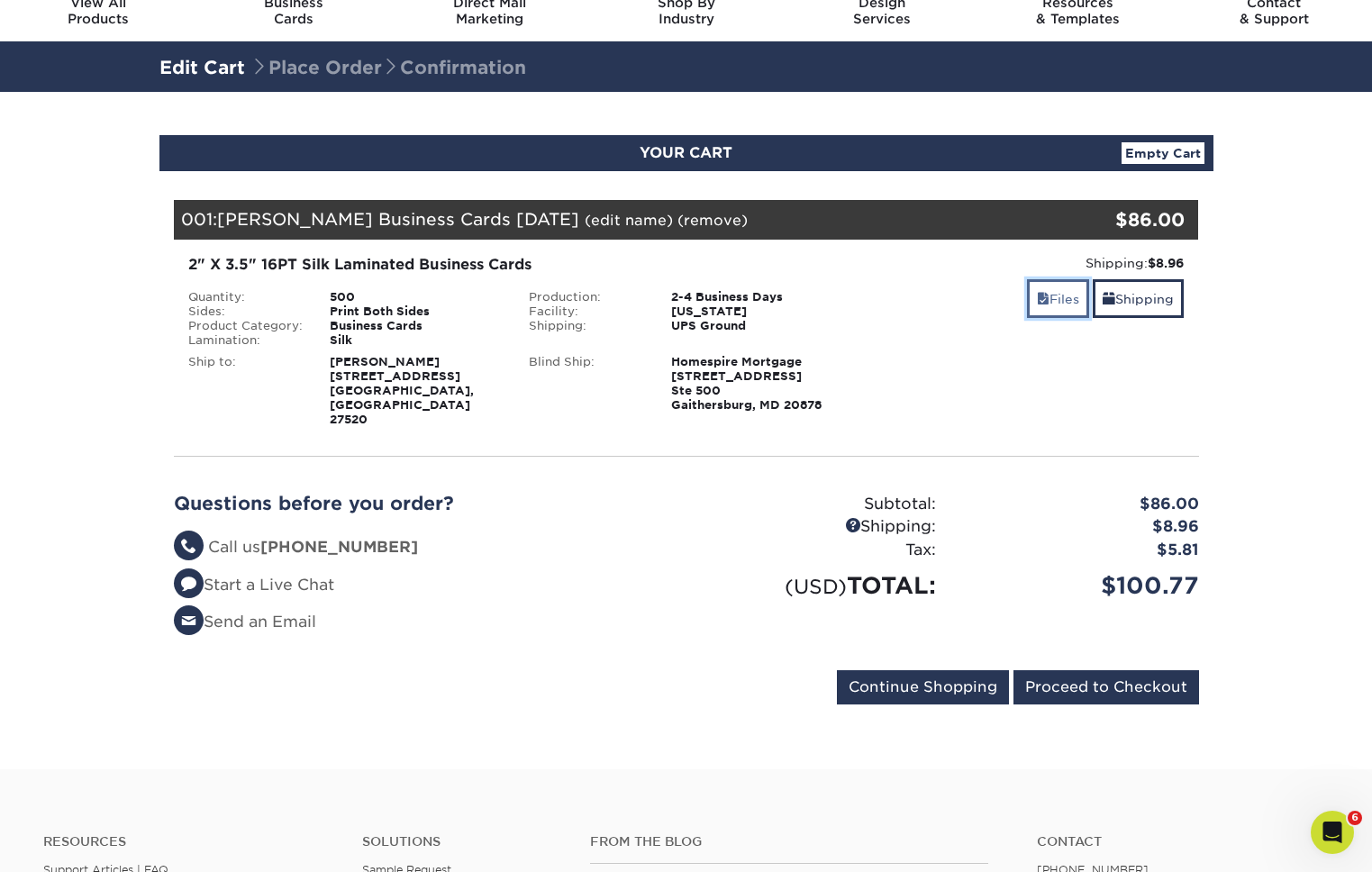
click at [1063, 295] on link "Files" at bounding box center [1058, 298] width 62 height 39
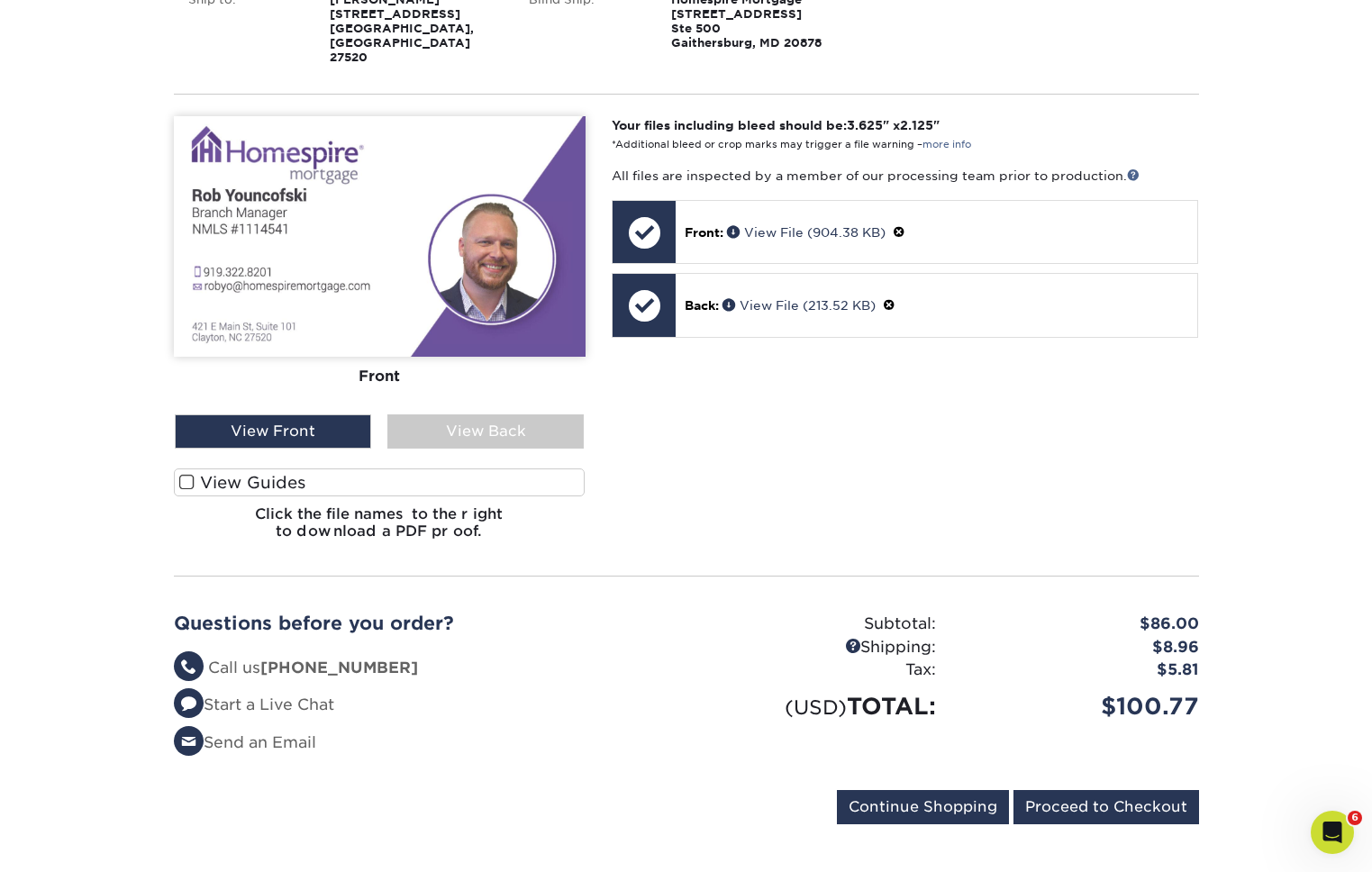
scroll to position [450, 0]
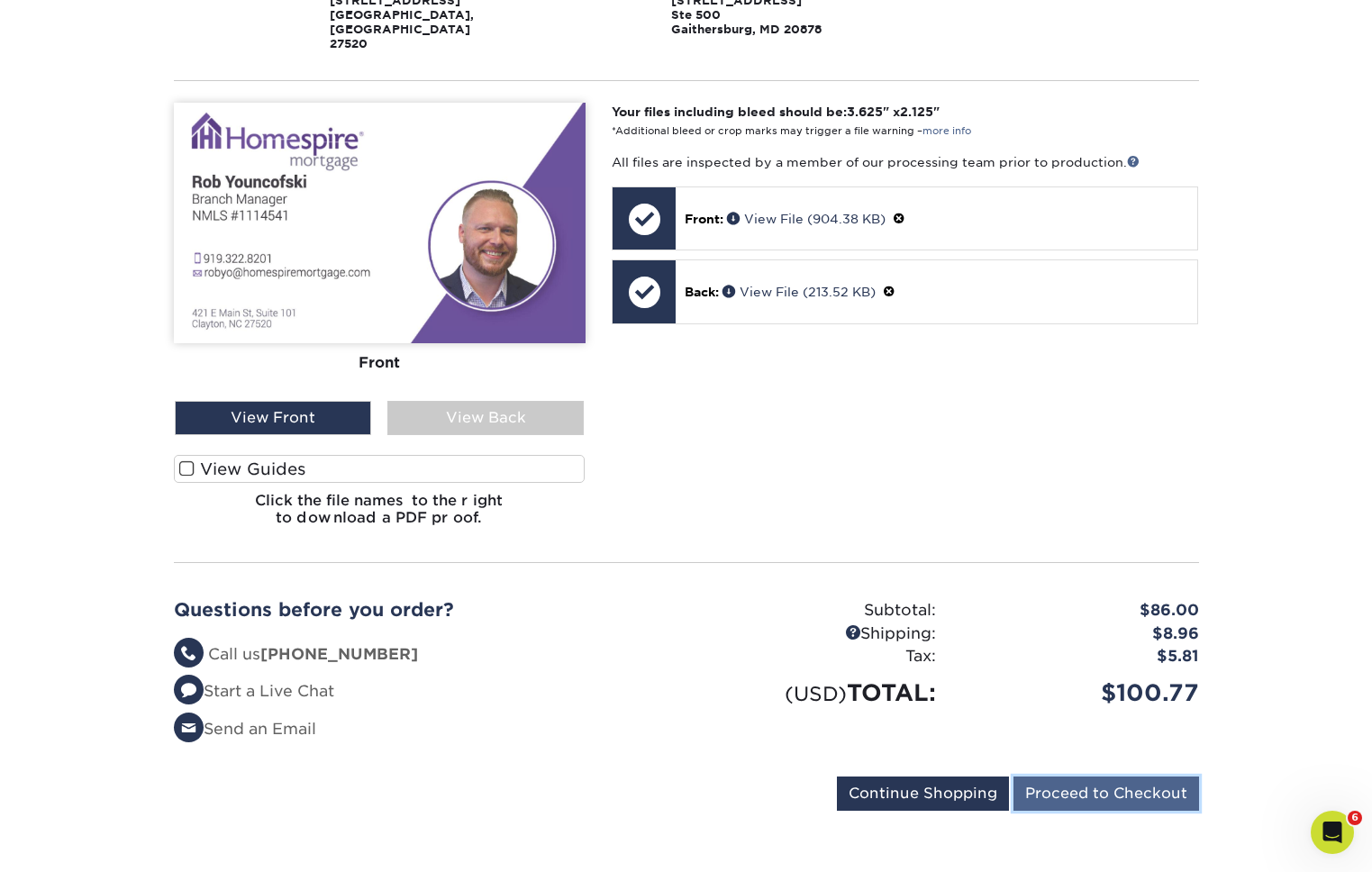
click at [1073, 782] on input "Proceed to Checkout" at bounding box center [1106, 794] width 185 height 34
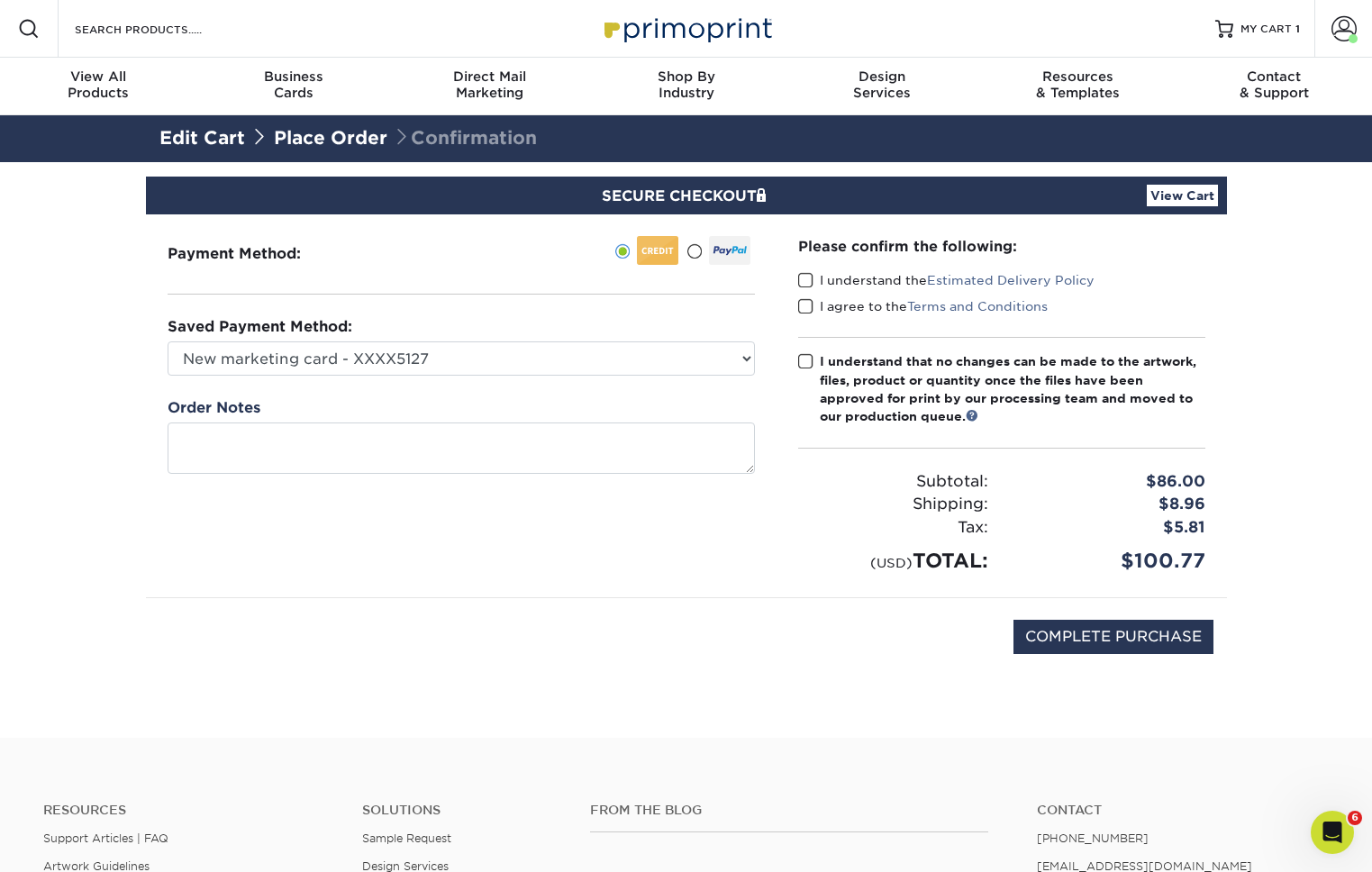
click at [811, 280] on span at bounding box center [806, 280] width 15 height 17
click at [0, 0] on input "I understand the Estimated Delivery Policy" at bounding box center [0, 0] width 0 height 0
click at [811, 305] on span at bounding box center [806, 307] width 15 height 17
click at [0, 0] on input "I agree to the Terms and Conditions" at bounding box center [0, 0] width 0 height 0
click at [811, 376] on label "I understand that no changes can be made to the artwork, files, product or quan…" at bounding box center [1001, 389] width 407 height 74
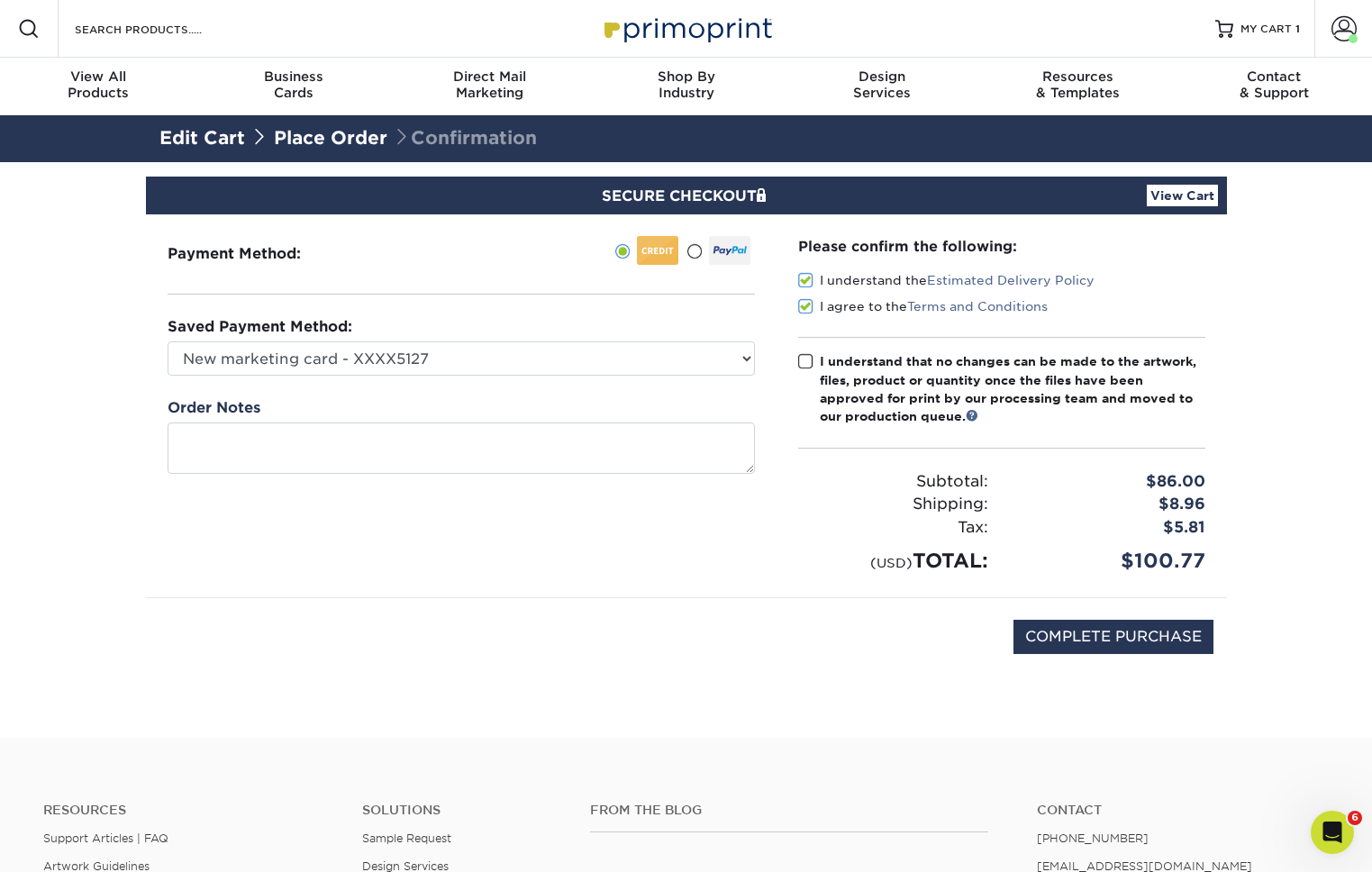
click at [0, 0] on input "I understand that no changes can be made to the artwork, files, product or quan…" at bounding box center [0, 0] width 0 height 0
click at [811, 364] on span at bounding box center [806, 362] width 15 height 17
click at [0, 0] on input "I understand that no changes can be made to the artwork, files, product or quan…" at bounding box center [0, 0] width 0 height 0
click at [811, 363] on span at bounding box center [806, 362] width 15 height 17
click at [0, 0] on input "I understand that no changes can be made to the artwork, files, product or quan…" at bounding box center [0, 0] width 0 height 0
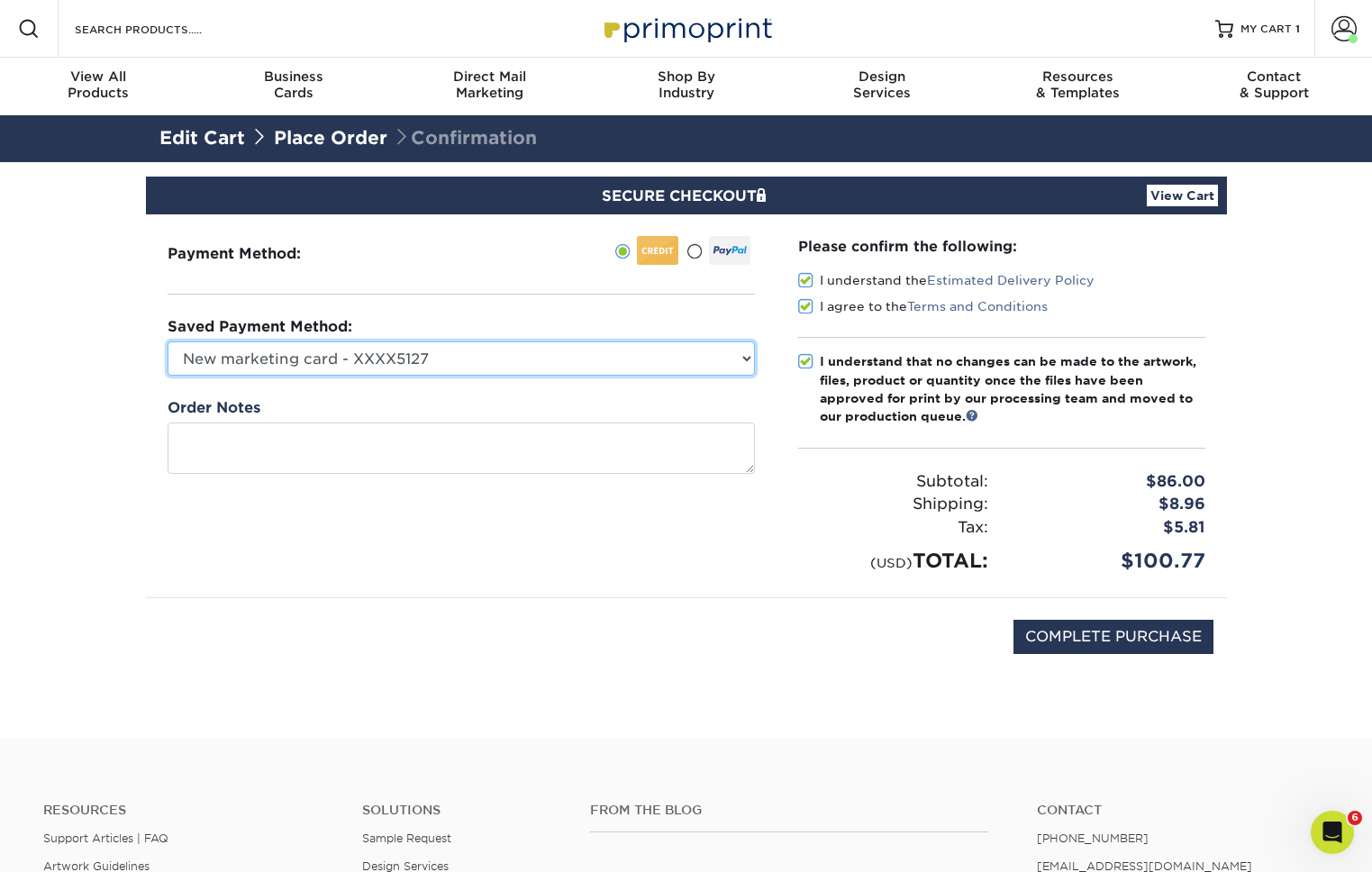
click at [712, 358] on select "New marketing card - XXXX5127 New Credit Card" at bounding box center [461, 358] width 588 height 34
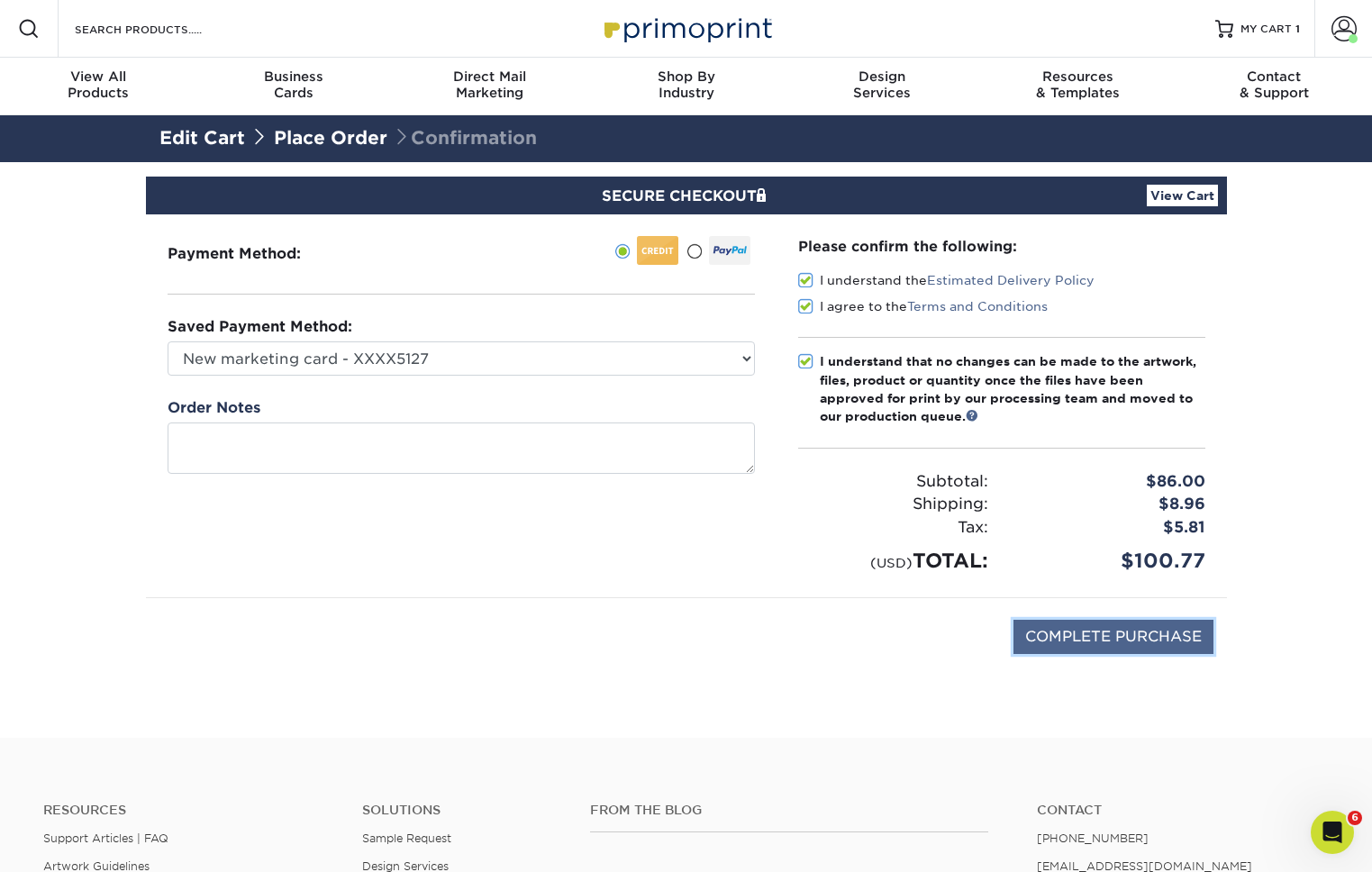
click at [1155, 639] on input "COMPLETE PURCHASE" at bounding box center [1113, 637] width 200 height 34
type input "PROCESSING, PLEASE WAIT..."
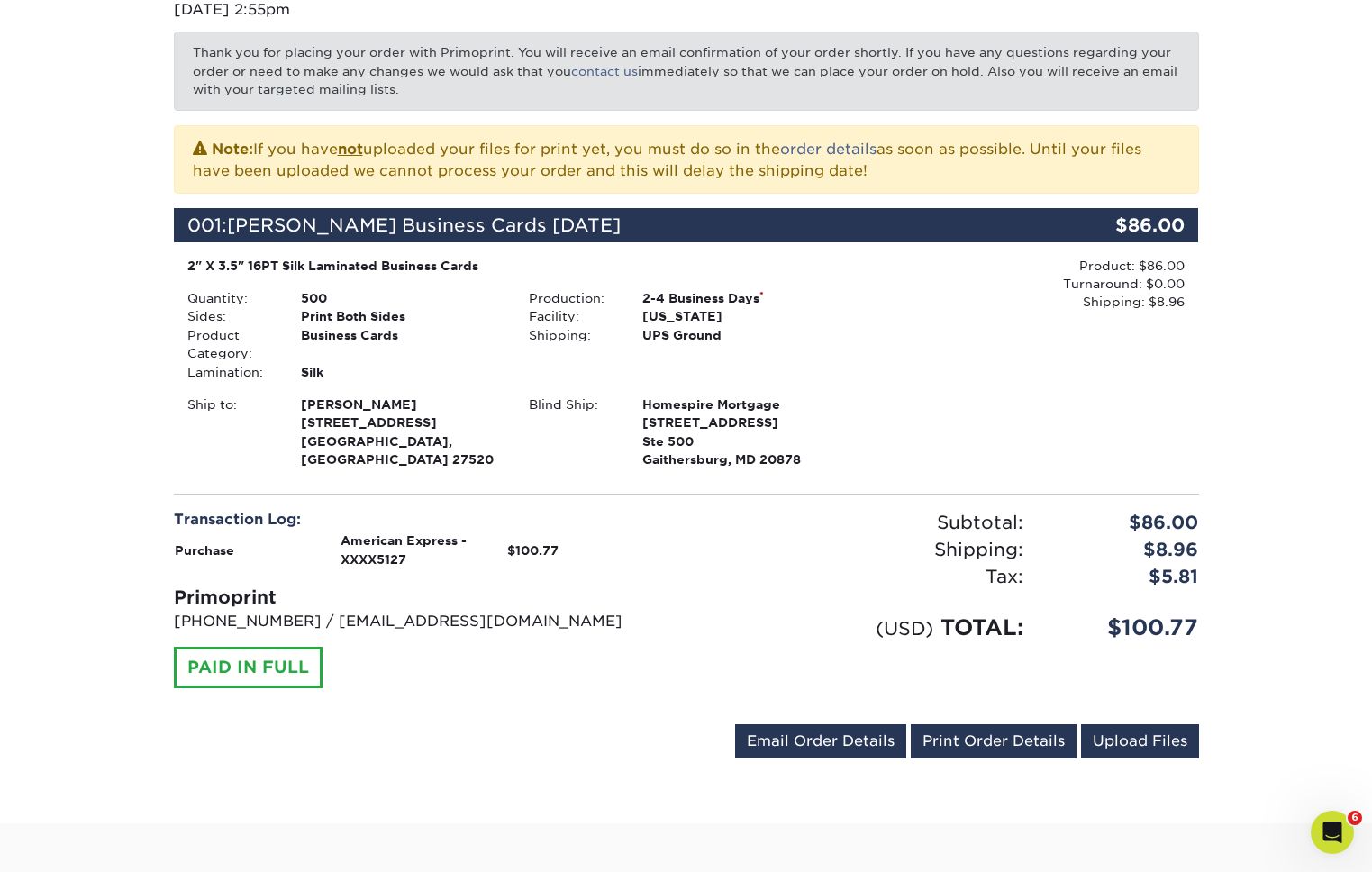
scroll to position [264, 0]
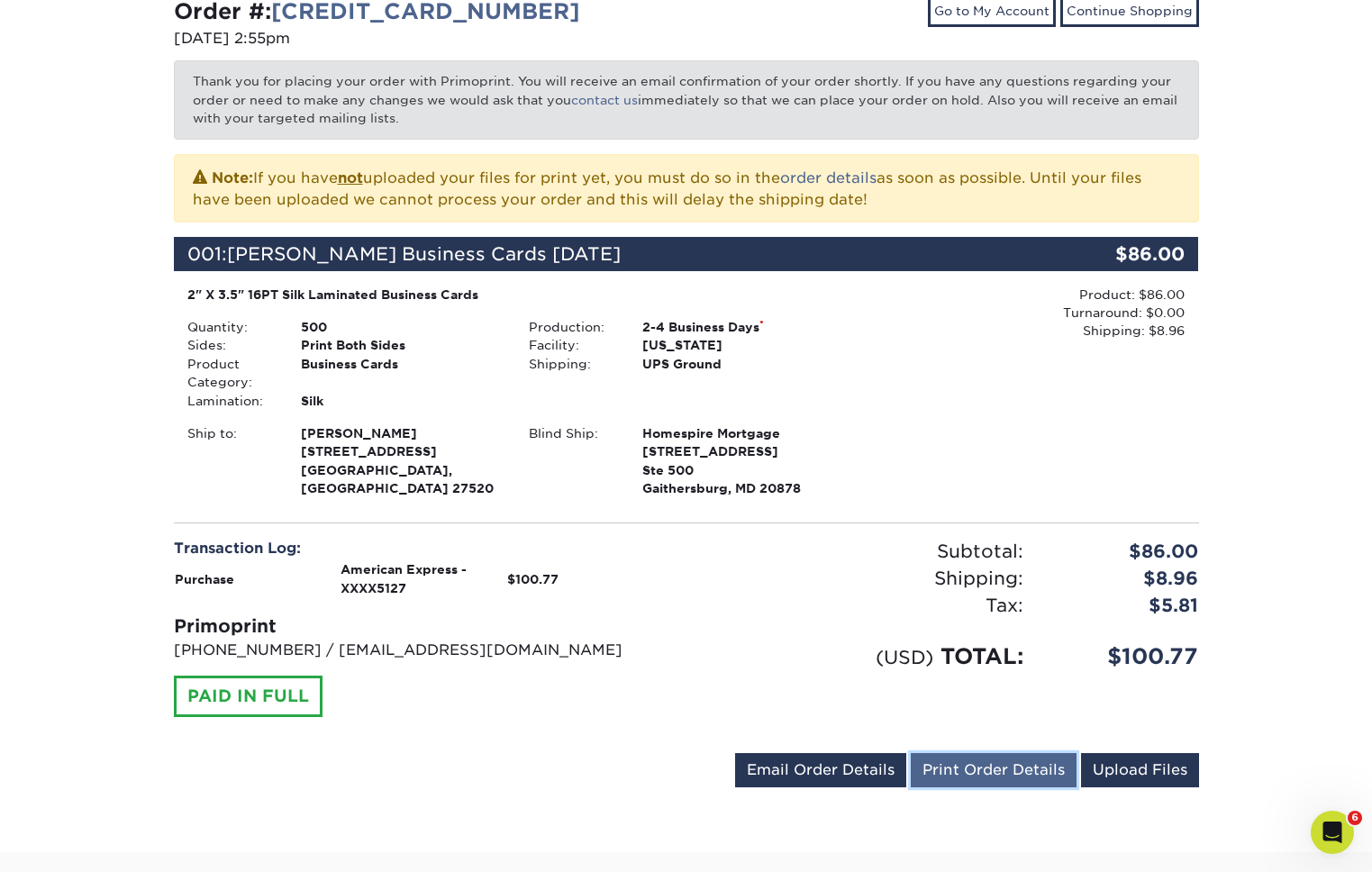
click at [954, 767] on link "Print Order Details" at bounding box center [994, 770] width 166 height 34
